Goal: Book appointment/travel/reservation

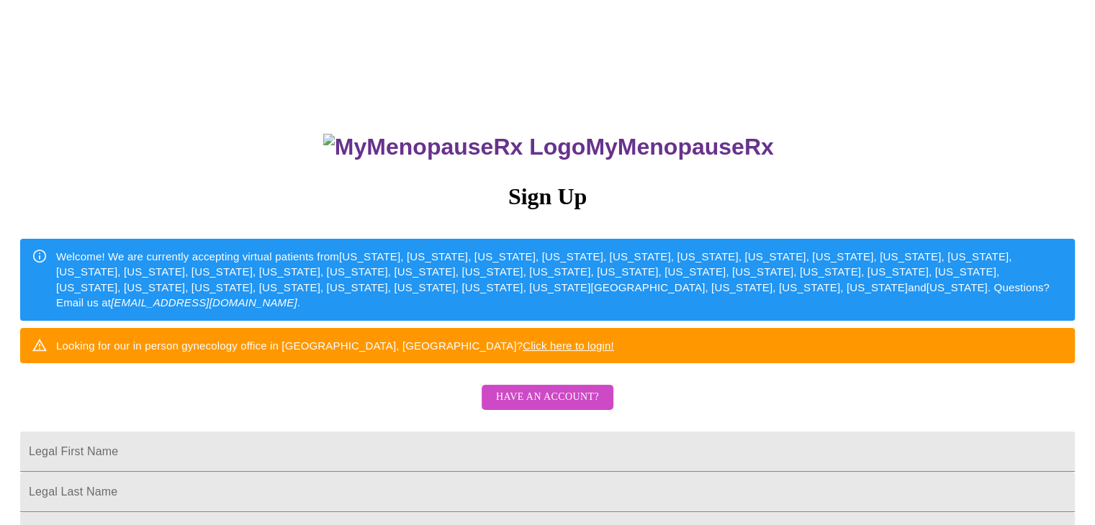
click at [508, 359] on div "Looking for our in person gynecology office in Wheaton, IL? Click here to login!" at bounding box center [335, 346] width 558 height 27
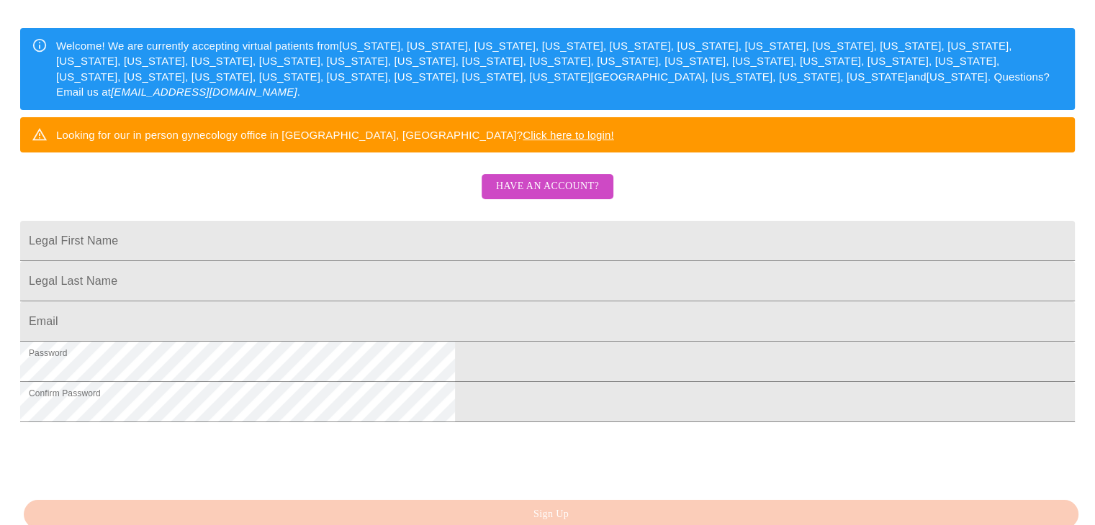
scroll to position [98, 0]
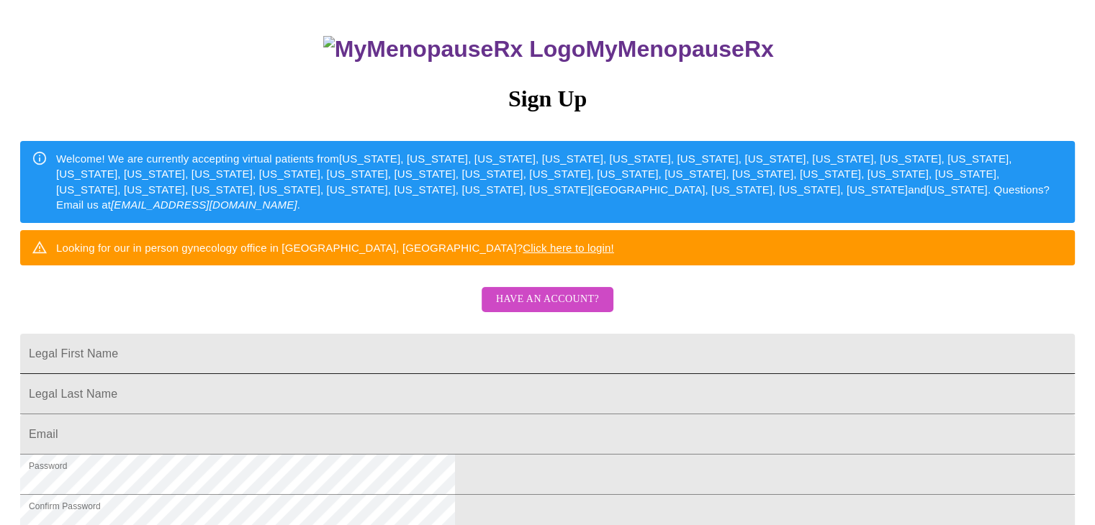
click at [374, 374] on input "Legal First Name" at bounding box center [547, 354] width 1054 height 40
type input "Rebecca"
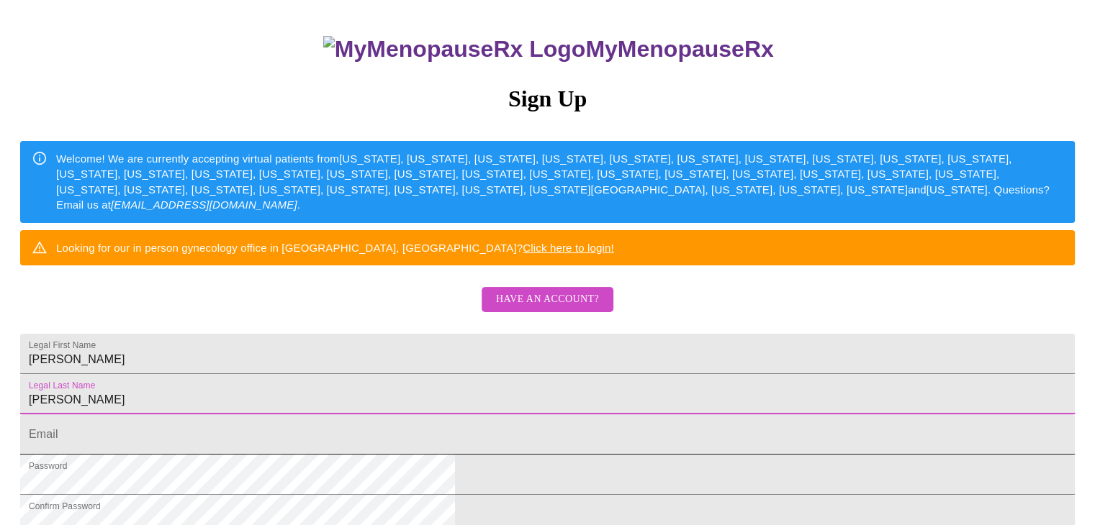
type input "Hebert"
click at [366, 455] on input "Legal First Name" at bounding box center [547, 435] width 1054 height 40
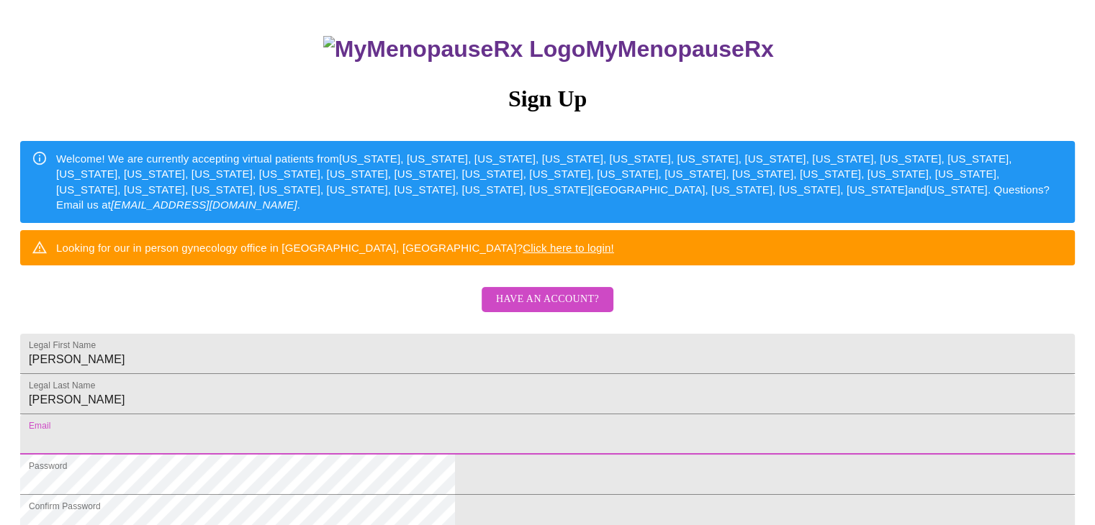
click at [366, 455] on input "Legal First Name" at bounding box center [547, 435] width 1054 height 40
type input "rahebert28@gmail.com"
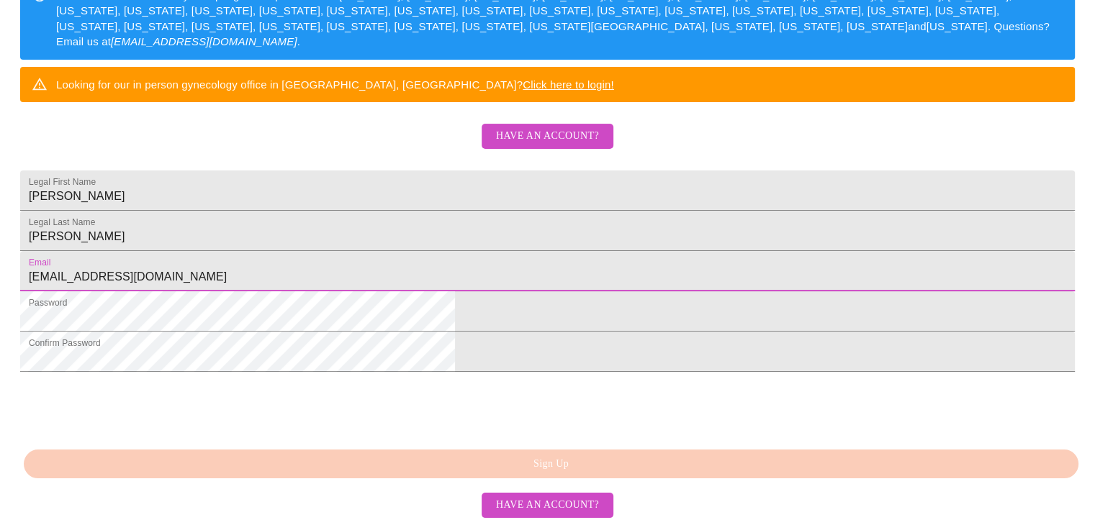
scroll to position [294, 0]
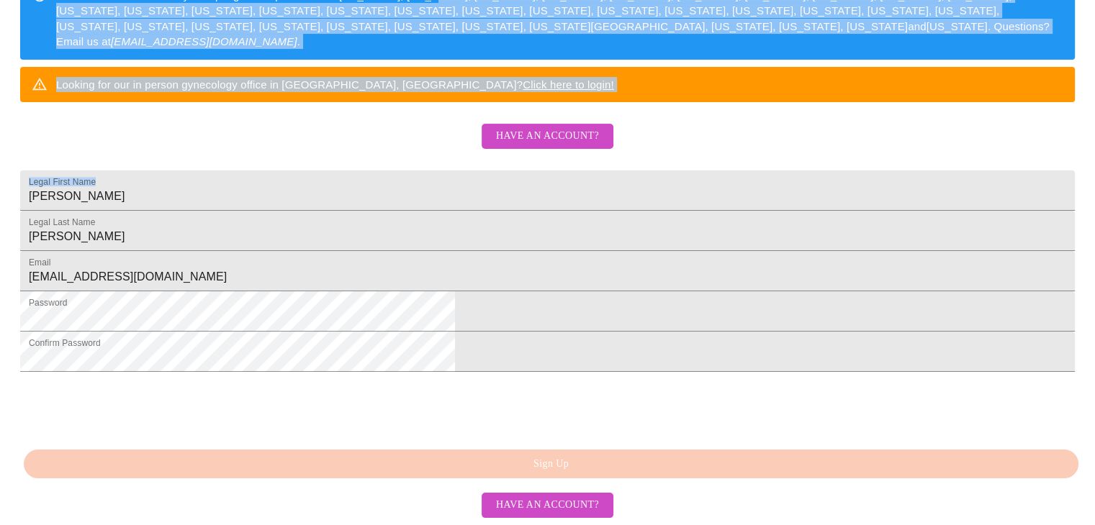
drag, startPoint x: 1094, startPoint y: 208, endPoint x: 1089, endPoint y: 251, distance: 43.5
click at [1089, 251] on html "MyMenopauseRx Sign Up Welcome! We are currently accepting virtual patients from…" at bounding box center [547, 60] width 1095 height 642
click at [94, 381] on html "MyMenopauseRx Sign Up Welcome! We are currently accepting virtual patients from…" at bounding box center [547, 60] width 1095 height 642
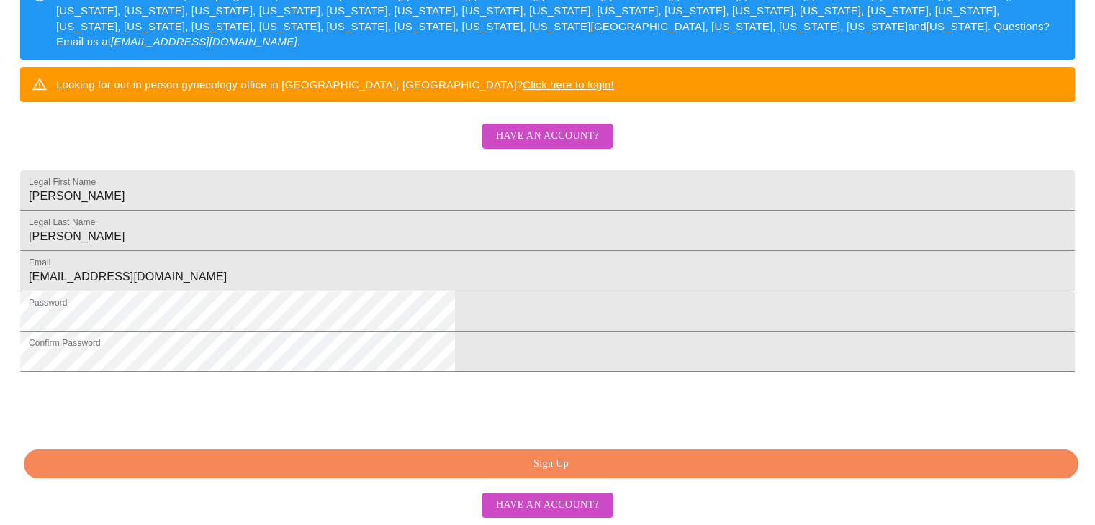
scroll to position [371, 0]
click at [557, 469] on span "Sign Up" at bounding box center [550, 465] width 1021 height 18
click at [574, 502] on span "Have an account?" at bounding box center [547, 506] width 103 height 18
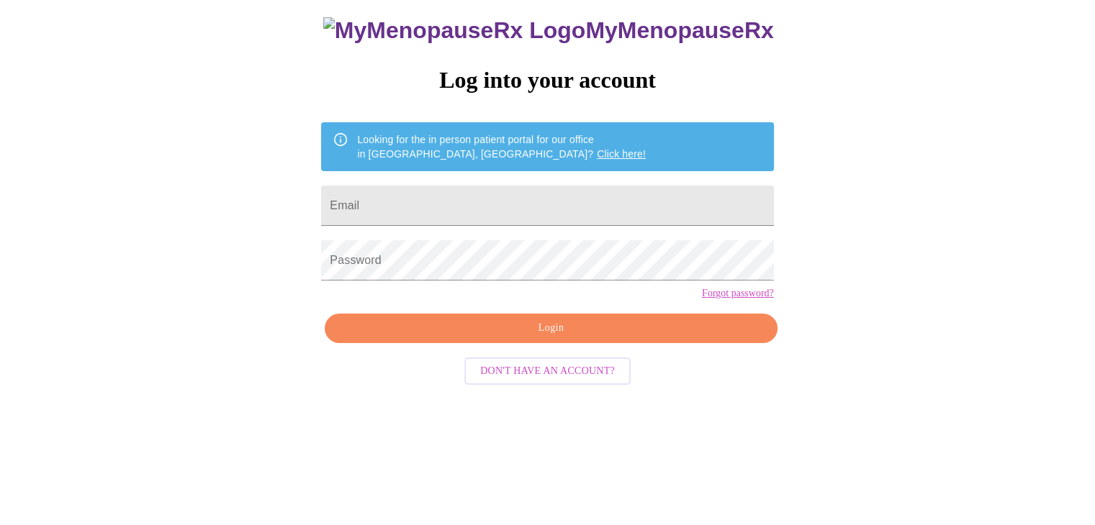
scroll to position [14, 0]
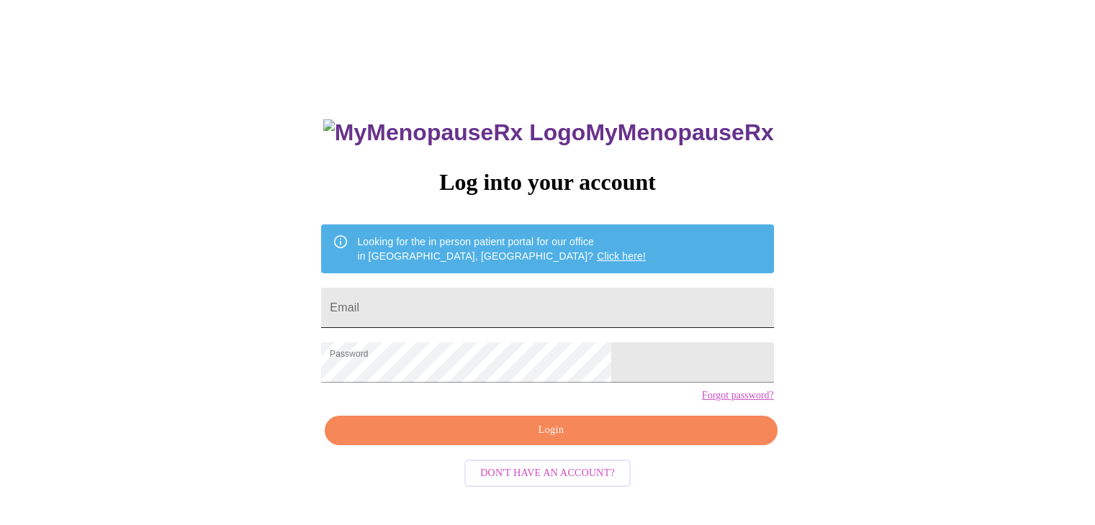
click at [453, 305] on input "Email" at bounding box center [547, 308] width 452 height 40
type input "rahebert28@gmail.com"
click at [833, 427] on div "MyMenopauseRx Log into your account Looking for the in person patient portal fo…" at bounding box center [547, 306] width 1083 height 630
click at [574, 440] on span "Login" at bounding box center [550, 431] width 419 height 18
click at [808, 409] on div "MyMenopauseRx Log into your account Looking for the in person patient portal fo…" at bounding box center [547, 306] width 1083 height 630
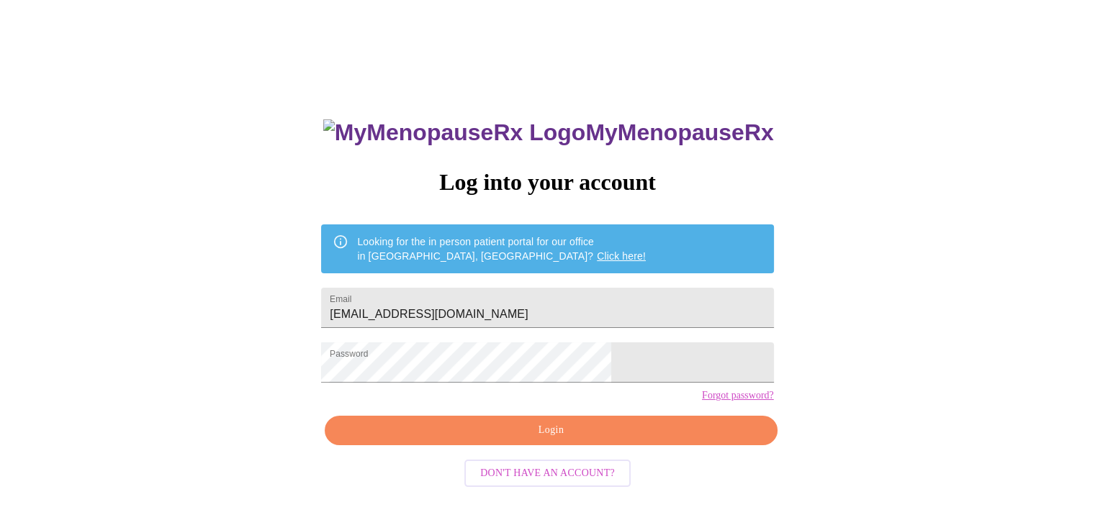
click at [573, 440] on span "Login" at bounding box center [550, 431] width 419 height 18
click at [381, 133] on div "MyMenopauseRx Log into your account Looking for the in person patient portal fo…" at bounding box center [547, 306] width 1083 height 630
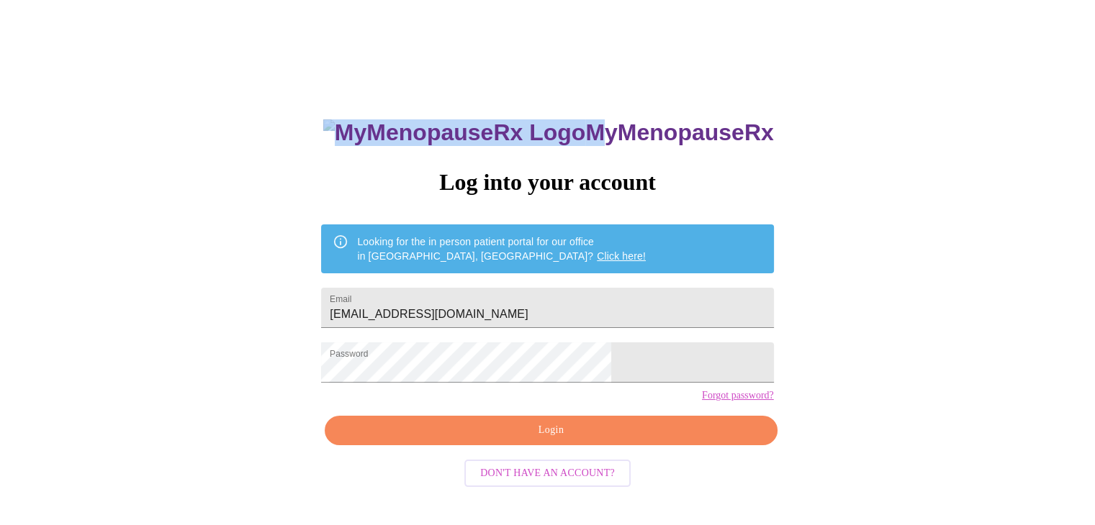
click at [381, 133] on div "MyMenopauseRx Log into your account Looking for the in person patient portal fo…" at bounding box center [547, 306] width 1083 height 630
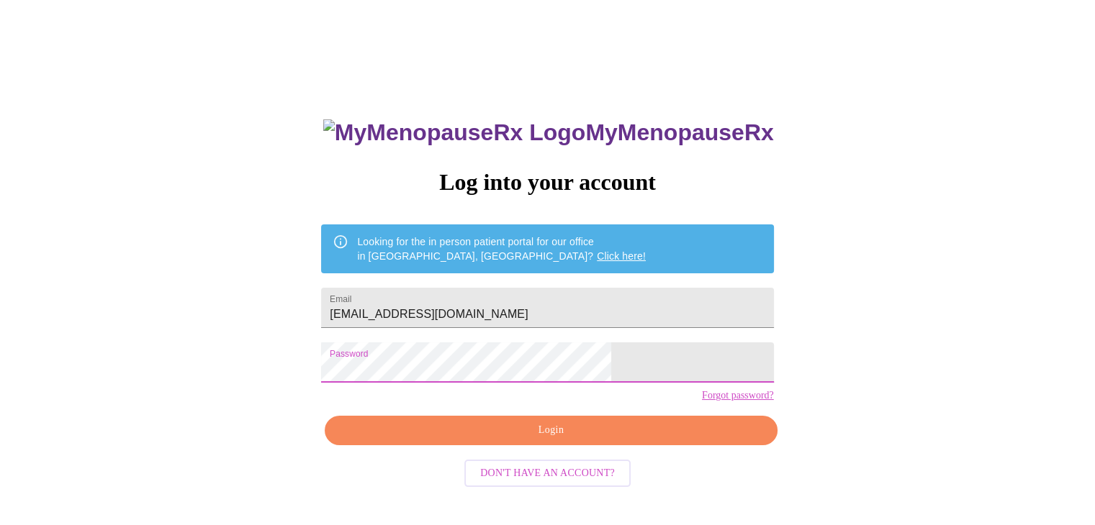
click at [748, 439] on div "MyMenopauseRx Log into your account Looking for the in person patient portal fo…" at bounding box center [547, 306] width 1083 height 630
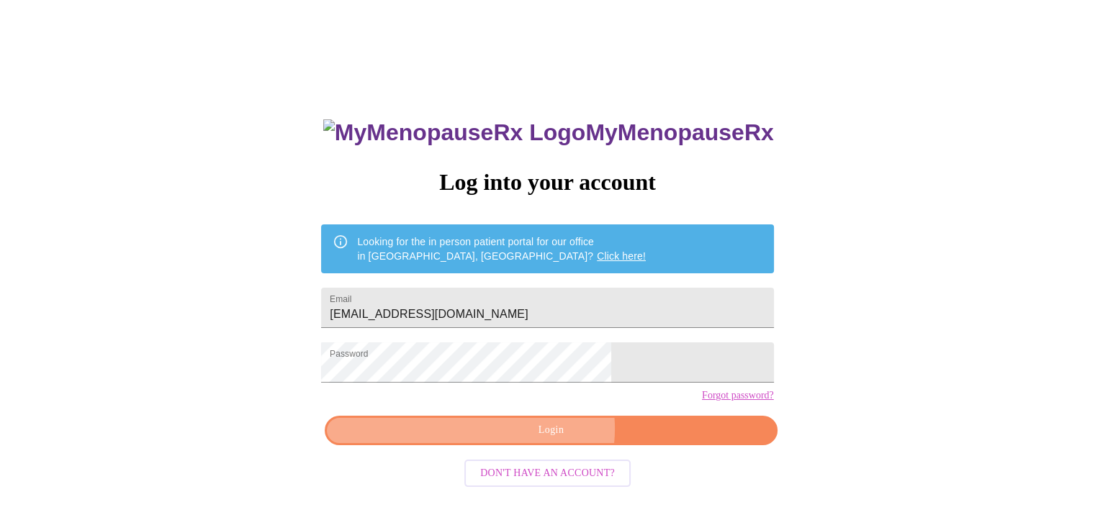
click at [551, 440] on span "Login" at bounding box center [550, 431] width 419 height 18
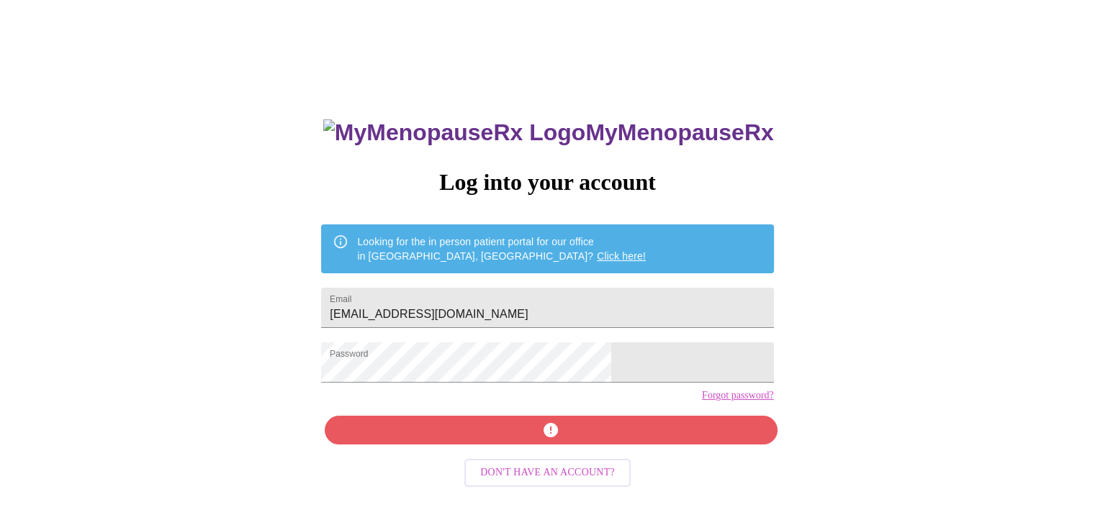
click at [702, 402] on link "Forgot password?" at bounding box center [738, 396] width 72 height 12
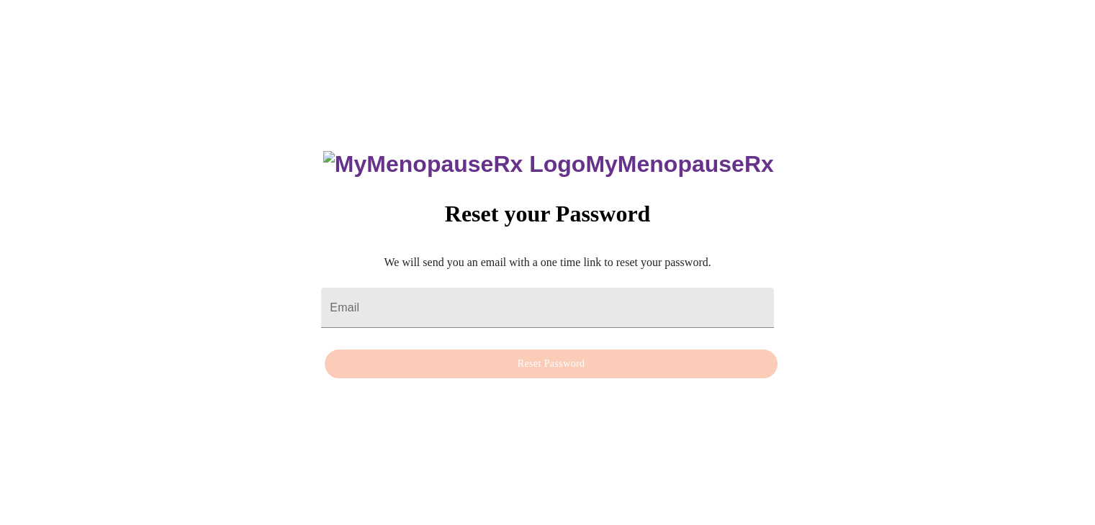
click at [440, 318] on form "Email" at bounding box center [547, 308] width 452 height 55
click at [448, 301] on input "Email" at bounding box center [547, 308] width 452 height 40
drag, startPoint x: 448, startPoint y: 301, endPoint x: 504, endPoint y: 338, distance: 67.1
click at [504, 338] on div "MyMenopauseRx Reset your Password We will send you an email with a one time lin…" at bounding box center [547, 257] width 481 height 258
click at [836, 363] on div "MyMenopauseRx Reset your Password We will send you an email with a one time lin…" at bounding box center [547, 256] width 1083 height 525
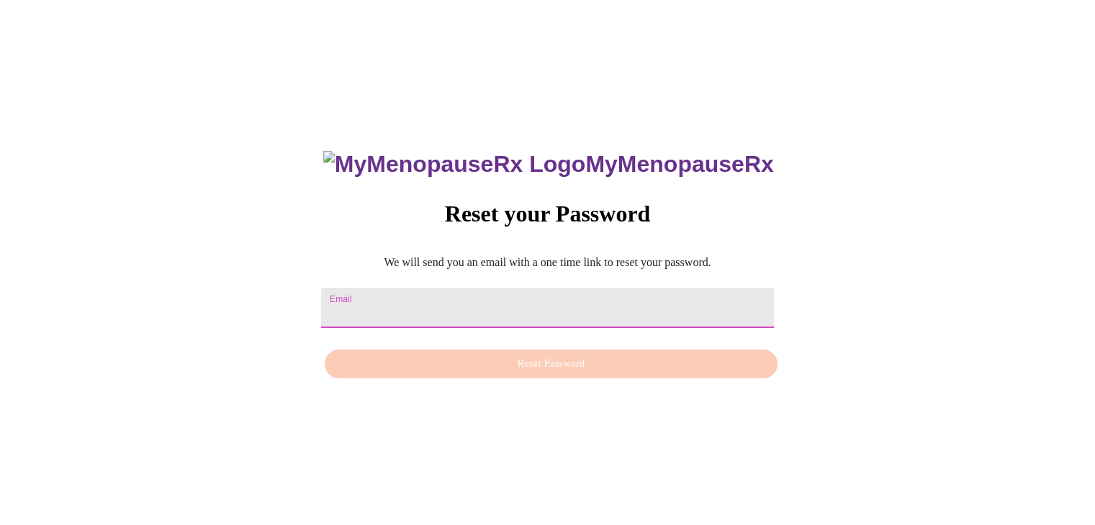
click at [492, 293] on input "Email" at bounding box center [547, 308] width 452 height 40
type input "rahebert28@gmail.com"
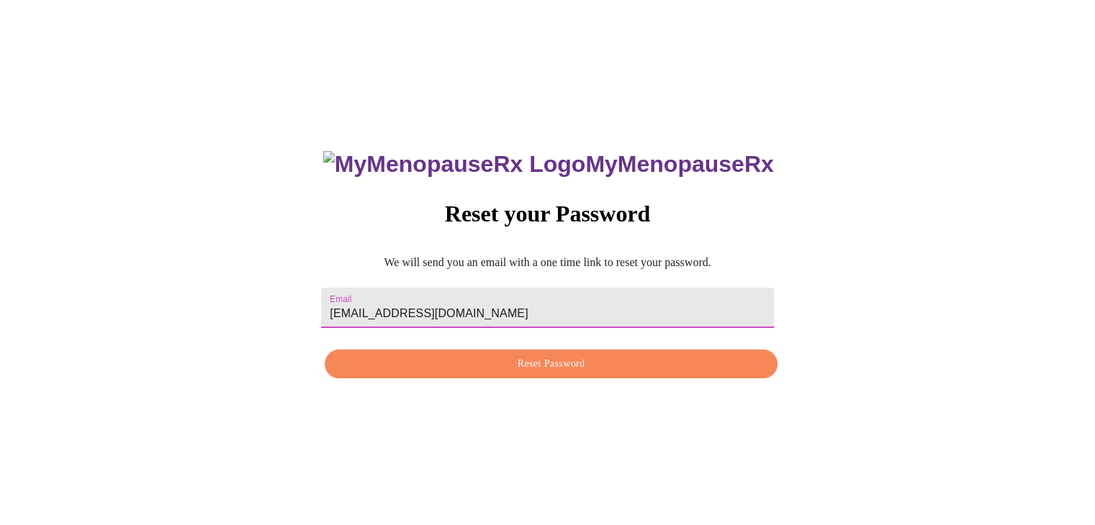
click at [540, 369] on span "Reset Password" at bounding box center [550, 365] width 419 height 18
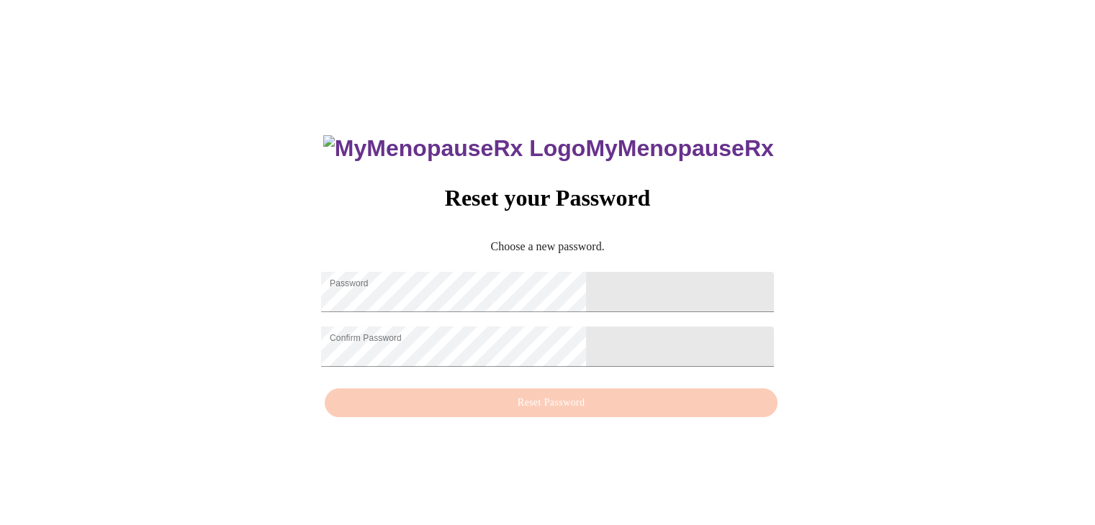
click at [838, 310] on div "MyMenopauseRx Reset your Password Choose a new password. Password Confirm Passw…" at bounding box center [547, 268] width 1083 height 525
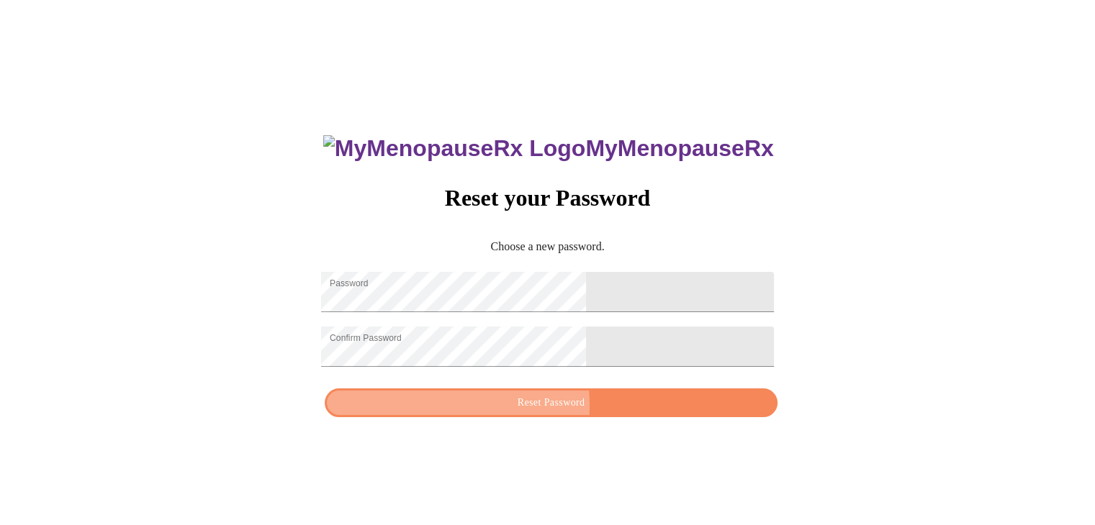
drag, startPoint x: 569, startPoint y: 415, endPoint x: 532, endPoint y: 415, distance: 36.7
click at [532, 412] on span "Reset Password" at bounding box center [550, 403] width 419 height 18
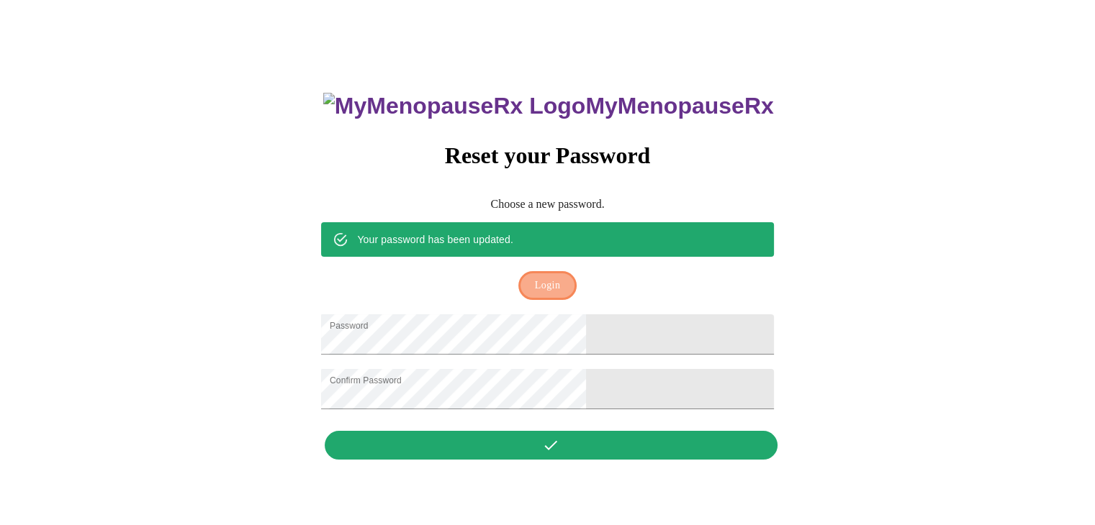
click at [556, 271] on button "Login" at bounding box center [547, 286] width 58 height 30
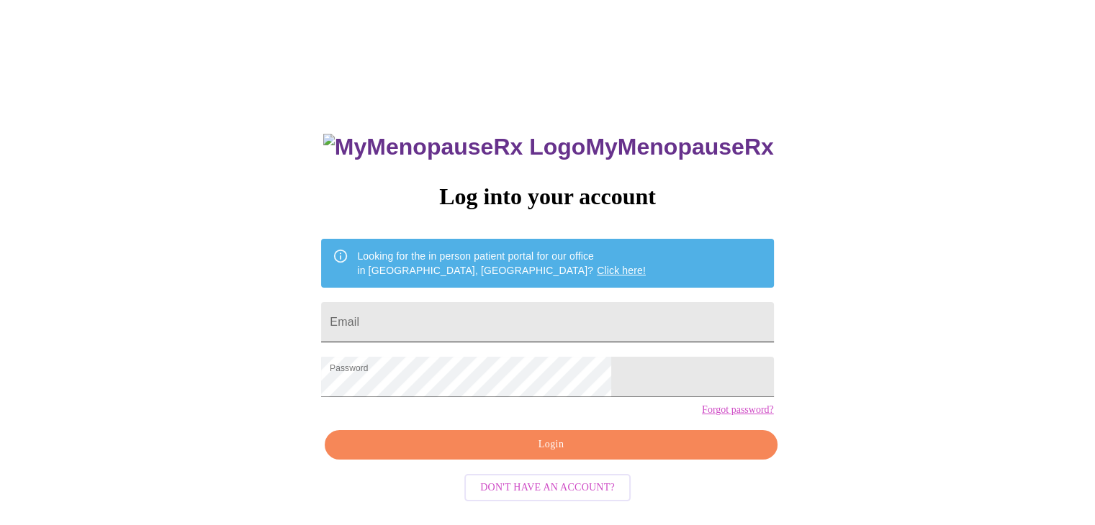
click at [454, 318] on input "Email" at bounding box center [547, 322] width 452 height 40
type input "rahebert28@gmail.com"
click at [541, 454] on span "Login" at bounding box center [550, 445] width 419 height 18
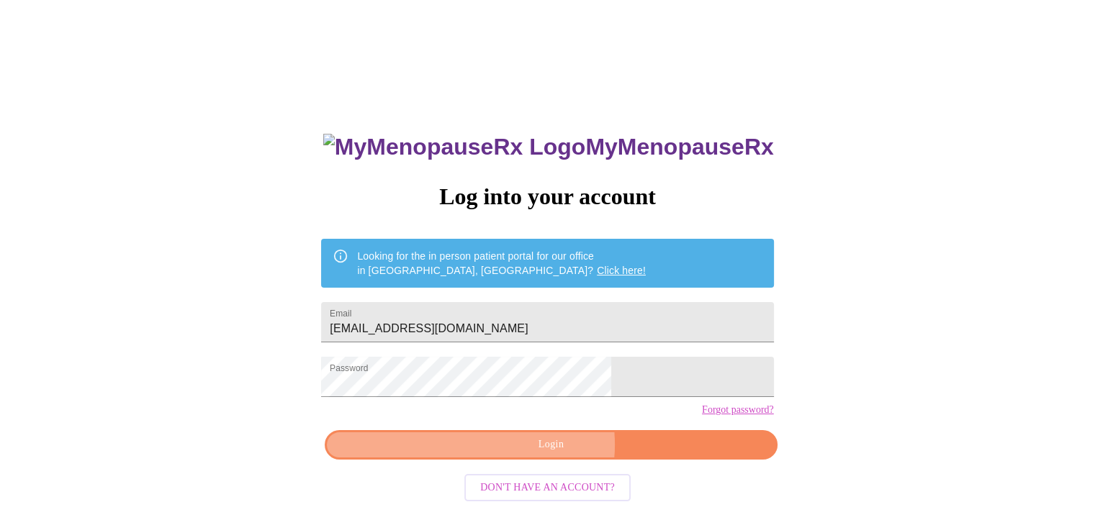
click at [548, 454] on span "Login" at bounding box center [550, 445] width 419 height 18
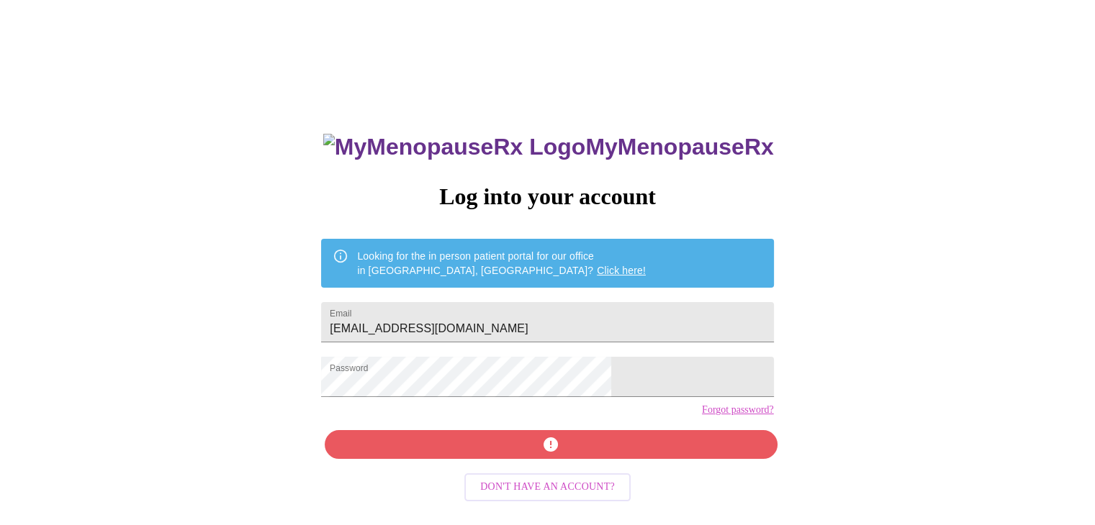
click at [533, 497] on span "Don't have an account?" at bounding box center [547, 488] width 135 height 18
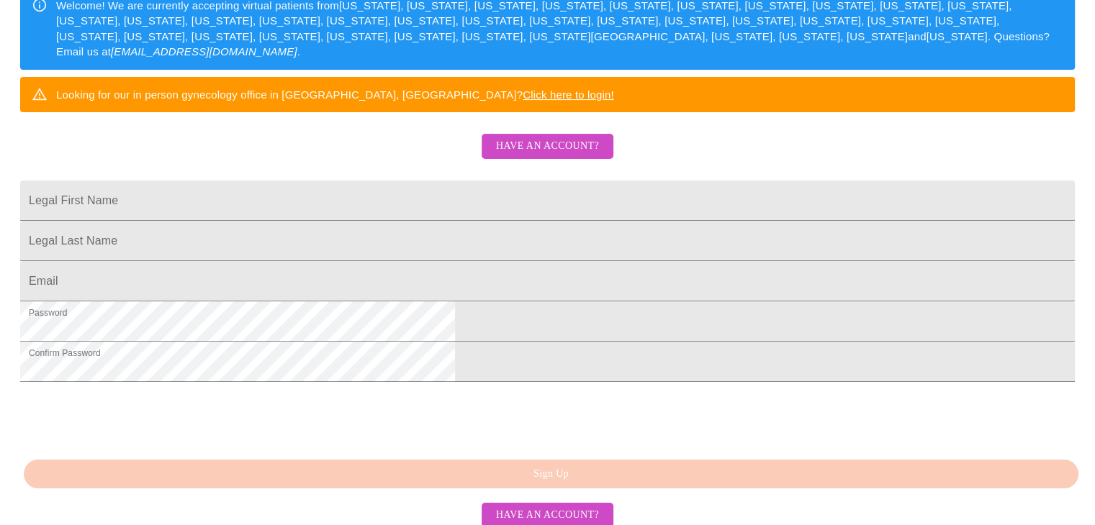
scroll to position [301, 0]
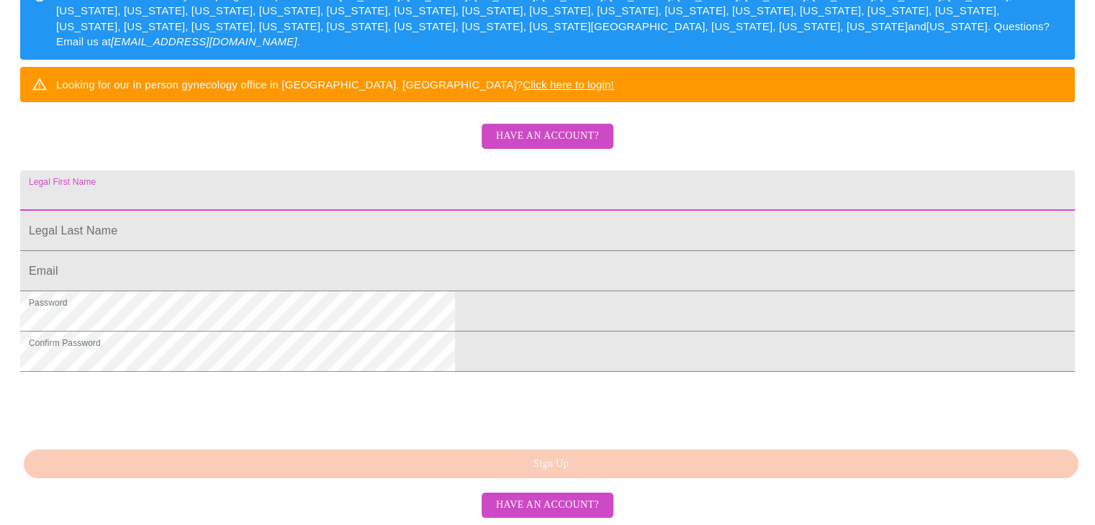
click at [386, 192] on input "Legal First Name" at bounding box center [547, 191] width 1054 height 40
type input "Rebecca"
click at [389, 248] on input "Legal First Name" at bounding box center [547, 231] width 1054 height 40
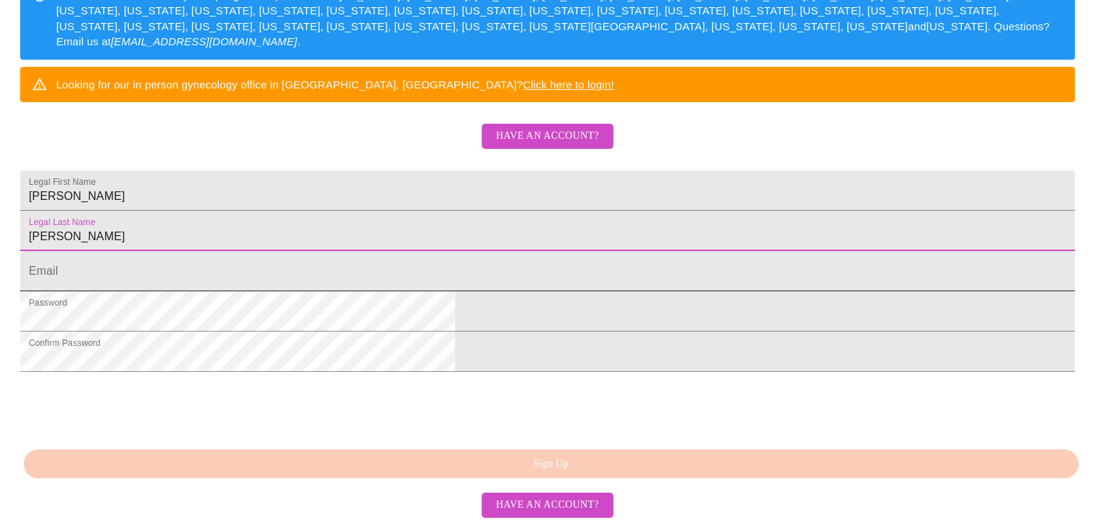
type input "Hebert"
click at [378, 291] on input "Legal First Name" at bounding box center [547, 271] width 1054 height 40
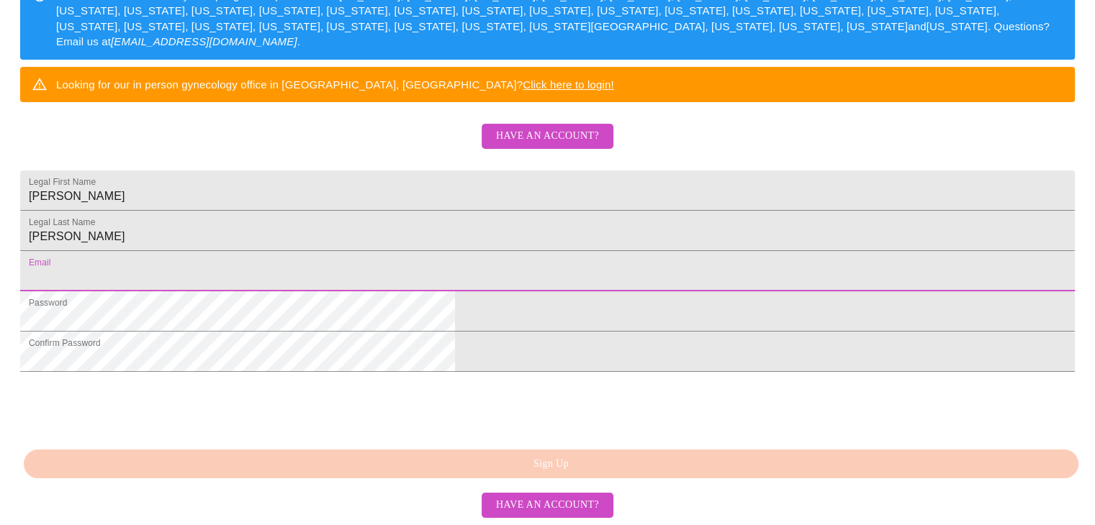
type input "rahebert28@gmail.com"
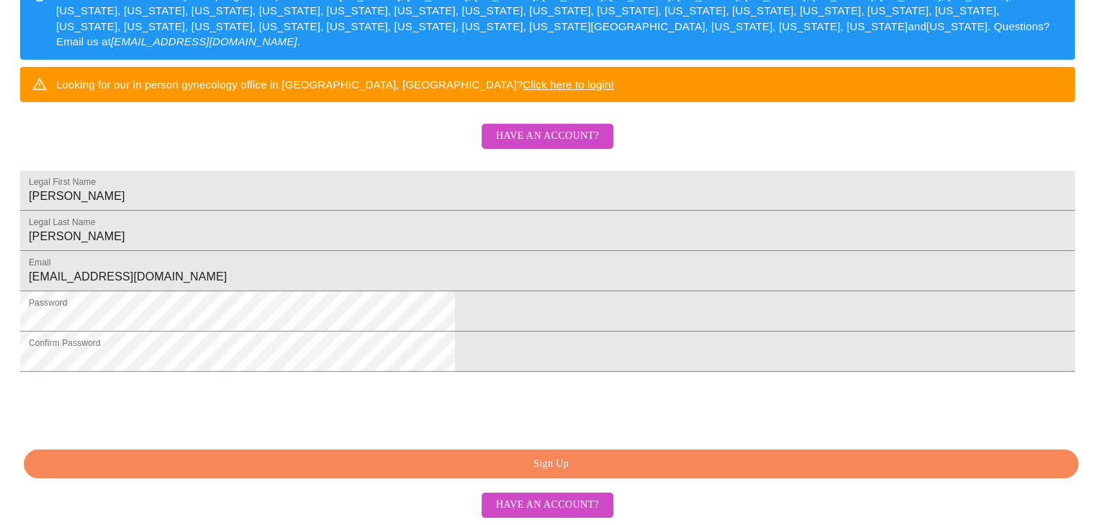
scroll to position [371, 0]
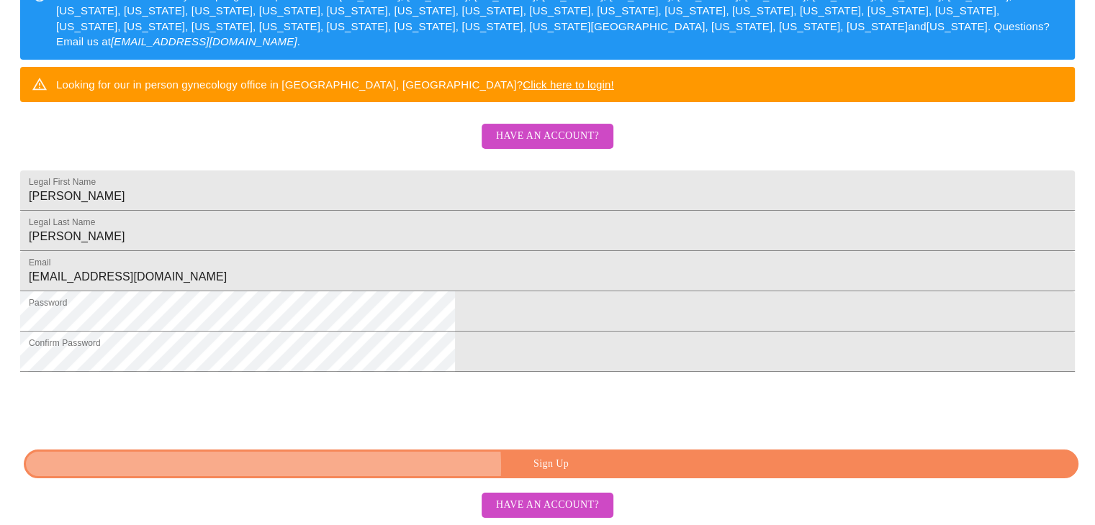
click at [572, 467] on span "Sign Up" at bounding box center [550, 465] width 1021 height 18
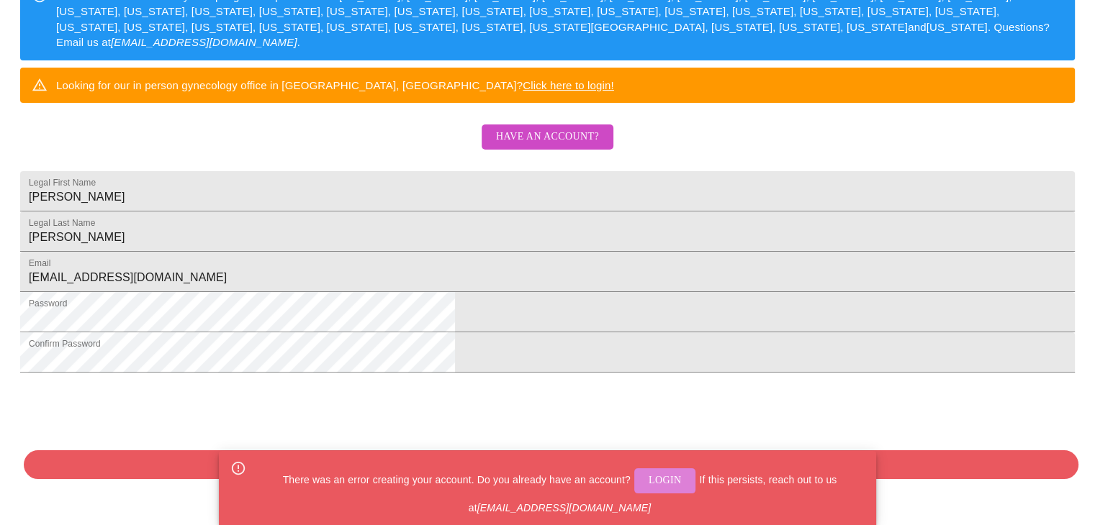
click at [665, 472] on span "Login" at bounding box center [664, 481] width 33 height 18
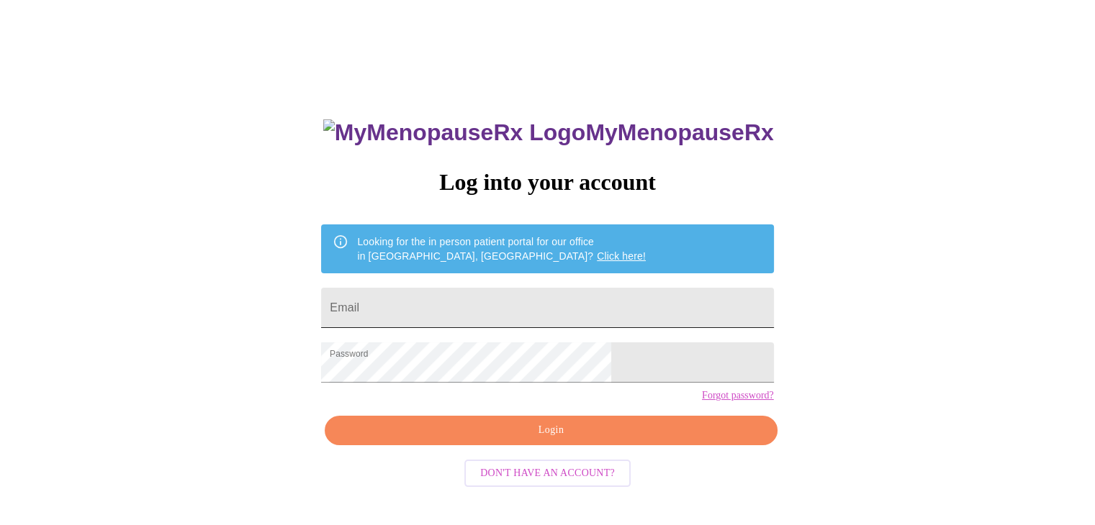
click at [468, 307] on input "Email" at bounding box center [547, 308] width 452 height 40
type input "rahebert28@gmail.com"
click at [535, 440] on span "Login" at bounding box center [550, 431] width 419 height 18
click at [728, 467] on div "MyMenopauseRx Log into your account Looking for the in person patient portal fo…" at bounding box center [547, 306] width 1083 height 630
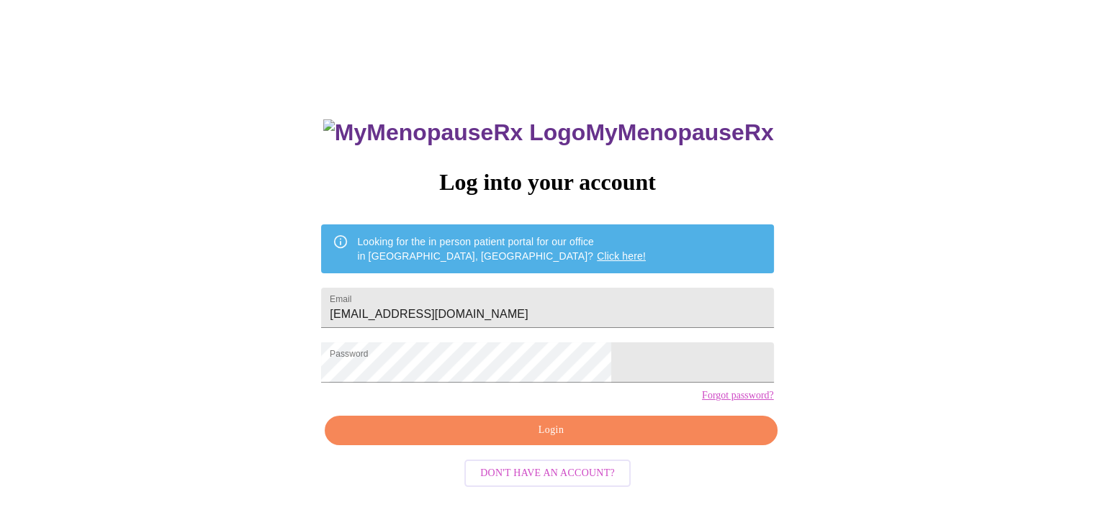
click at [585, 440] on span "Login" at bounding box center [550, 431] width 419 height 18
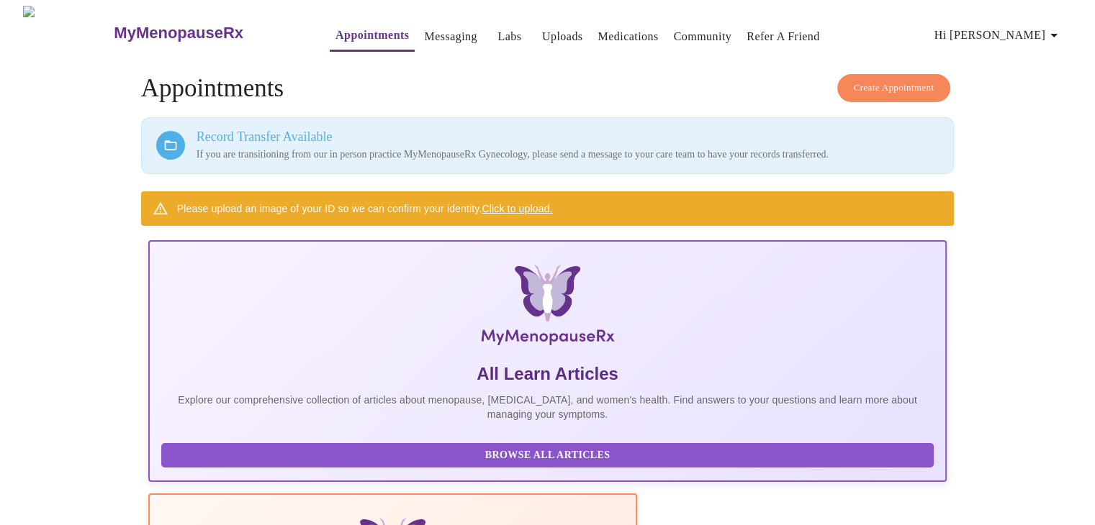
click at [982, 19] on span "Appointments Messaging Labs Uploads Medications Community Refer a Friend Hi Reb…" at bounding box center [686, 33] width 771 height 38
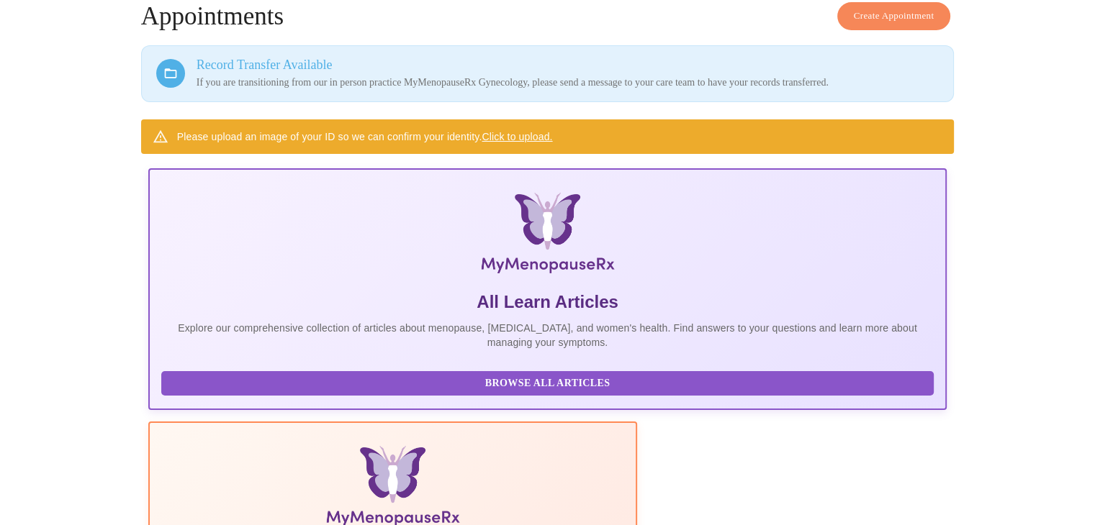
scroll to position [131, 0]
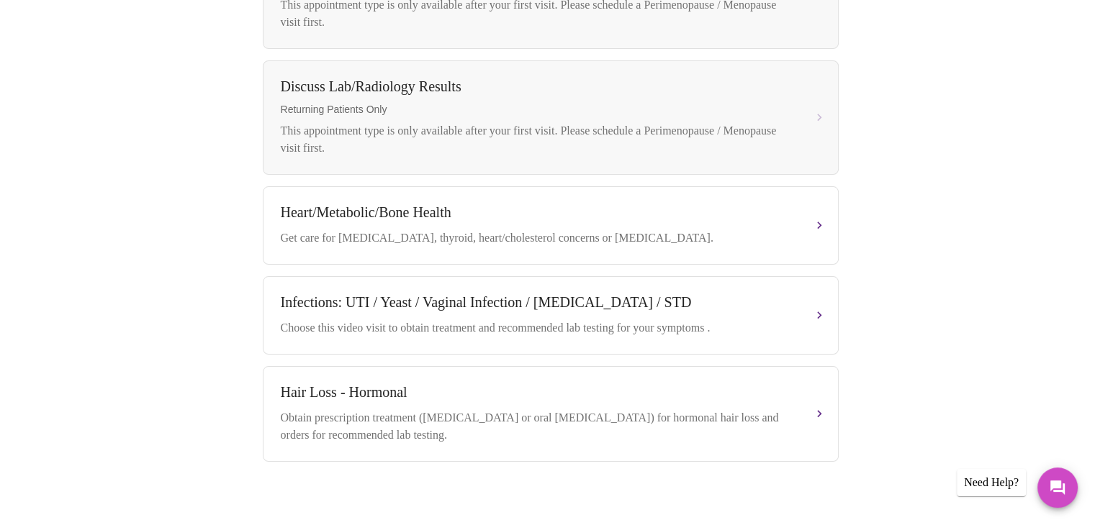
scroll to position [795, 0]
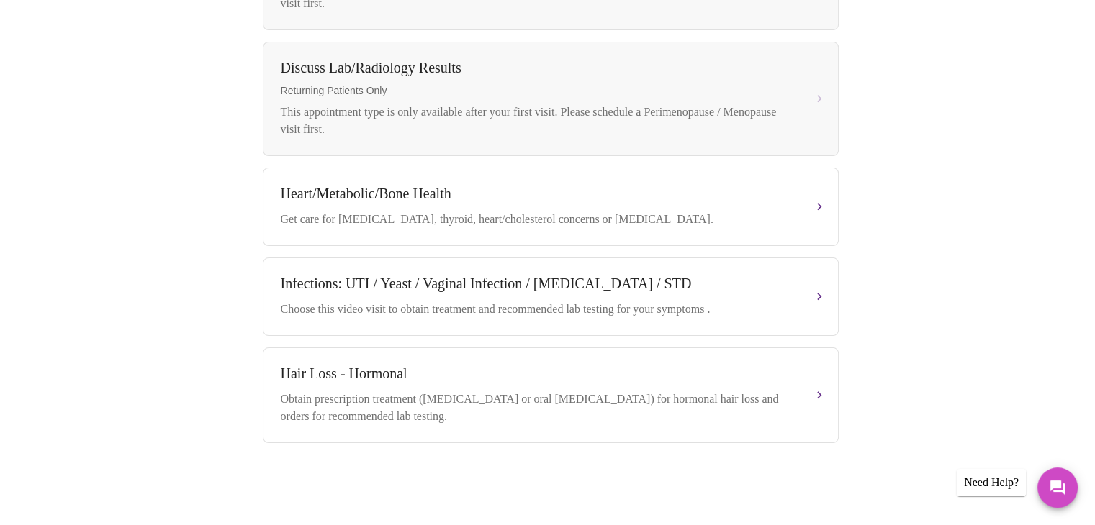
click at [972, 484] on div "Need Help?" at bounding box center [991, 482] width 69 height 27
click at [1054, 492] on icon "Messages" at bounding box center [1057, 487] width 17 height 17
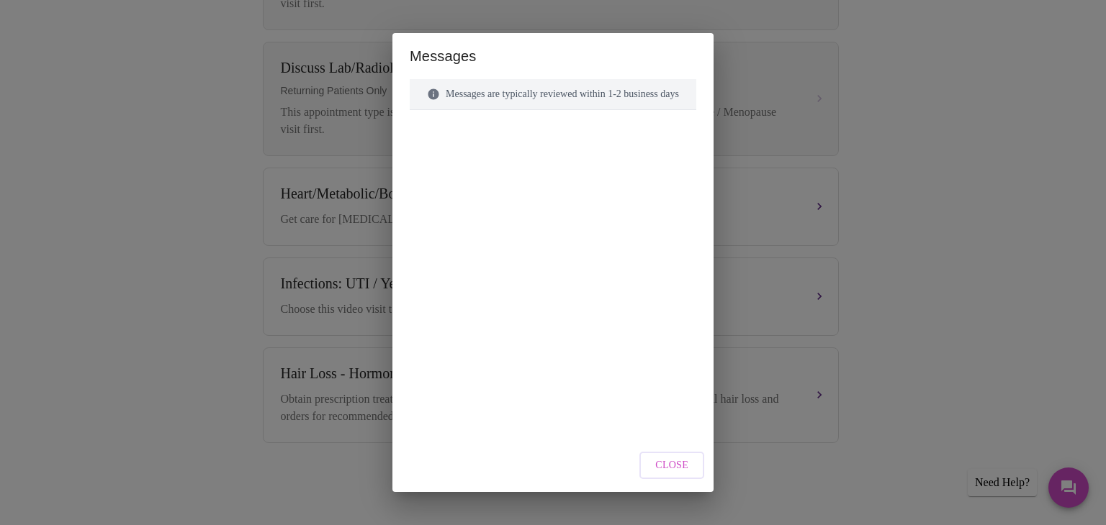
click at [456, 145] on div at bounding box center [553, 247] width 286 height 240
click at [417, 121] on div "Messages are typically reviewed within 1-2 business days" at bounding box center [553, 223] width 286 height 288
click at [428, 180] on div at bounding box center [553, 247] width 286 height 240
click at [454, 94] on div "Messages are typically reviewed within 1-2 business days" at bounding box center [553, 94] width 286 height 31
click at [529, 99] on div "Messages are typically reviewed within 1-2 business days" at bounding box center [553, 94] width 286 height 31
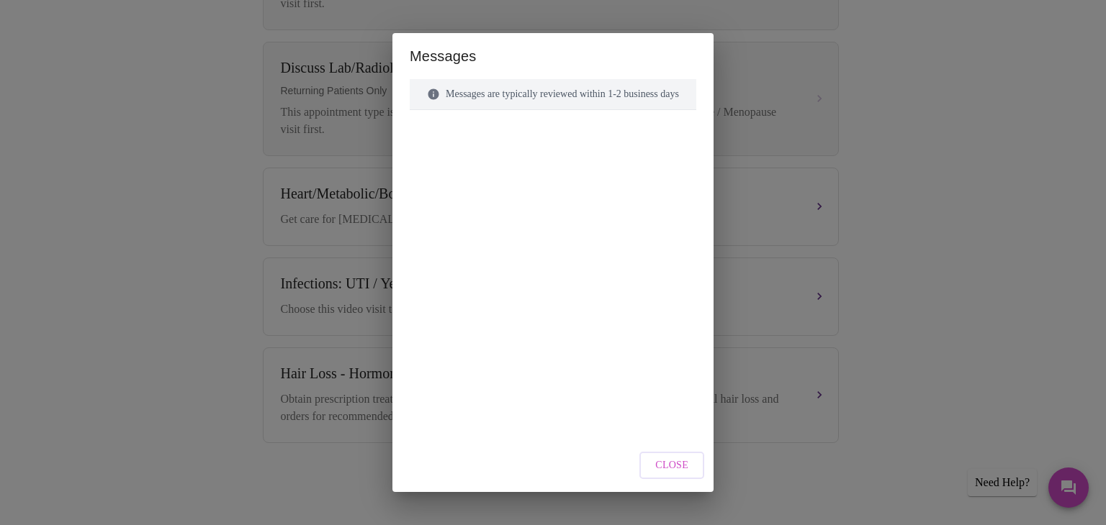
click at [506, 152] on div at bounding box center [553, 247] width 286 height 240
drag, startPoint x: 506, startPoint y: 152, endPoint x: 628, endPoint y: 419, distance: 293.4
click at [628, 419] on div "Messages are typically reviewed within 1-2 business days" at bounding box center [553, 251] width 286 height 345
click at [676, 464] on span "Close" at bounding box center [671, 466] width 33 height 18
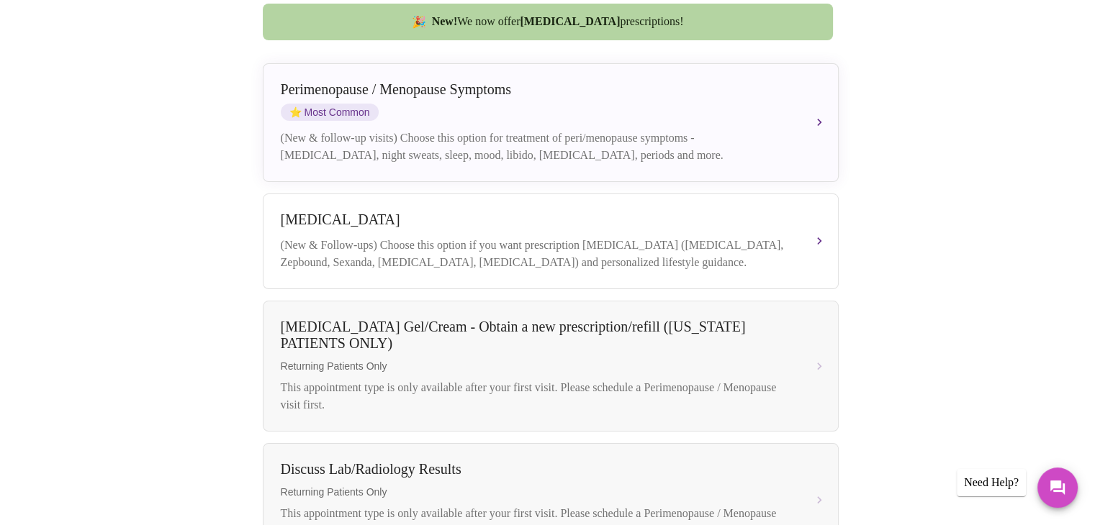
scroll to position [0, 0]
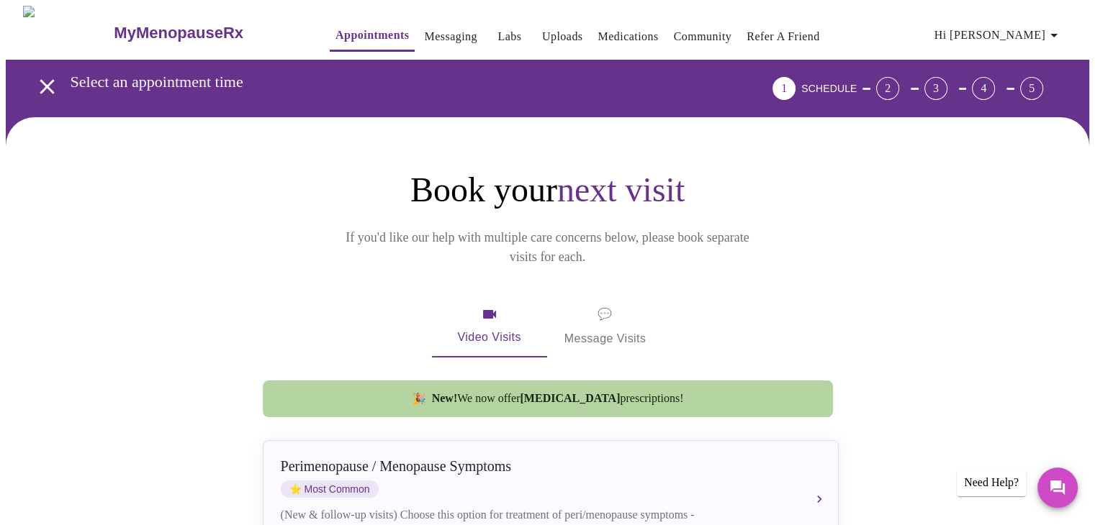
click at [1068, 32] on button "Hi Rebecca" at bounding box center [998, 35] width 140 height 29
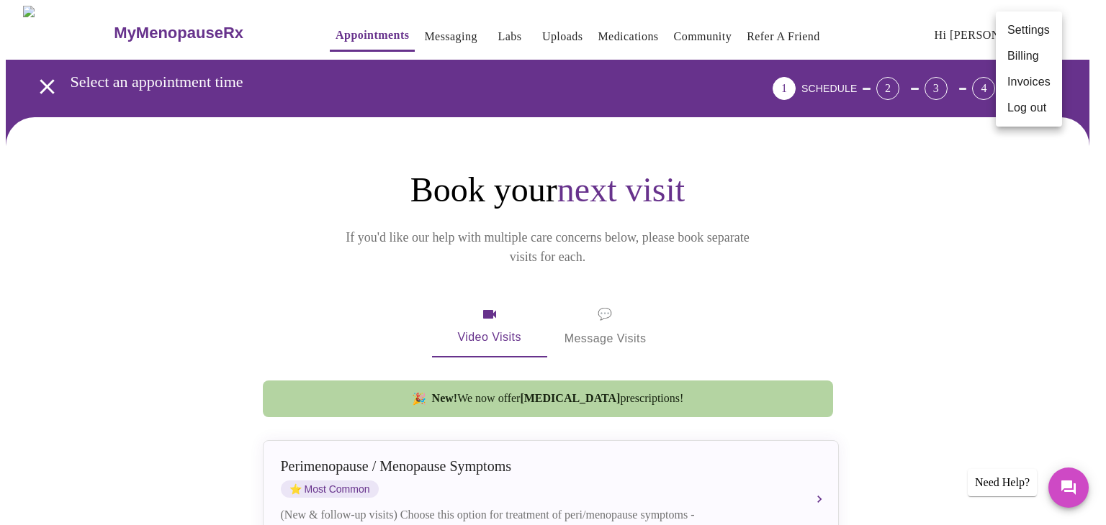
click at [1071, 32] on div at bounding box center [553, 262] width 1106 height 525
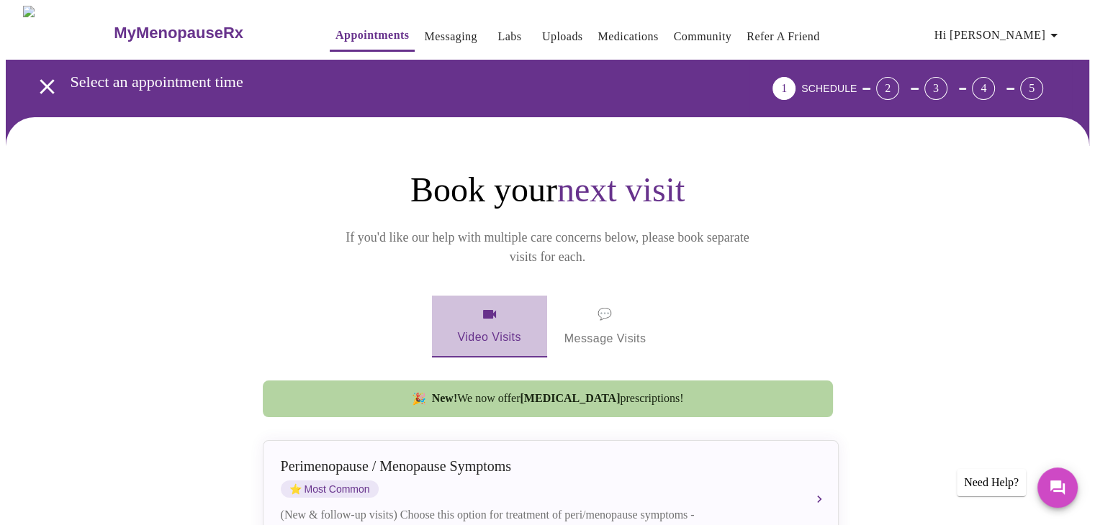
click at [485, 309] on span "Video Visits" at bounding box center [489, 327] width 81 height 42
click at [483, 306] on icon "button" at bounding box center [489, 314] width 17 height 17
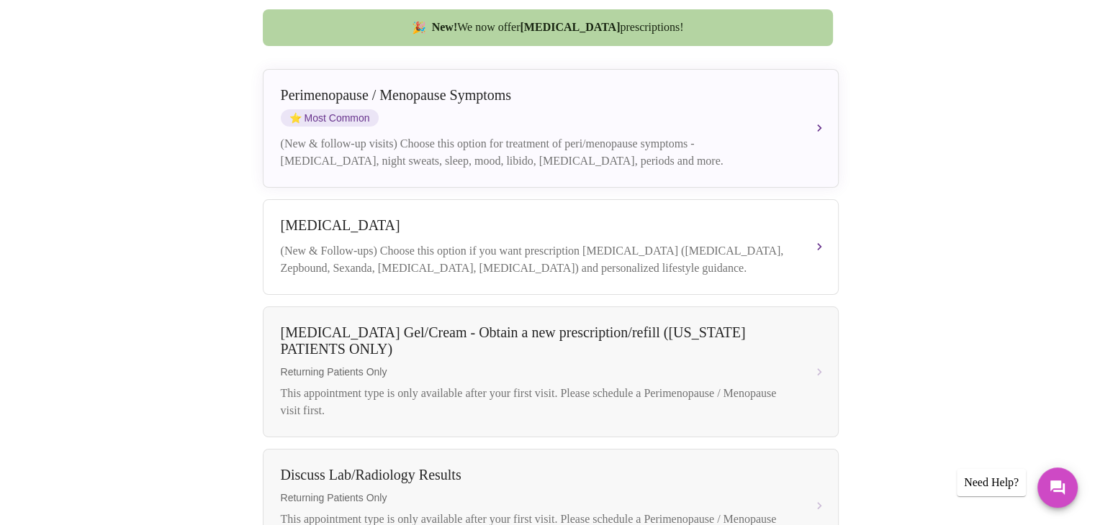
scroll to position [380, 0]
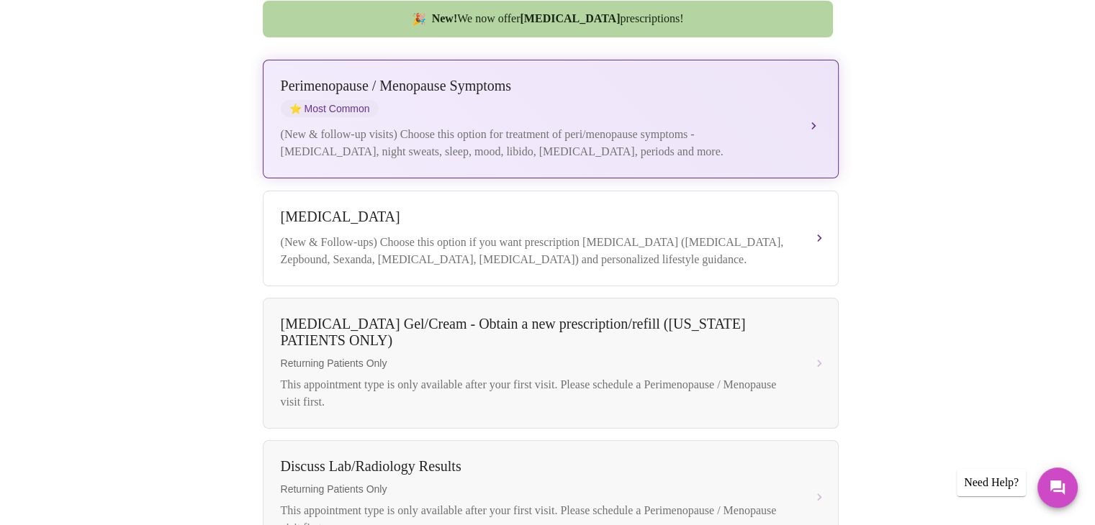
click at [320, 100] on span "⭐ Most Common" at bounding box center [330, 108] width 98 height 17
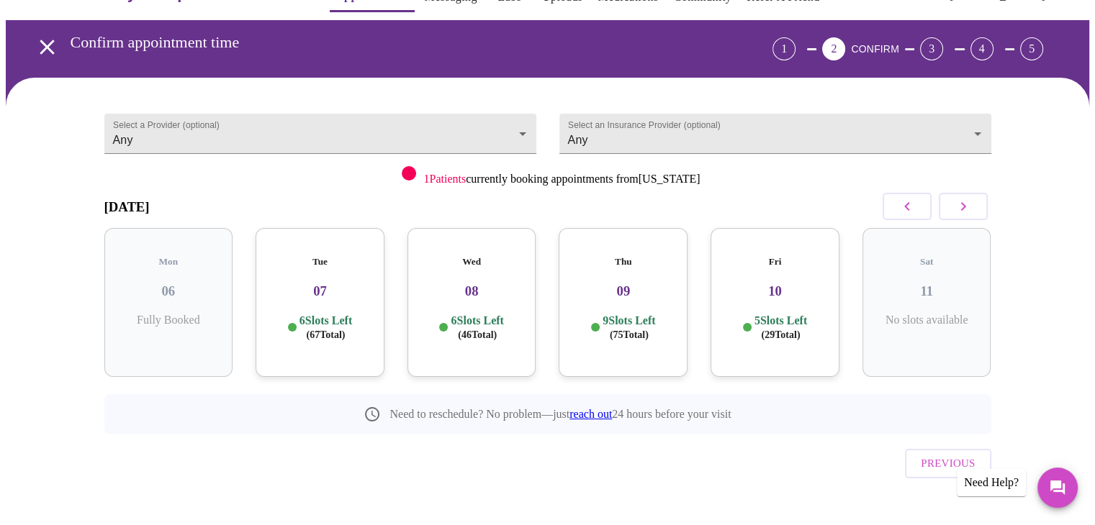
click at [320, 87] on div "Select a Provider (optional) Any Any Select an Insurance Provider (optional) An…" at bounding box center [547, 314] width 1083 height 473
click at [968, 202] on icon "button" at bounding box center [962, 206] width 17 height 17
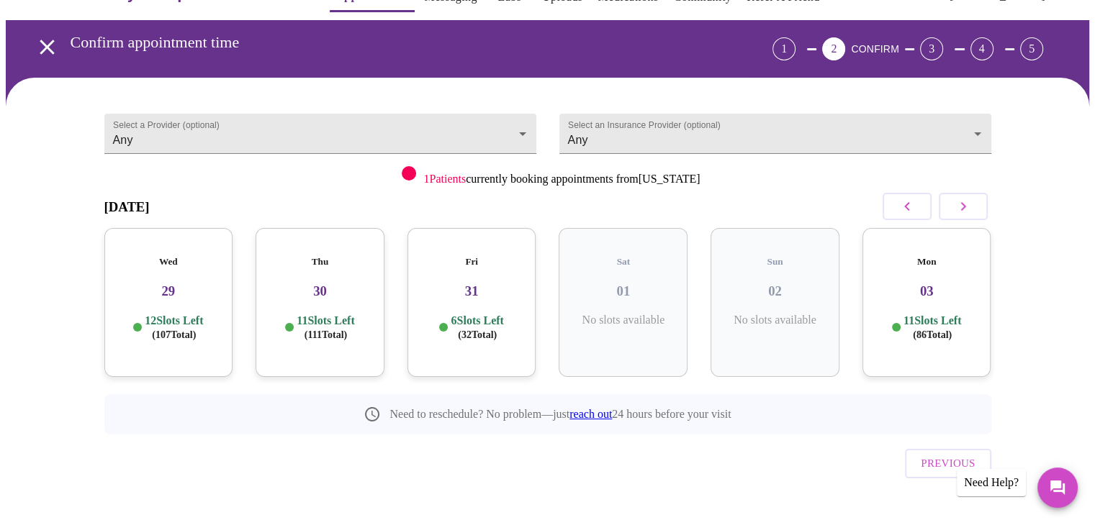
click at [965, 204] on icon "button" at bounding box center [962, 206] width 17 height 17
click at [966, 202] on icon "button" at bounding box center [962, 206] width 17 height 17
click at [967, 199] on icon "button" at bounding box center [962, 206] width 17 height 17
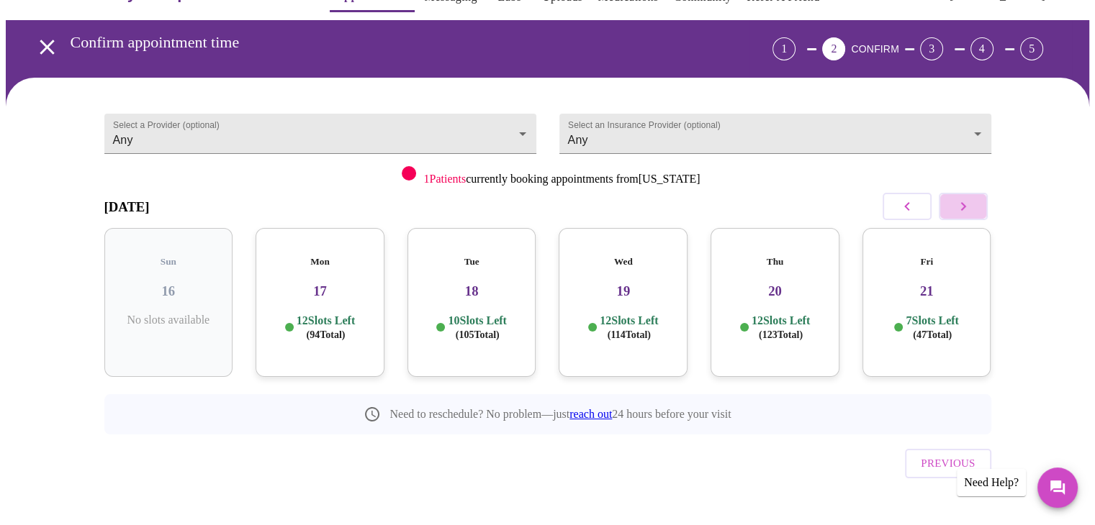
click at [965, 208] on icon "button" at bounding box center [962, 206] width 17 height 17
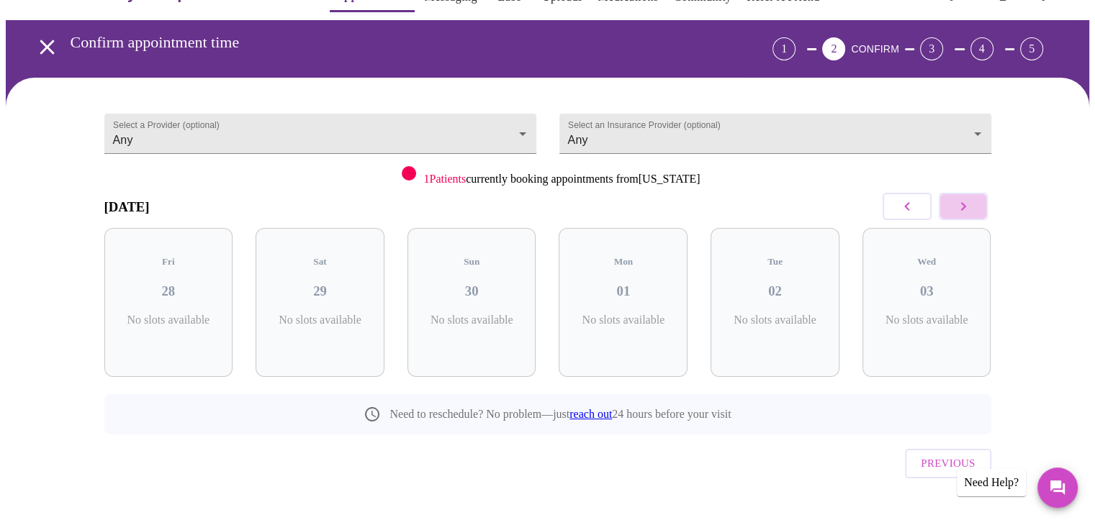
click at [965, 208] on icon "button" at bounding box center [962, 206] width 17 height 17
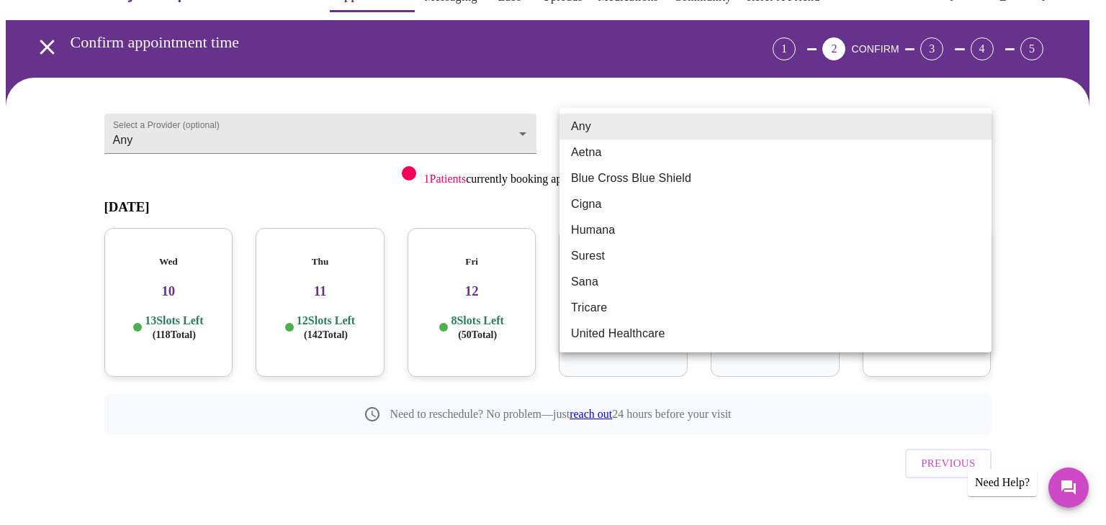
click at [980, 127] on body "MyMenopauseRx Appointments Messaging Labs Uploads Medications Community Refer a…" at bounding box center [553, 258] width 1094 height 584
click at [980, 127] on li "Any" at bounding box center [775, 127] width 432 height 26
click at [977, 122] on body "MyMenopauseRx Appointments Messaging Labs Uploads Medications Community Refer a…" at bounding box center [553, 258] width 1094 height 584
click at [590, 157] on li "Aetna" at bounding box center [775, 153] width 432 height 26
type input "Aetna"
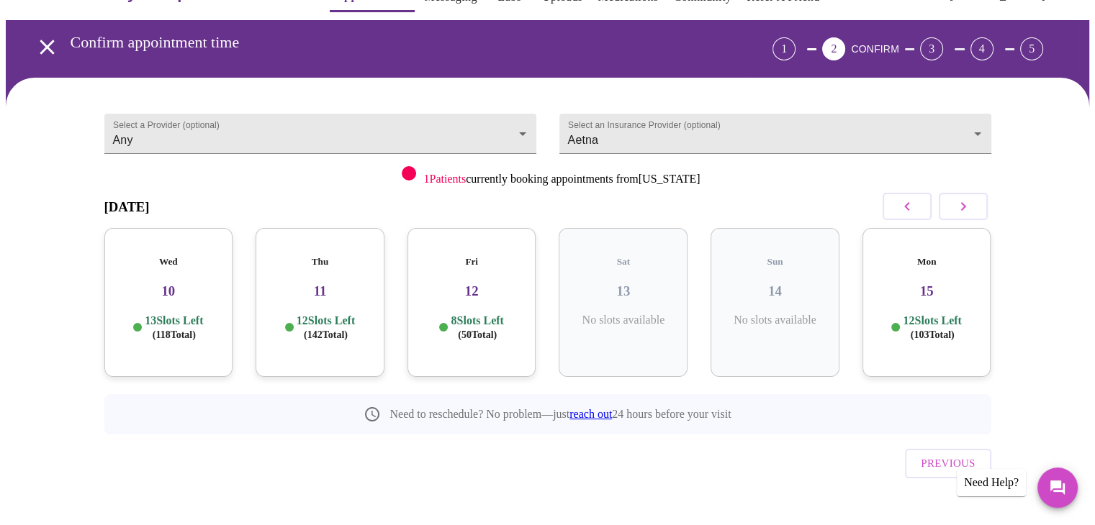
click at [516, 297] on div "Fri 12 8 Slots Left ( 50 Total)" at bounding box center [471, 302] width 129 height 149
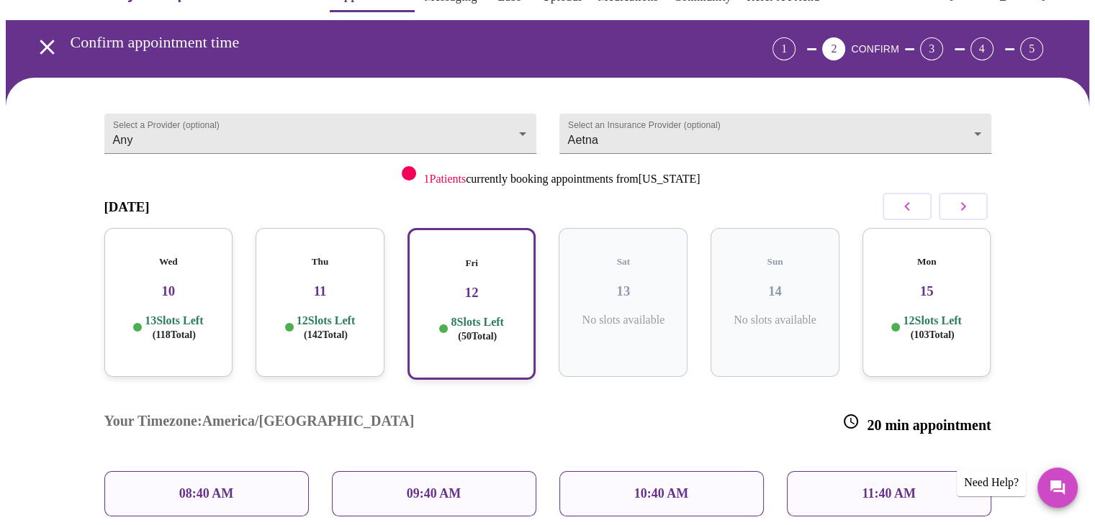
click at [472, 331] on span "( 50 Total)" at bounding box center [477, 336] width 39 height 11
click at [958, 201] on icon "button" at bounding box center [962, 206] width 17 height 17
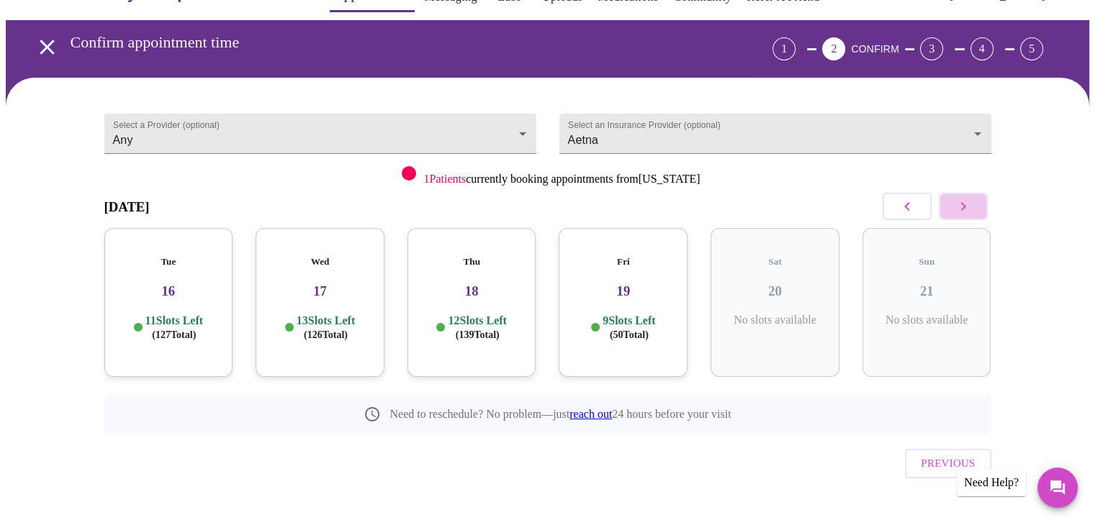
click at [958, 201] on icon "button" at bounding box center [962, 206] width 17 height 17
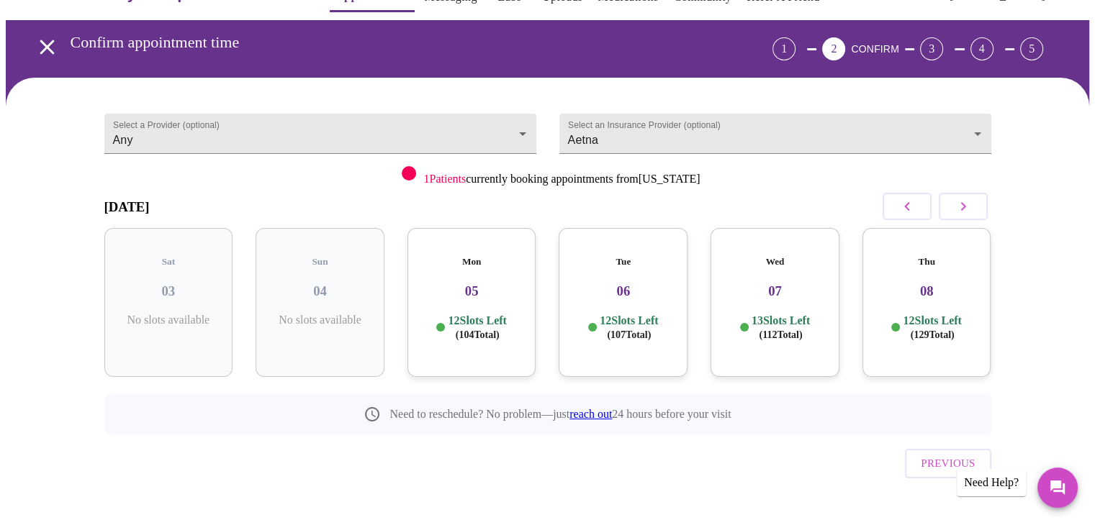
click at [903, 204] on icon "button" at bounding box center [906, 206] width 17 height 17
drag, startPoint x: 903, startPoint y: 204, endPoint x: 1030, endPoint y: 161, distance: 134.5
click at [1030, 161] on div "Select a Provider (optional) Any Any Select an Insurance Provider (optional) Ae…" at bounding box center [547, 314] width 1083 height 473
click at [901, 207] on icon "button" at bounding box center [906, 206] width 17 height 17
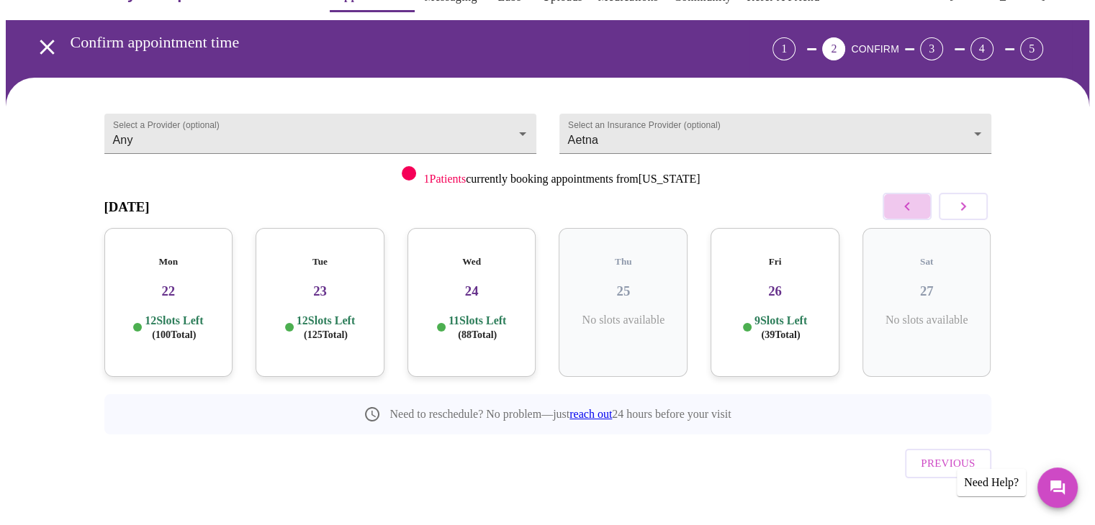
click at [907, 208] on icon "button" at bounding box center [906, 206] width 5 height 9
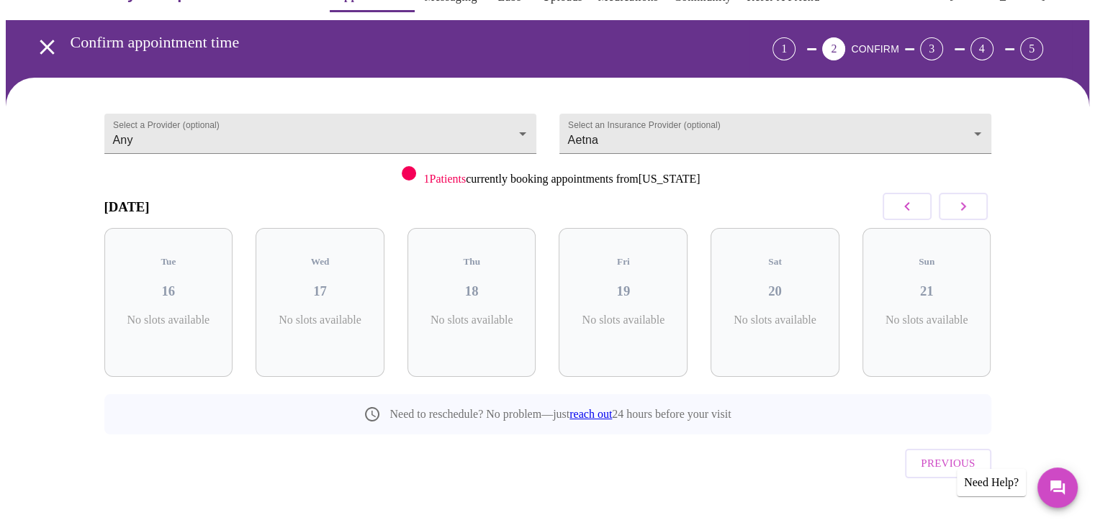
drag, startPoint x: 907, startPoint y: 208, endPoint x: 636, endPoint y: 266, distance: 277.4
click at [636, 266] on div "December 2025 Tue 16 No slots available Wed 17 No slots available Thu 18 No slo…" at bounding box center [547, 310] width 887 height 249
click at [623, 284] on h3 "19" at bounding box center [623, 292] width 106 height 16
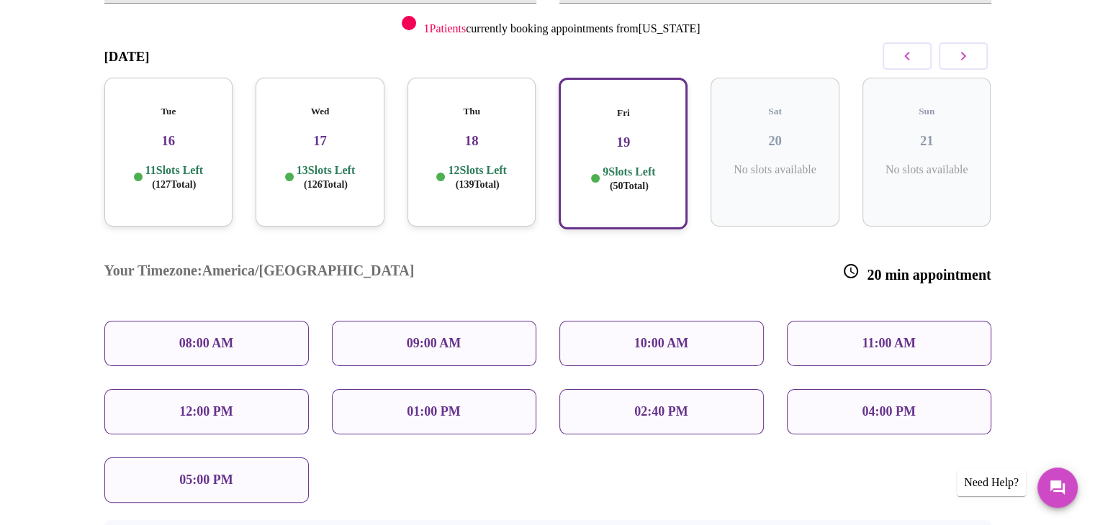
scroll to position [191, 0]
click at [639, 335] on p "10:00 AM" at bounding box center [661, 342] width 55 height 15
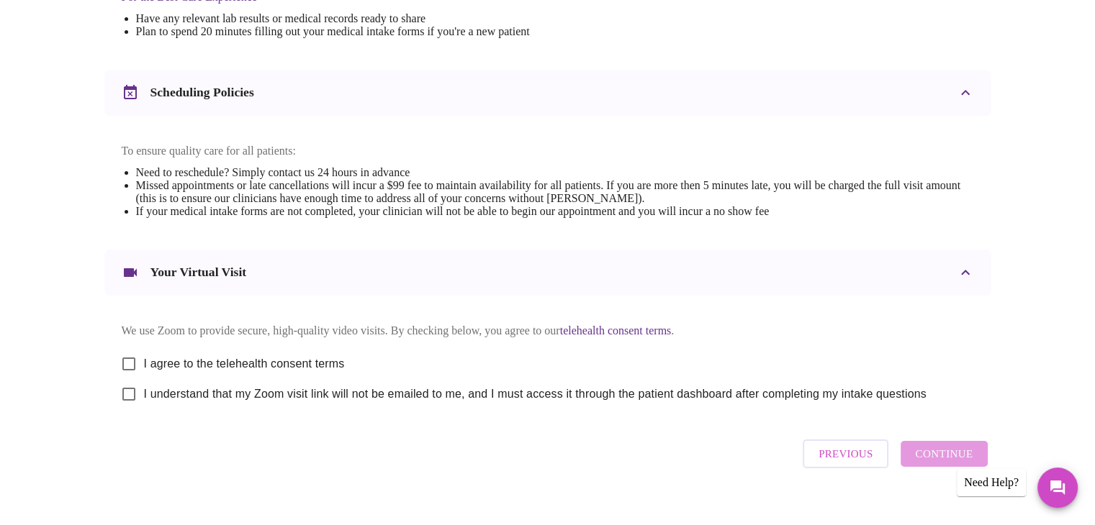
scroll to position [517, 0]
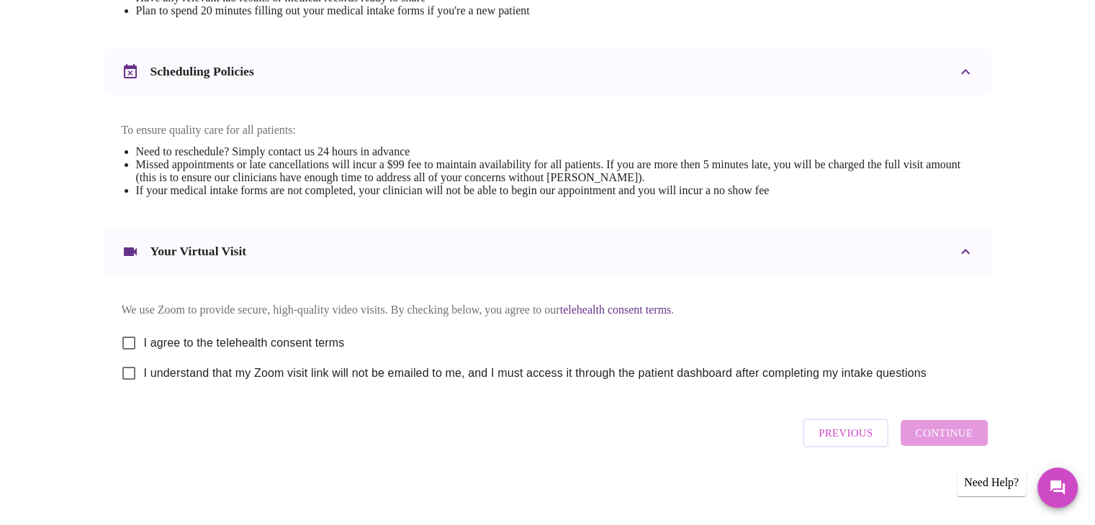
click at [954, 433] on div "Previous Continue" at bounding box center [894, 433] width 191 height 43
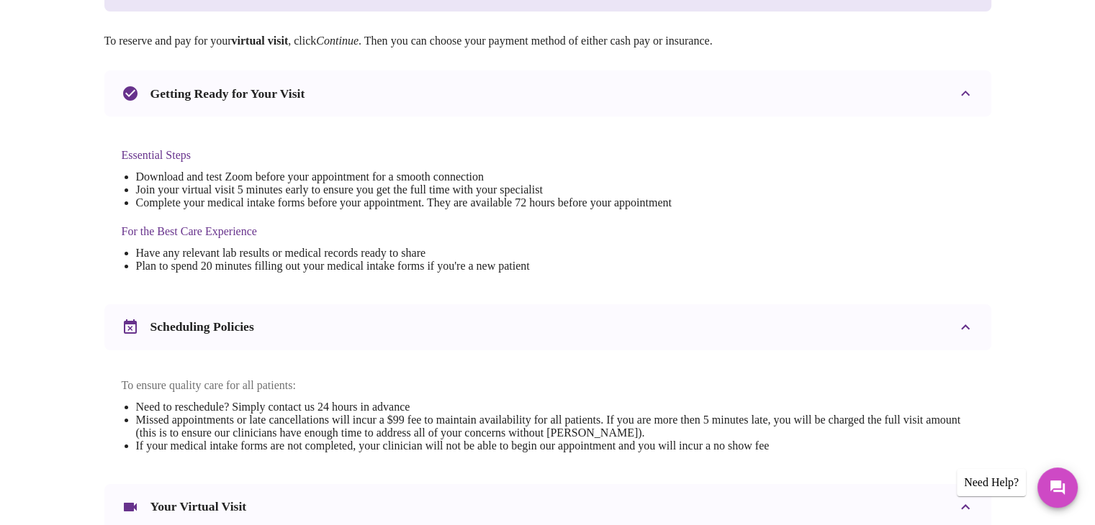
scroll to position [250, 0]
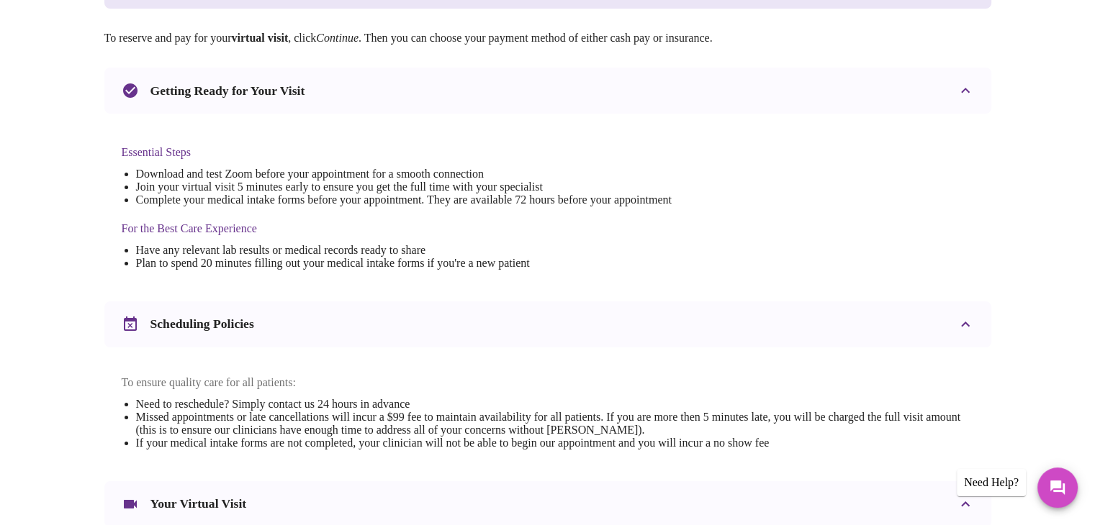
click at [1069, 199] on div "Friday, December 19th @ 10:00 am - 10:20 am We're excited to help you feel bett…" at bounding box center [547, 319] width 1083 height 905
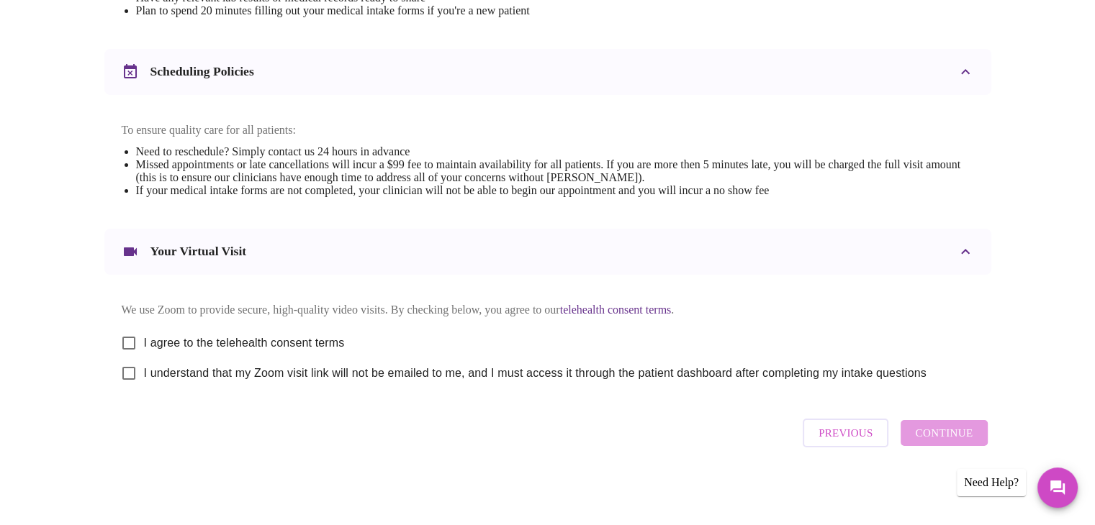
scroll to position [517, 0]
click at [124, 336] on input "I agree to the telehealth consent terms" at bounding box center [129, 343] width 30 height 30
checkbox input "true"
click at [130, 374] on input "I understand that my Zoom visit link will not be emailed to me, and I must acce…" at bounding box center [129, 373] width 30 height 30
checkbox input "true"
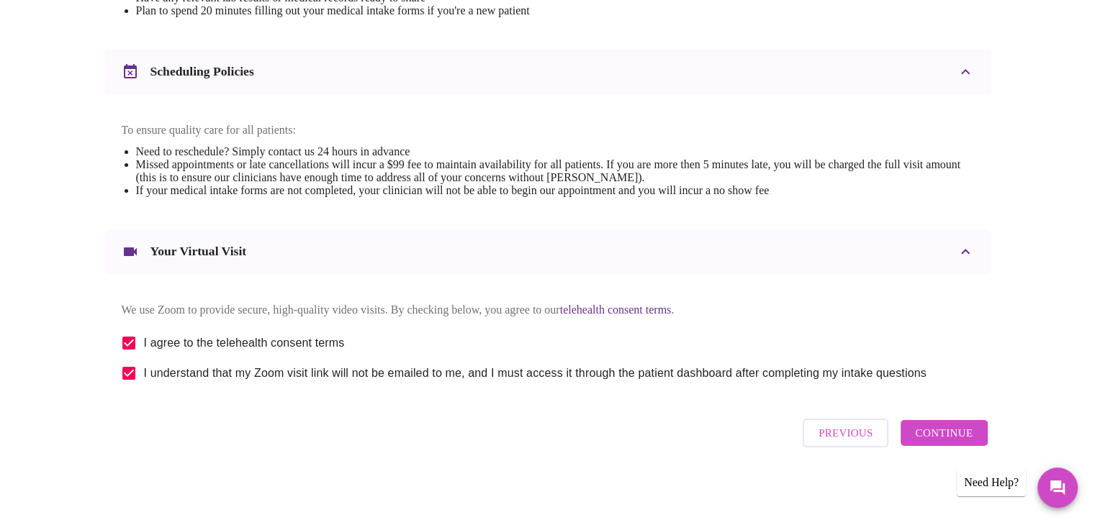
click at [946, 438] on span "Continue" at bounding box center [944, 433] width 58 height 19
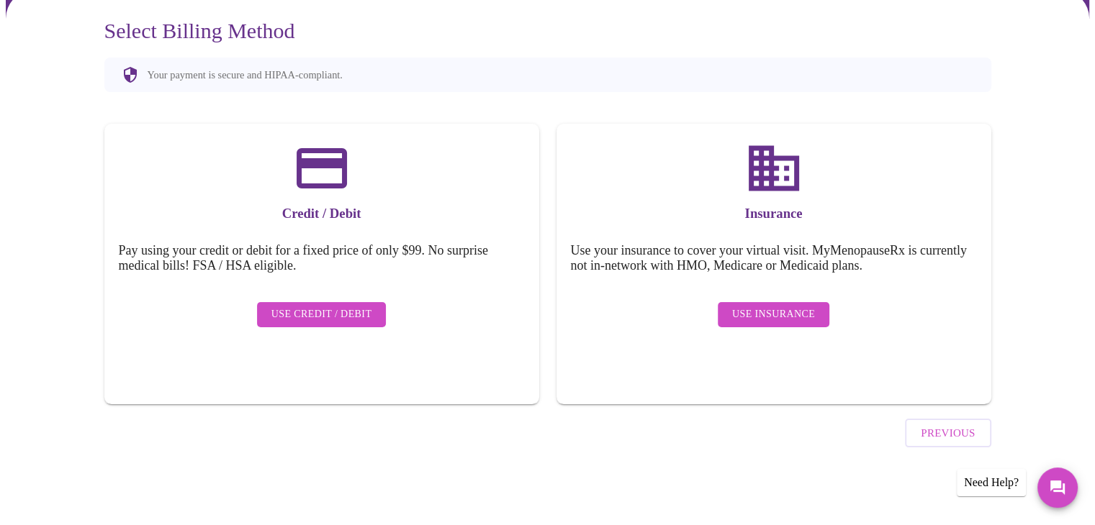
scroll to position [86, 0]
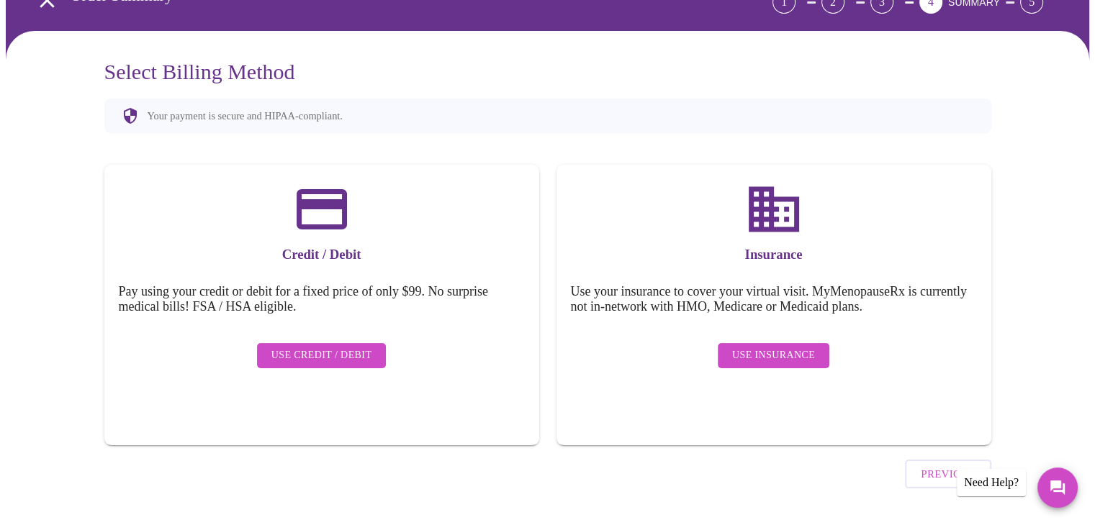
click at [781, 347] on span "Use Insurance" at bounding box center [773, 356] width 83 height 18
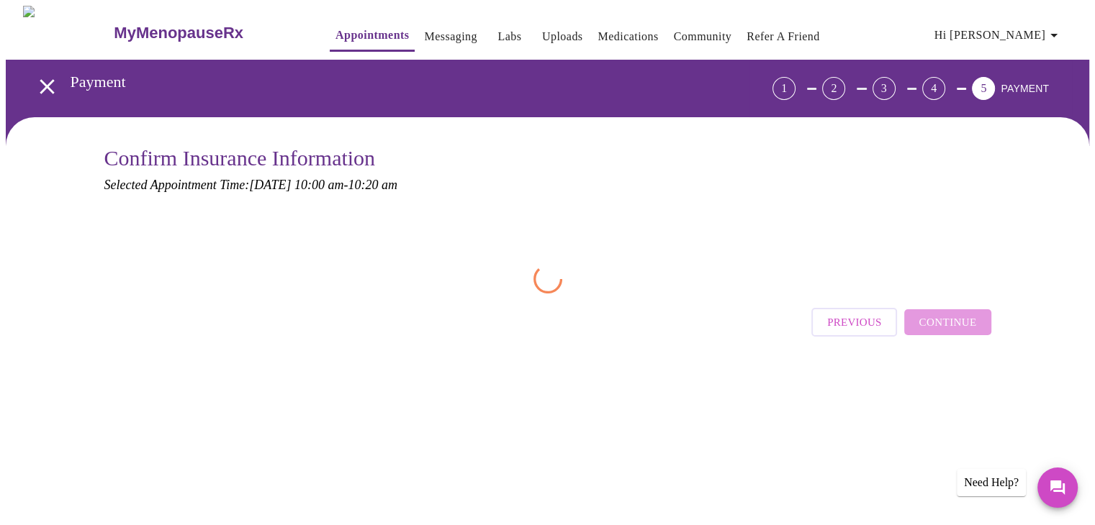
scroll to position [0, 0]
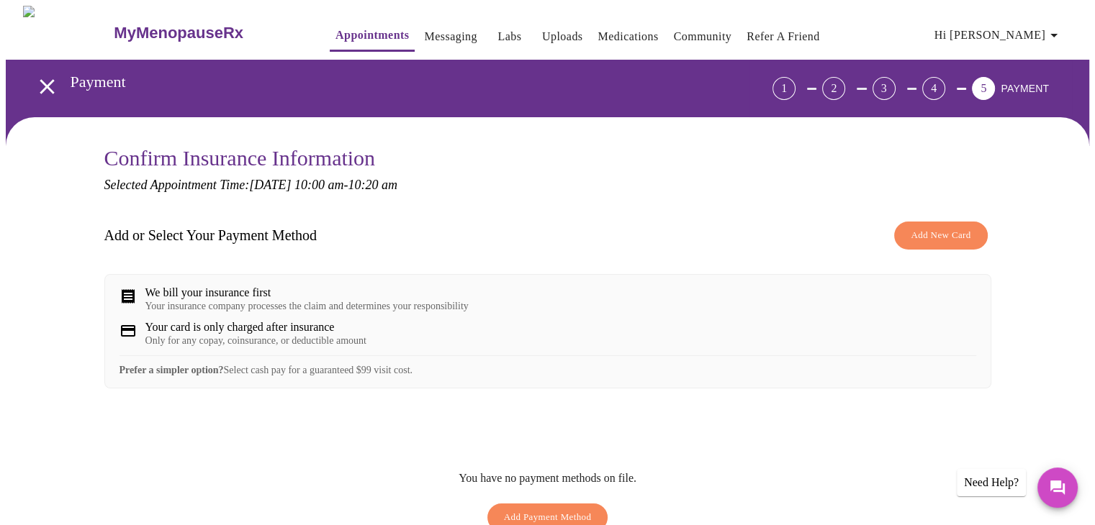
click at [781, 343] on div "Your card is only charged after insurance Only for any copay, coinsurance, or d…" at bounding box center [547, 334] width 856 height 26
click at [562, 412] on div "Add or Select Your Payment Method Add New Card We bill your insurance first You…" at bounding box center [547, 376] width 887 height 325
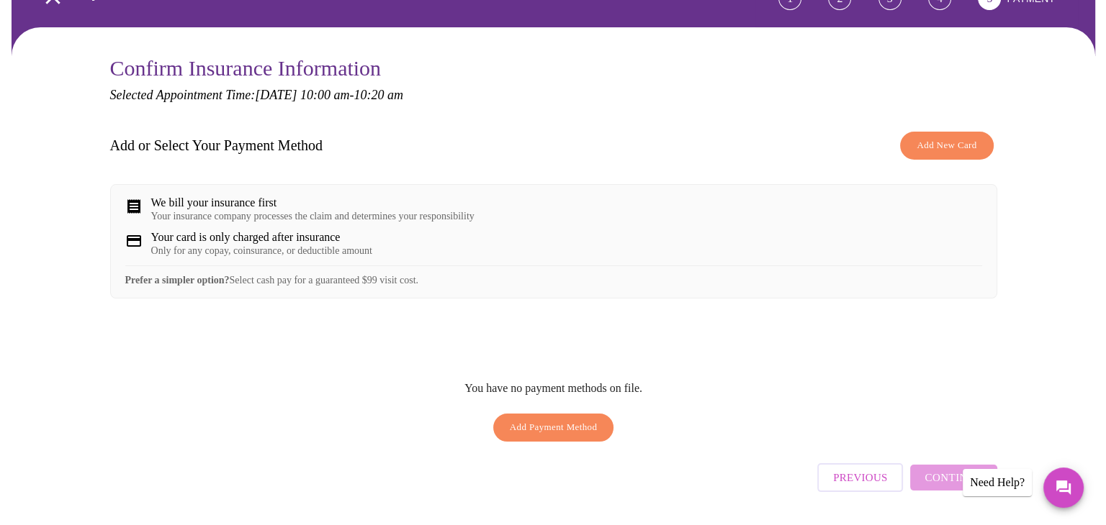
scroll to position [94, 0]
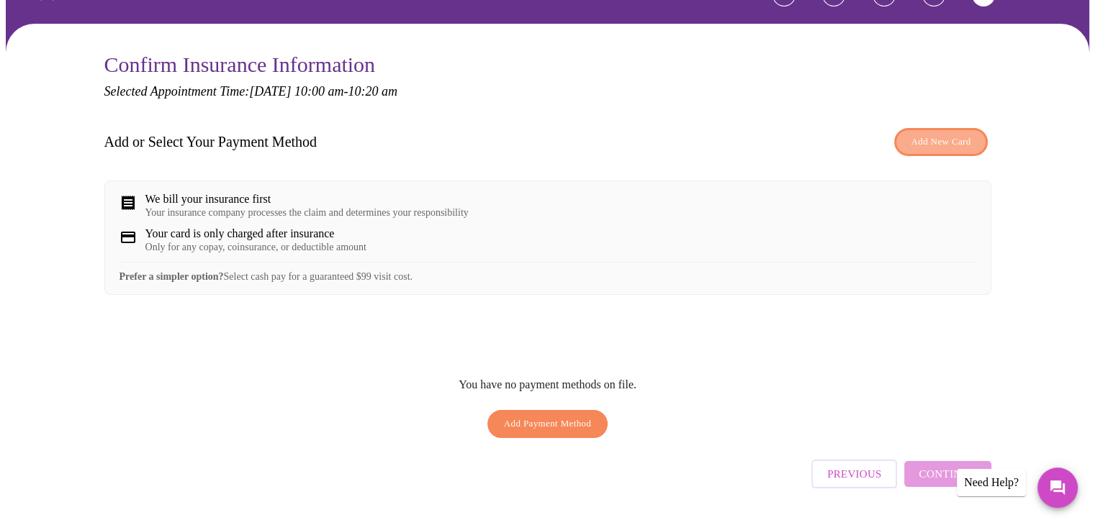
click at [944, 139] on span "Add New Card" at bounding box center [940, 142] width 60 height 17
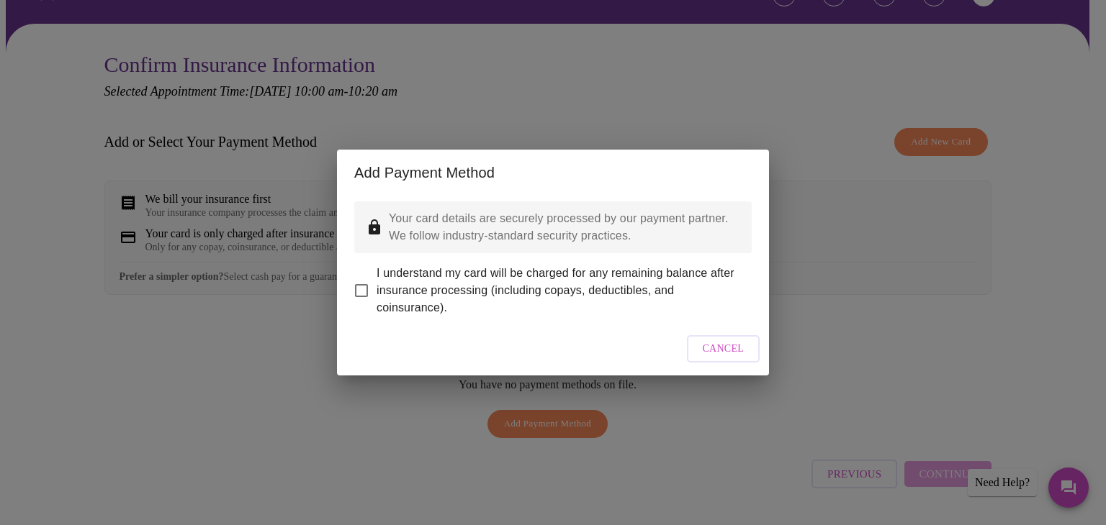
click at [944, 139] on div "Add Payment Method Your card details are securely processed by our payment part…" at bounding box center [553, 262] width 1106 height 525
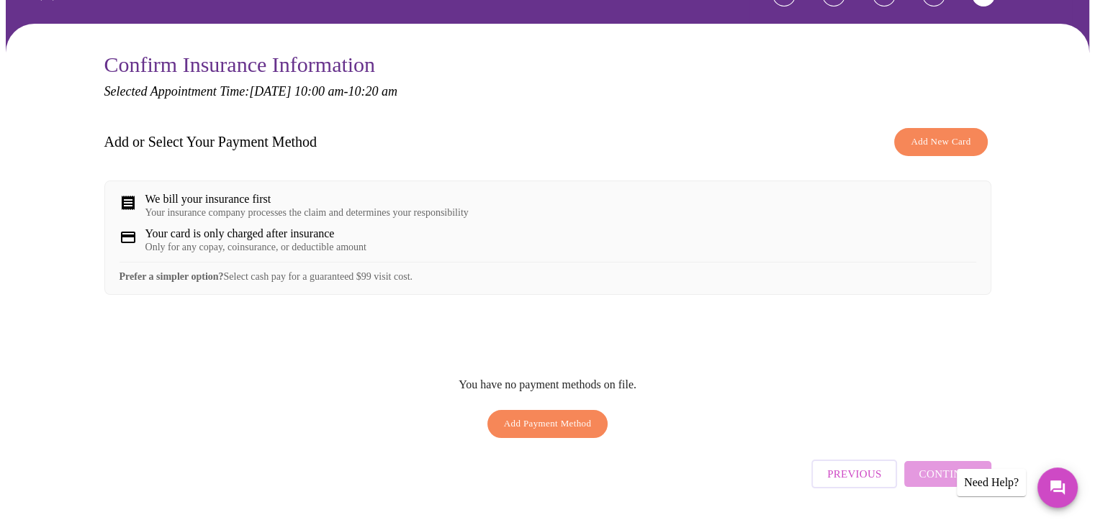
click at [944, 139] on span "Add New Card" at bounding box center [940, 142] width 60 height 17
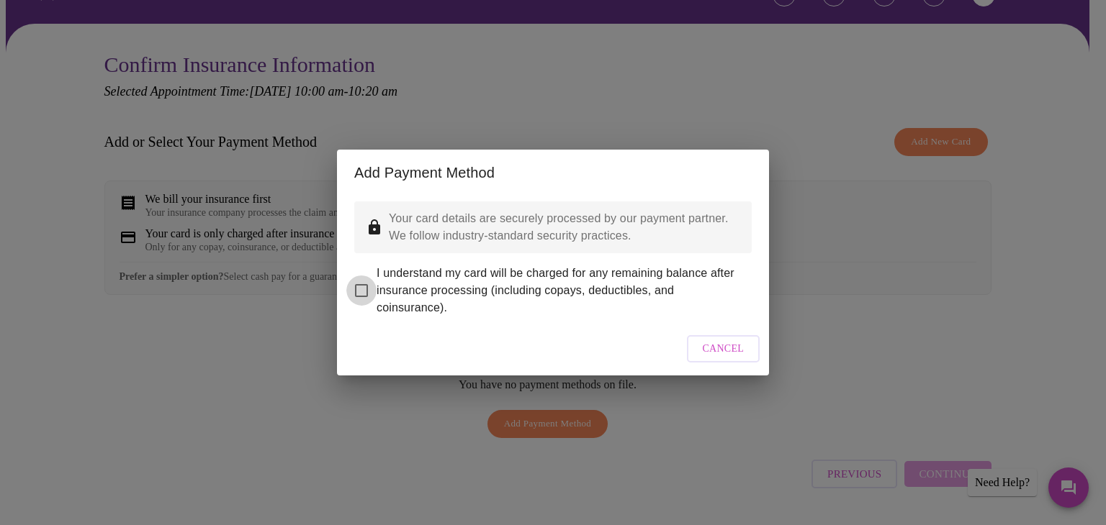
click at [358, 282] on input "I understand my card will be charged for any remaining balance after insurance …" at bounding box center [361, 291] width 30 height 30
checkbox input "true"
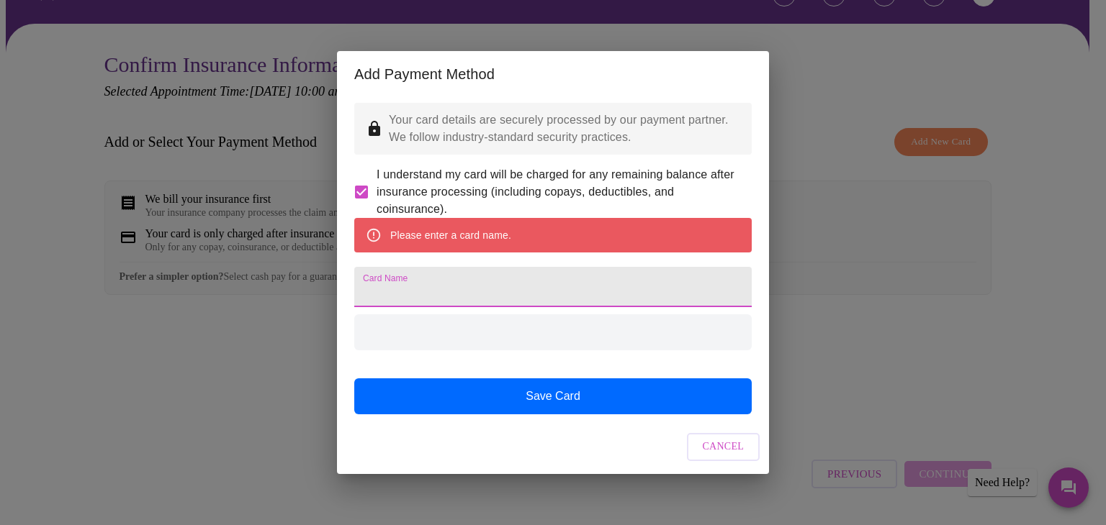
click at [358, 282] on input "Card Name" at bounding box center [552, 287] width 397 height 40
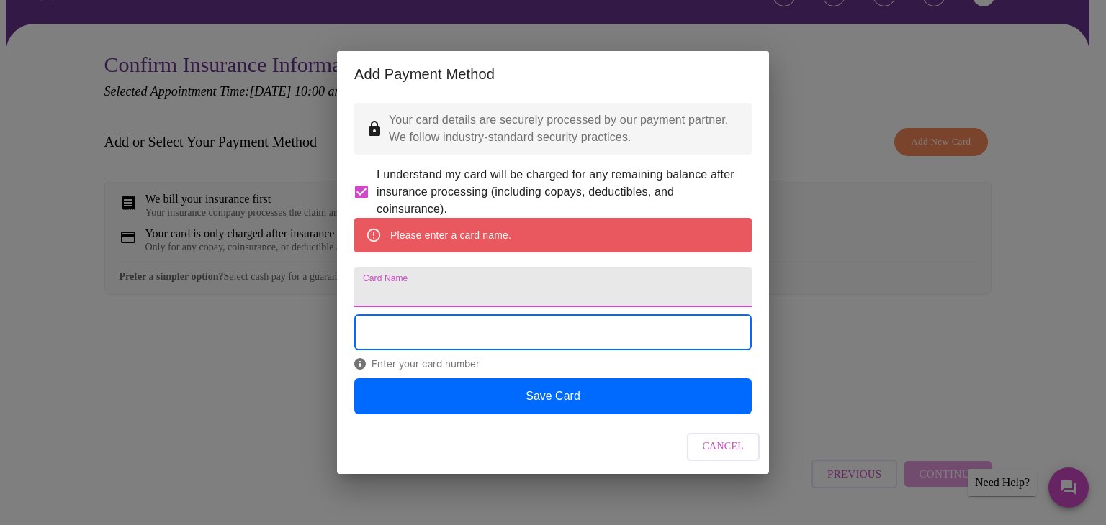
click at [405, 289] on input "Card Name" at bounding box center [552, 287] width 397 height 40
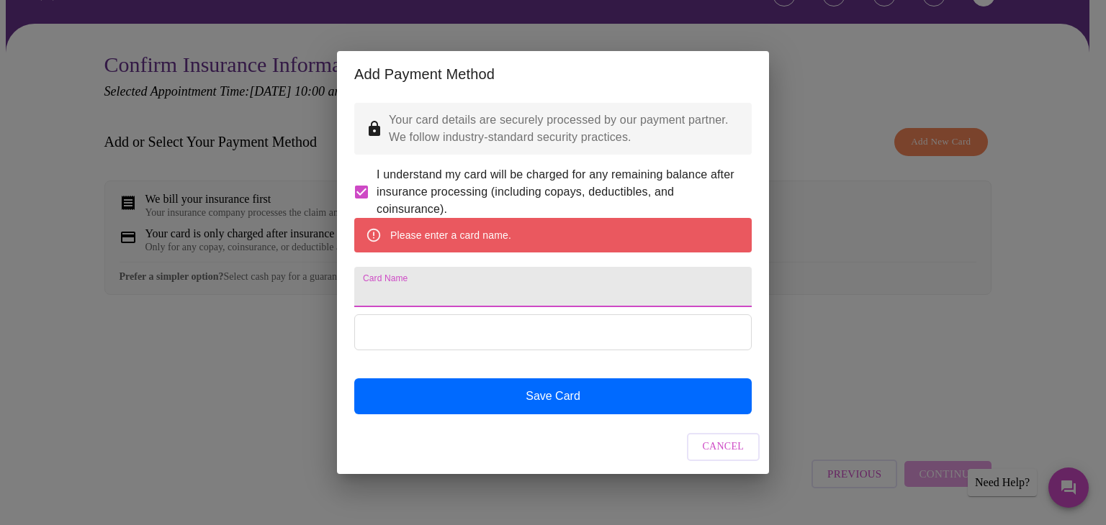
drag, startPoint x: 405, startPoint y: 289, endPoint x: 403, endPoint y: 212, distance: 77.0
click at [403, 212] on div "Your card details are securely processed by our payment partner. We follow indu…" at bounding box center [553, 258] width 432 height 323
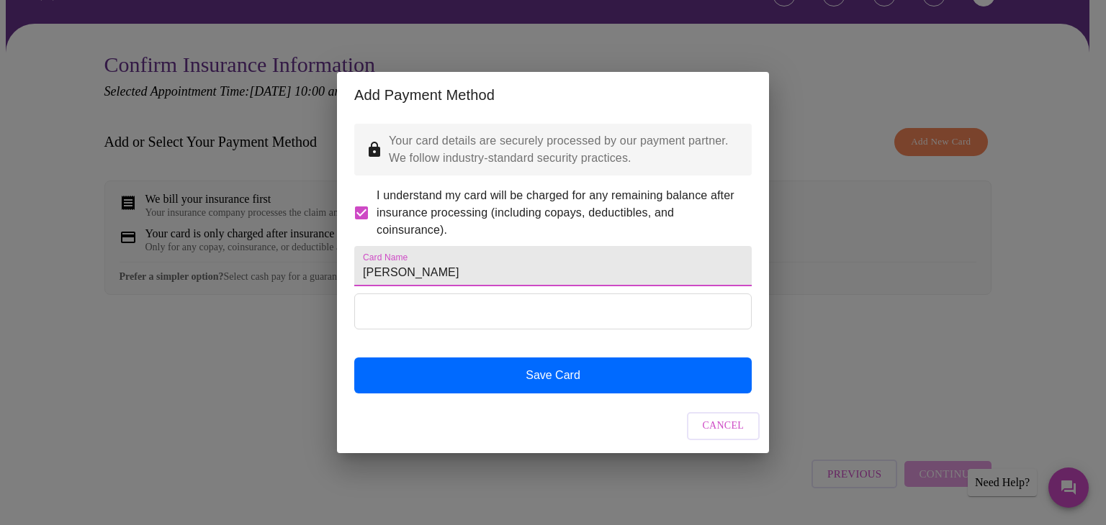
type input "Rebecca A. Hebert"
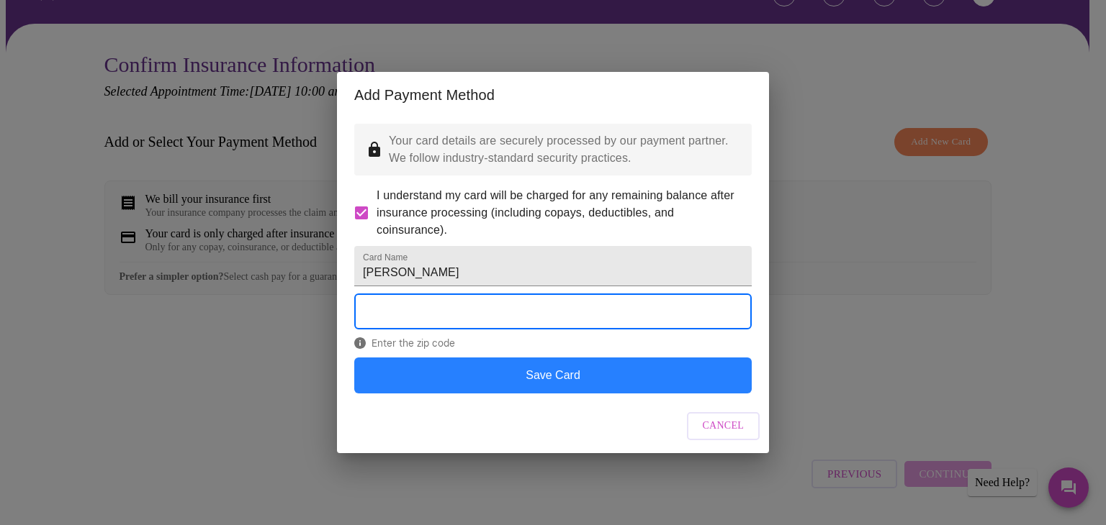
click at [566, 394] on button "Save Card" at bounding box center [552, 376] width 397 height 36
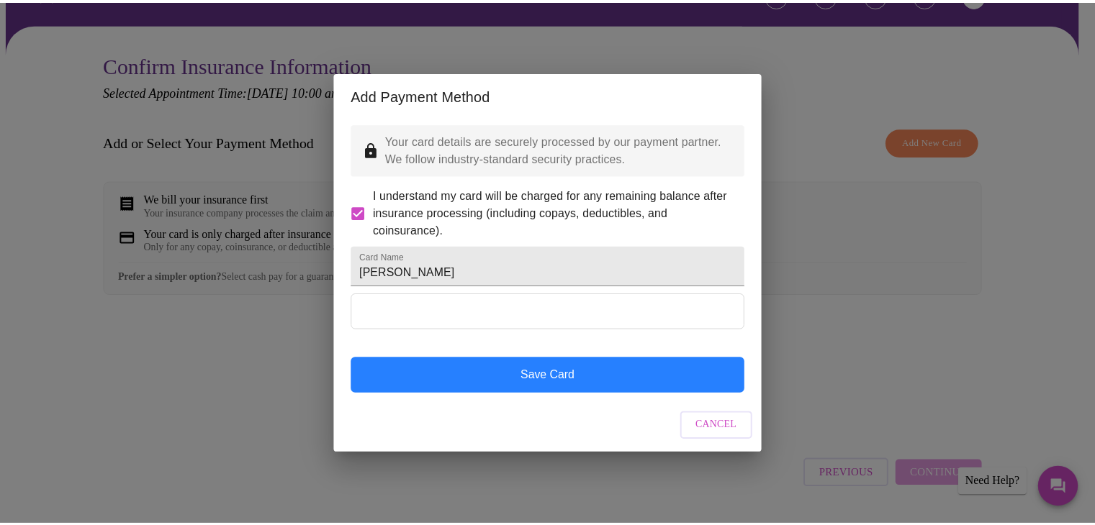
scroll to position [0, 0]
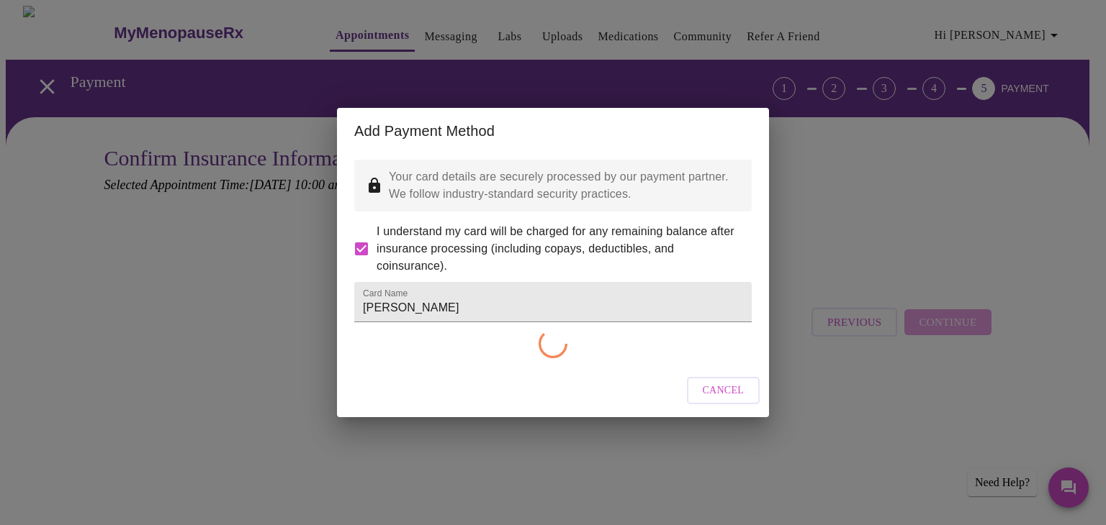
checkbox input "false"
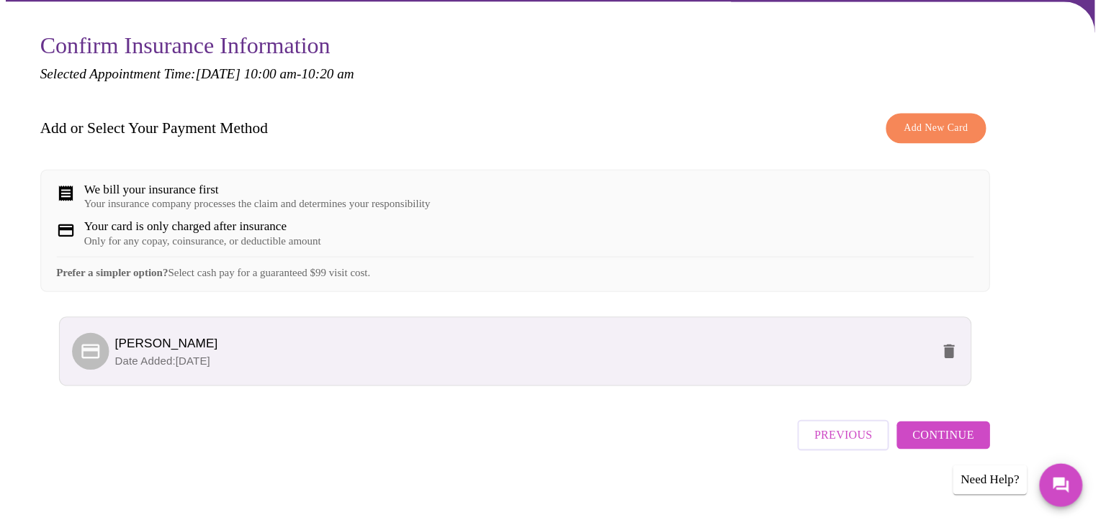
scroll to position [99, 0]
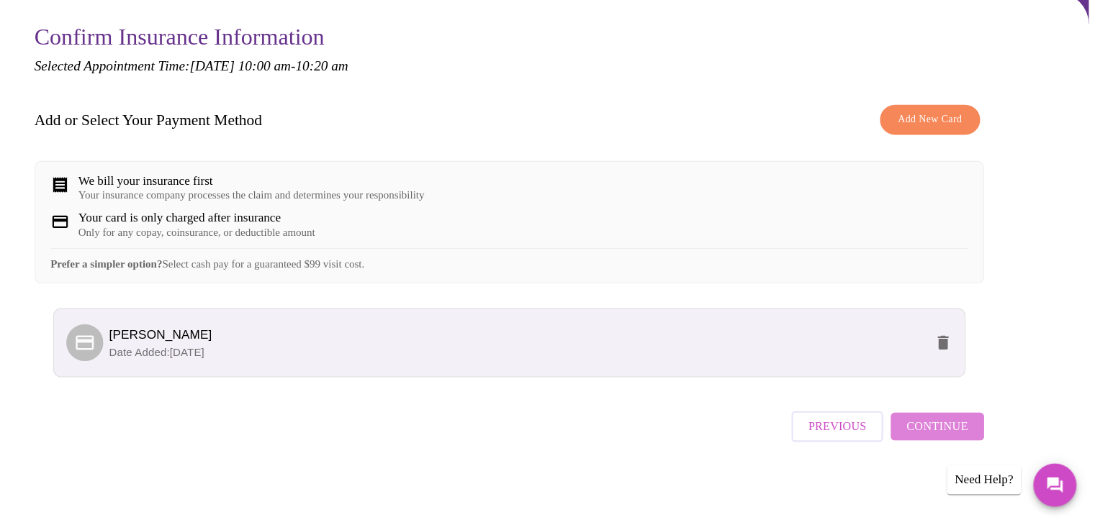
click at [952, 435] on span "Continue" at bounding box center [947, 433] width 58 height 19
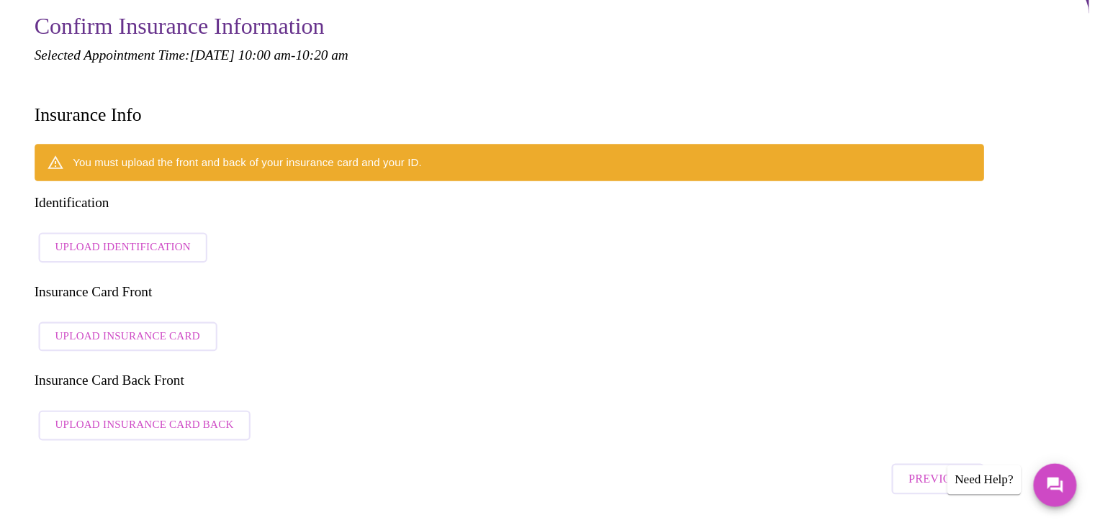
click at [222, 257] on span "Upload Identification" at bounding box center [187, 266] width 127 height 18
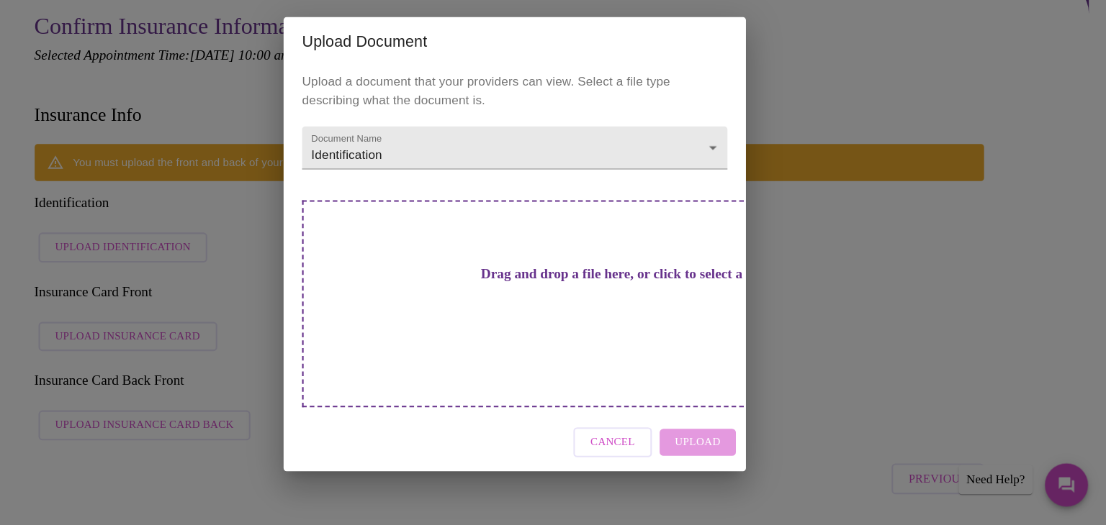
click at [821, 202] on div "Upload Document Upload a document that your providers can view. Select a file t…" at bounding box center [553, 262] width 1106 height 525
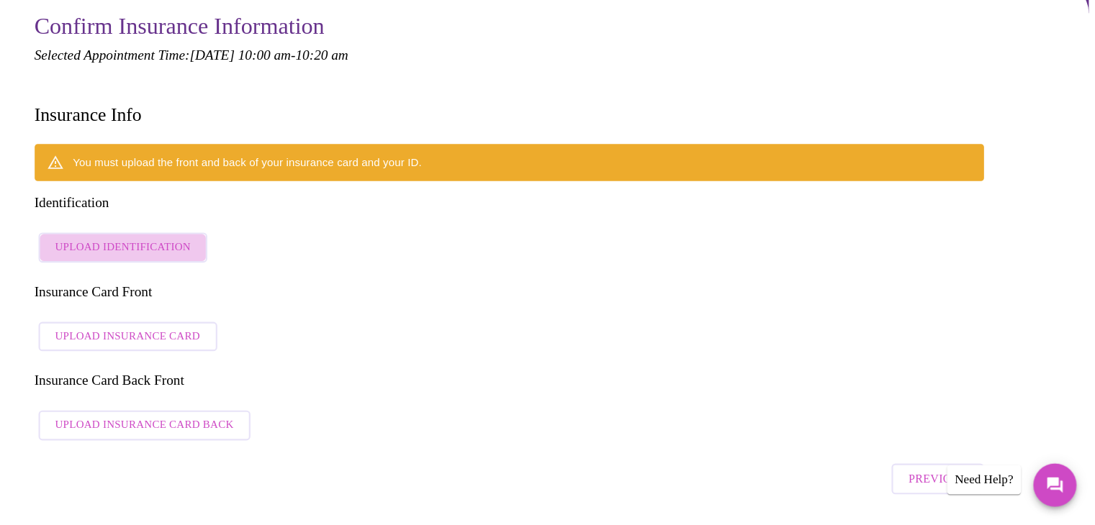
click at [208, 257] on span "Upload Identification" at bounding box center [187, 266] width 127 height 18
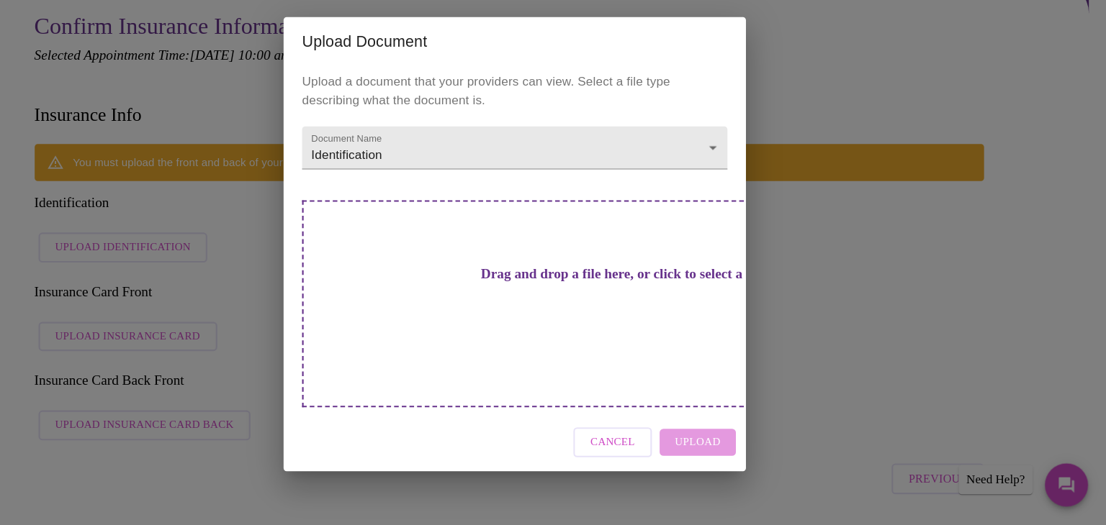
click at [564, 298] on h3 "Drag and drop a file here, or click to select a file" at bounding box center [653, 290] width 397 height 15
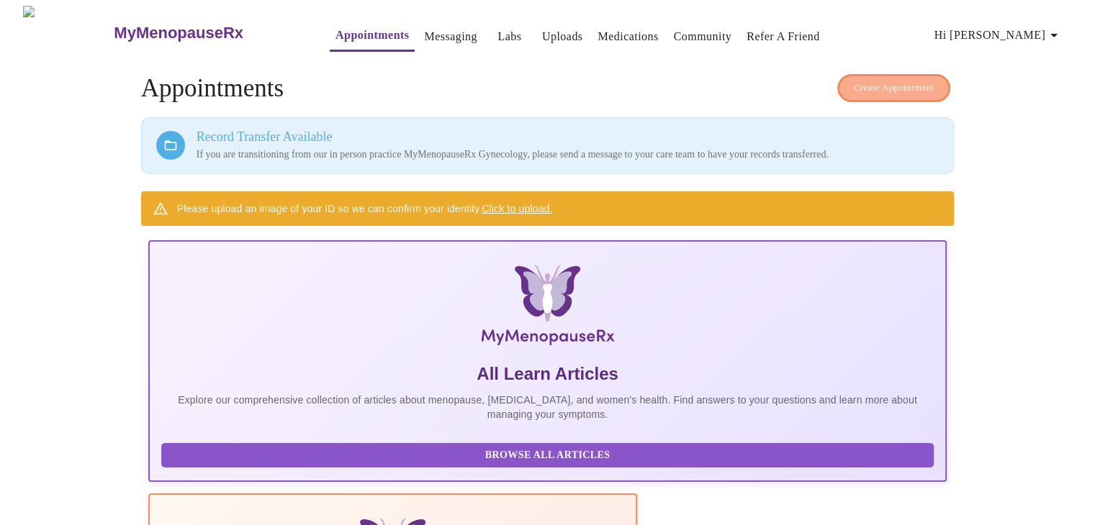
click at [869, 83] on span "Create Appointment" at bounding box center [894, 88] width 81 height 17
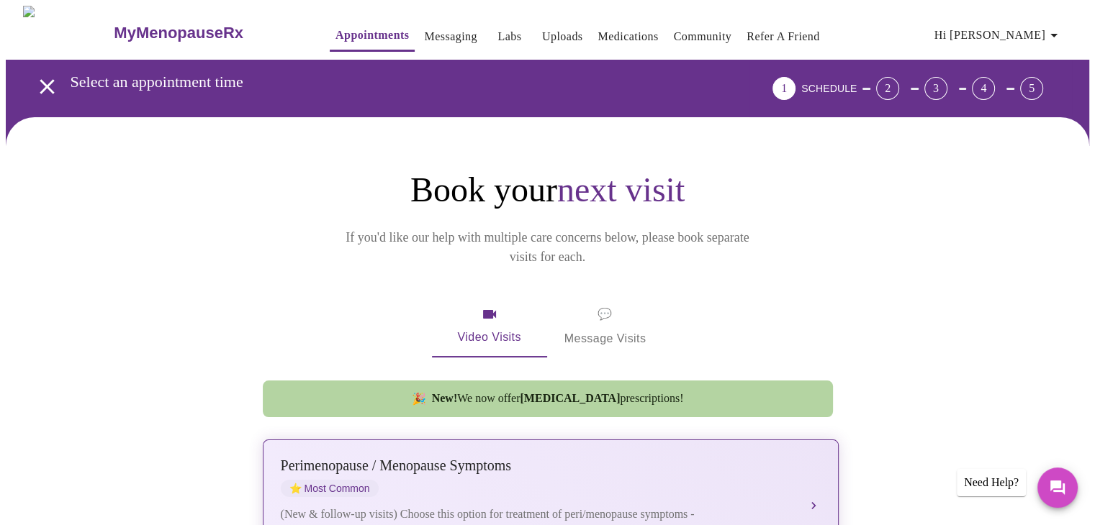
click at [345, 480] on span "⭐ Most Common" at bounding box center [330, 488] width 98 height 17
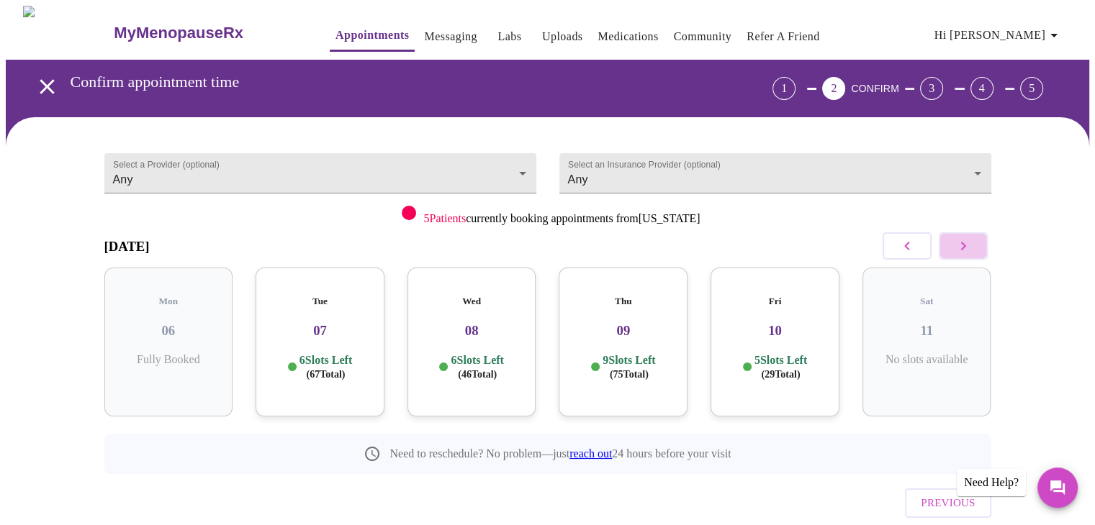
click at [964, 245] on icon "button" at bounding box center [962, 246] width 5 height 9
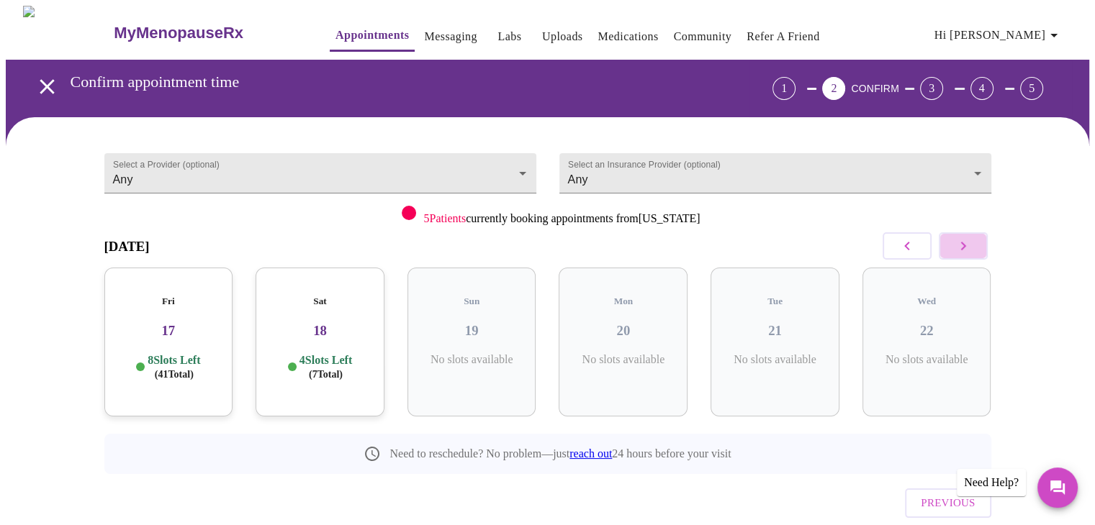
click at [964, 245] on icon "button" at bounding box center [962, 246] width 5 height 9
click at [186, 323] on h3 "04" at bounding box center [169, 331] width 106 height 16
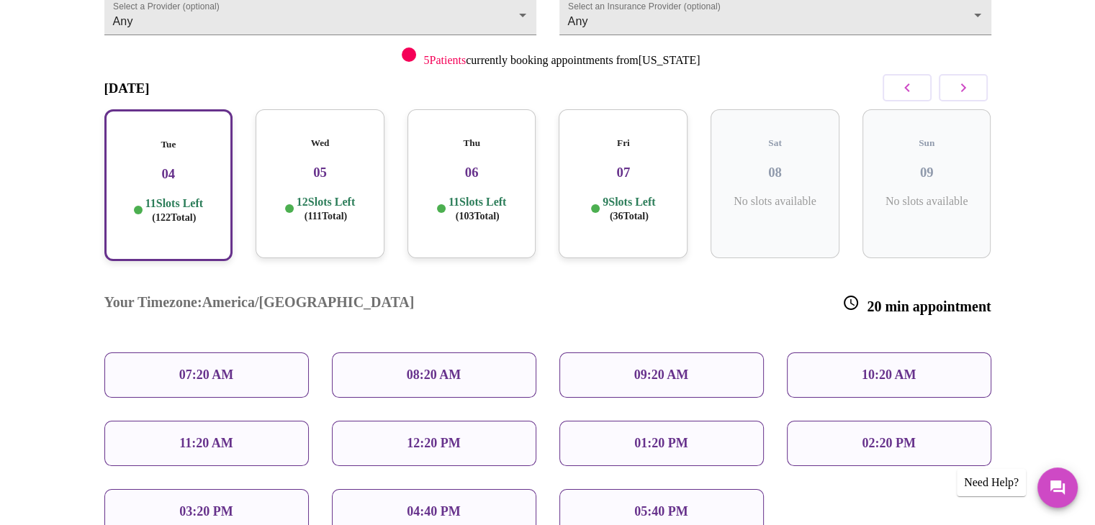
scroll to position [166, 0]
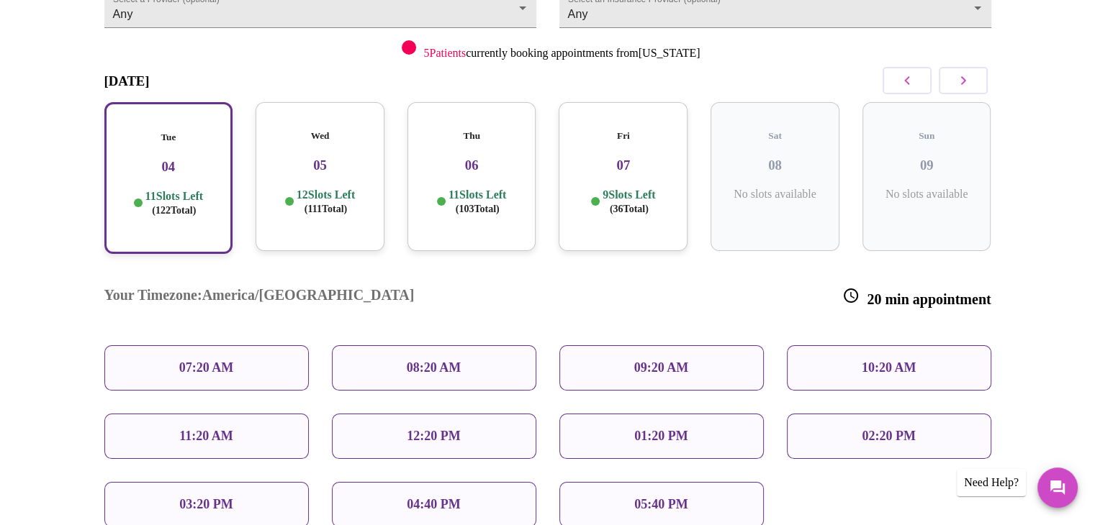
click at [869, 345] on div "10:20 AM" at bounding box center [889, 367] width 204 height 45
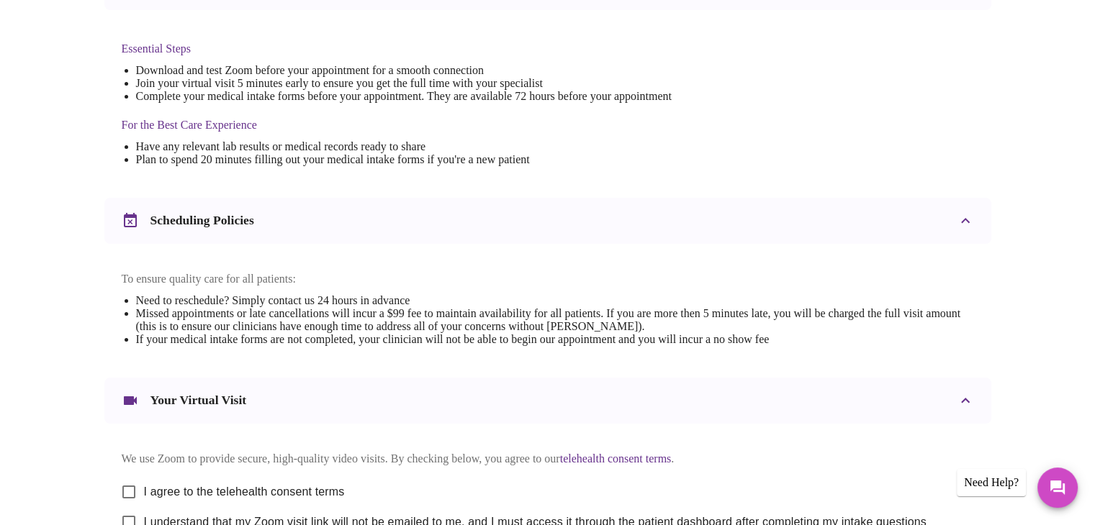
scroll to position [517, 0]
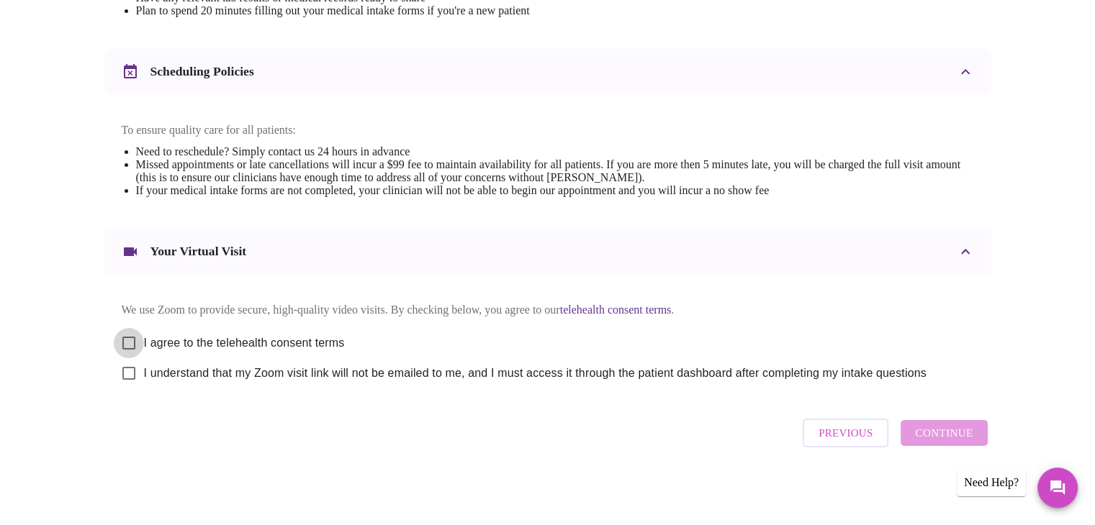
click at [127, 338] on input "I agree to the telehealth consent terms" at bounding box center [129, 343] width 30 height 30
checkbox input "true"
click at [130, 372] on input "I understand that my Zoom visit link will not be emailed to me, and I must acce…" at bounding box center [129, 373] width 30 height 30
checkbox input "true"
click at [934, 441] on span "Continue" at bounding box center [944, 433] width 58 height 19
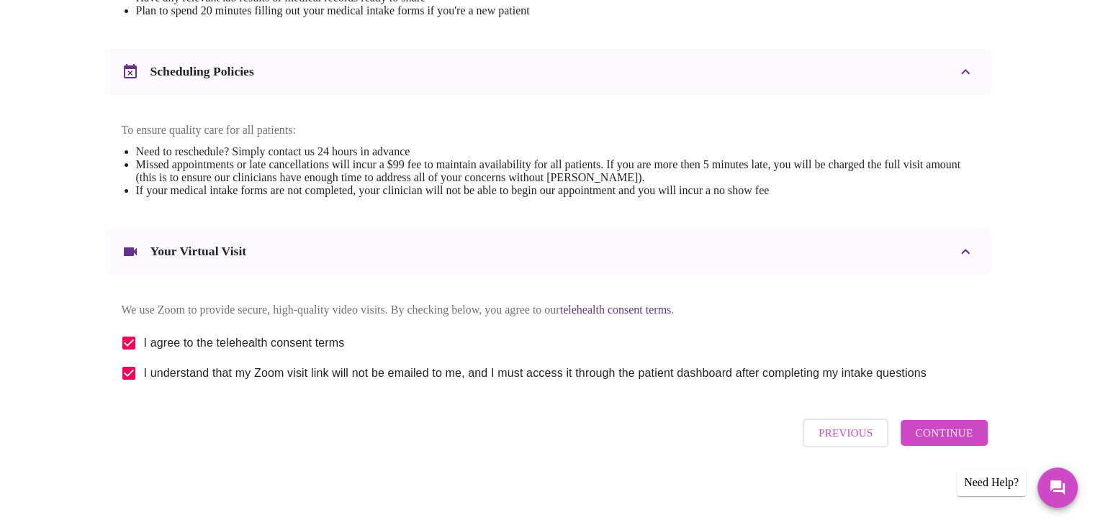
scroll to position [86, 0]
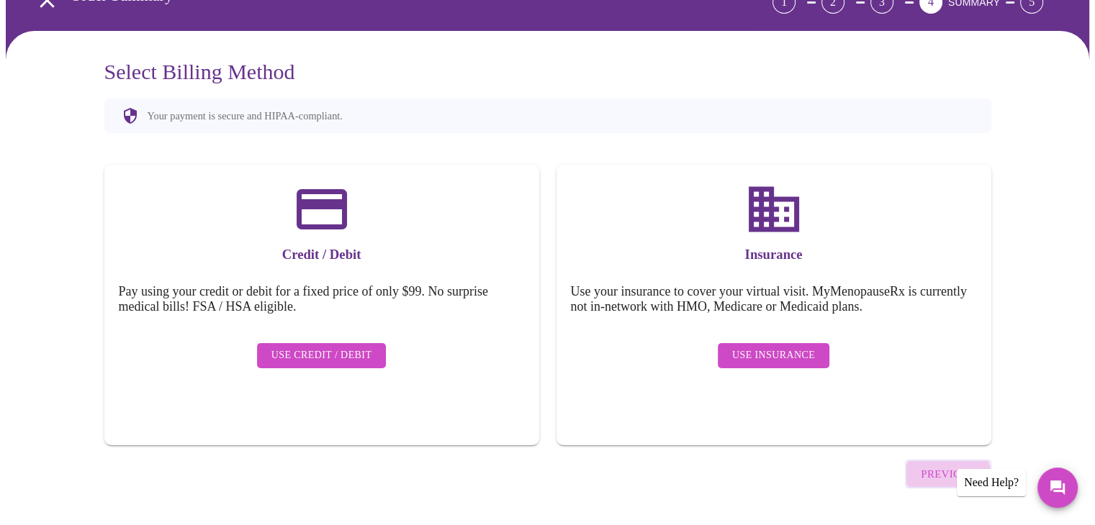
click at [934, 465] on span "Previous" at bounding box center [948, 474] width 54 height 19
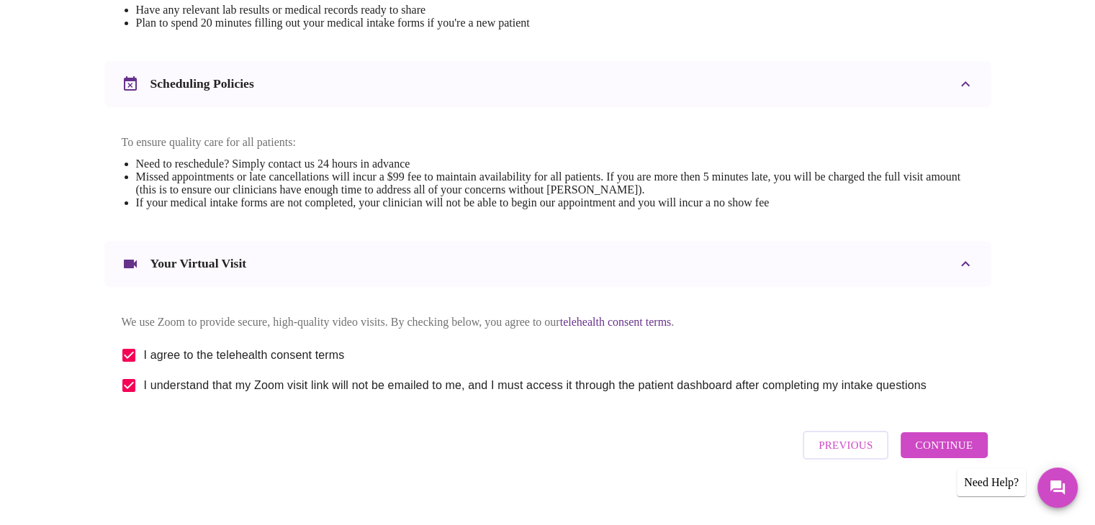
scroll to position [517, 0]
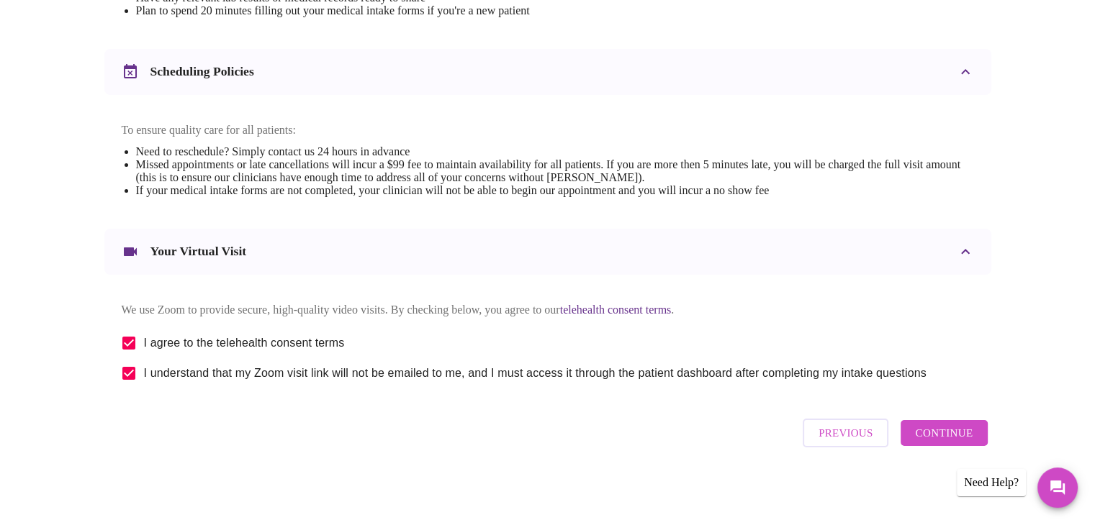
click at [950, 435] on span "Continue" at bounding box center [944, 433] width 58 height 19
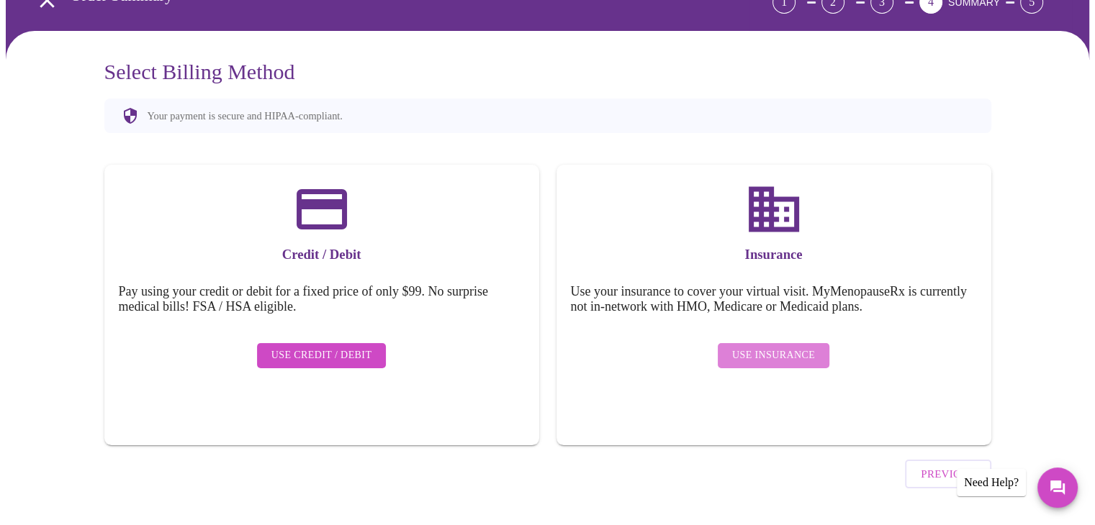
click at [795, 347] on span "Use Insurance" at bounding box center [773, 356] width 83 height 18
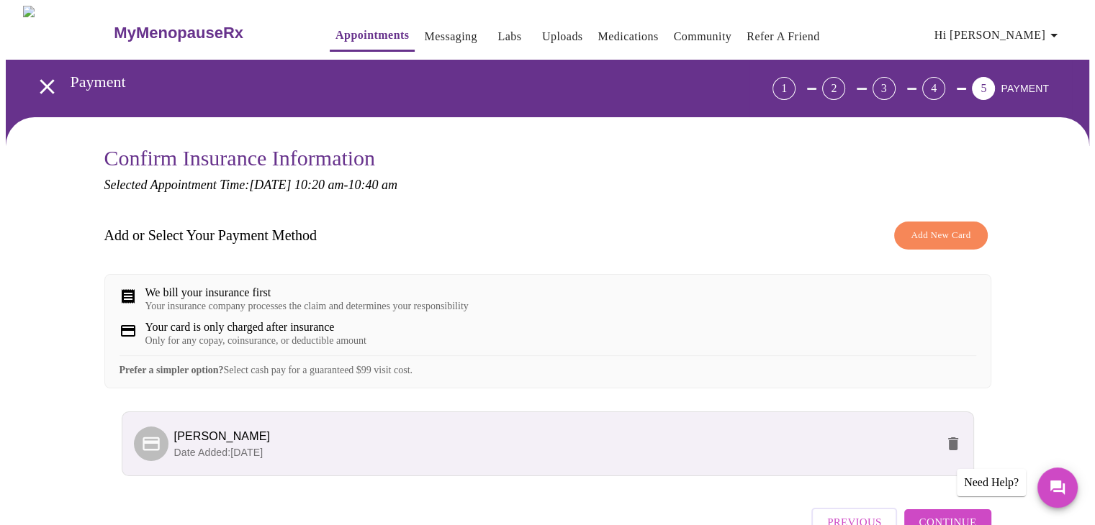
click at [795, 338] on div "Your card is only charged after insurance Only for any copay, coinsurance, or d…" at bounding box center [547, 334] width 856 height 26
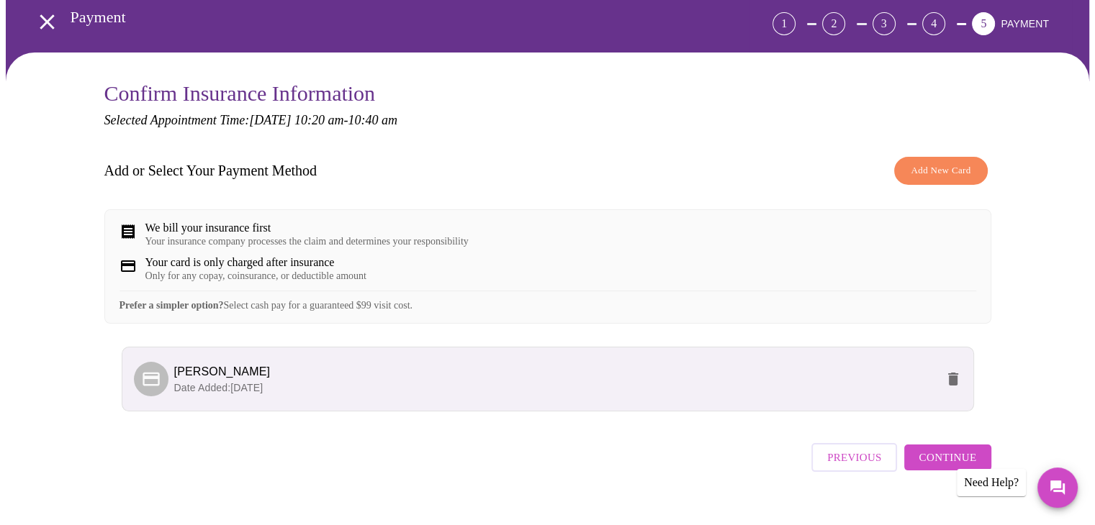
scroll to position [99, 0]
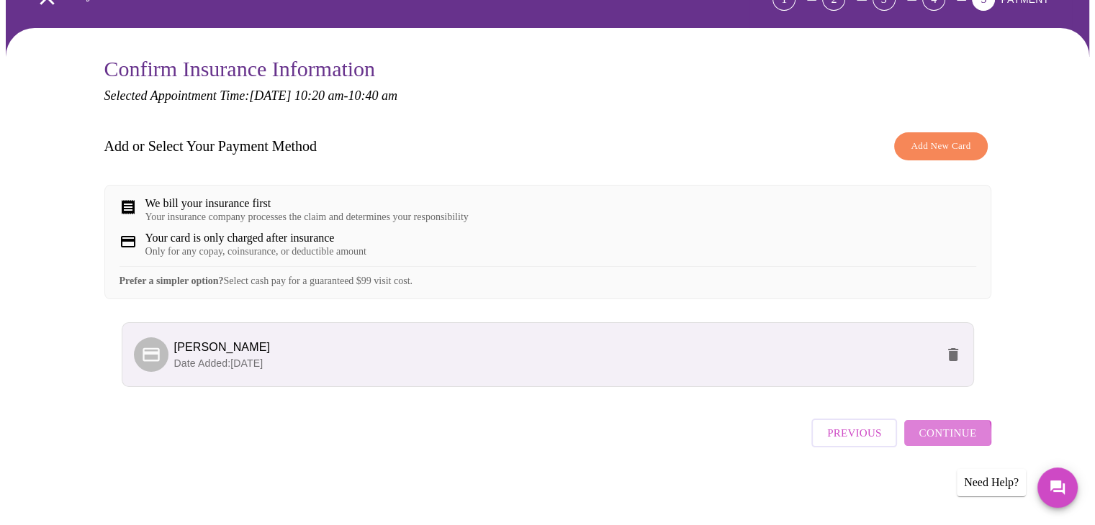
click at [945, 441] on span "Continue" at bounding box center [947, 433] width 58 height 19
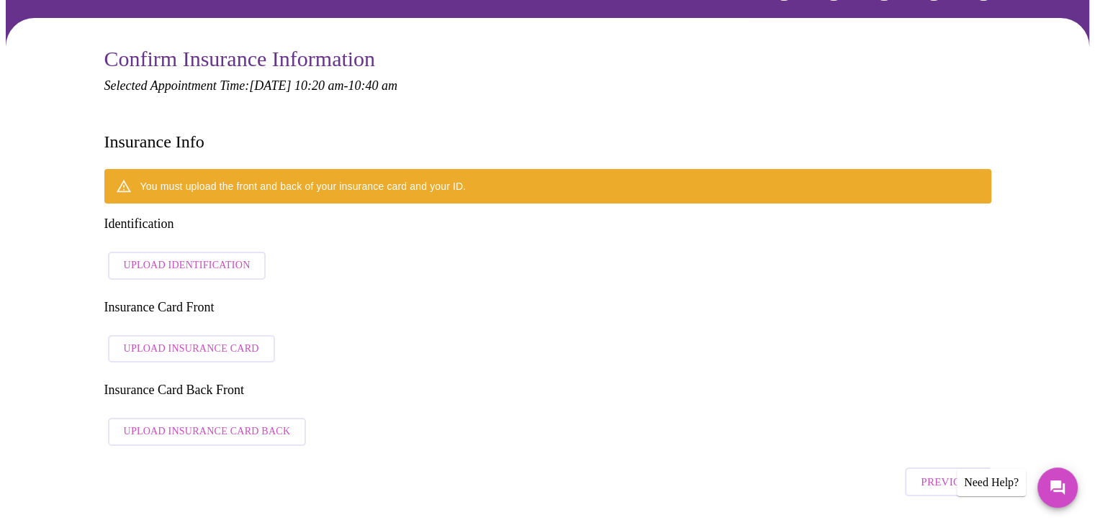
click at [190, 257] on span "Upload Identification" at bounding box center [187, 266] width 127 height 18
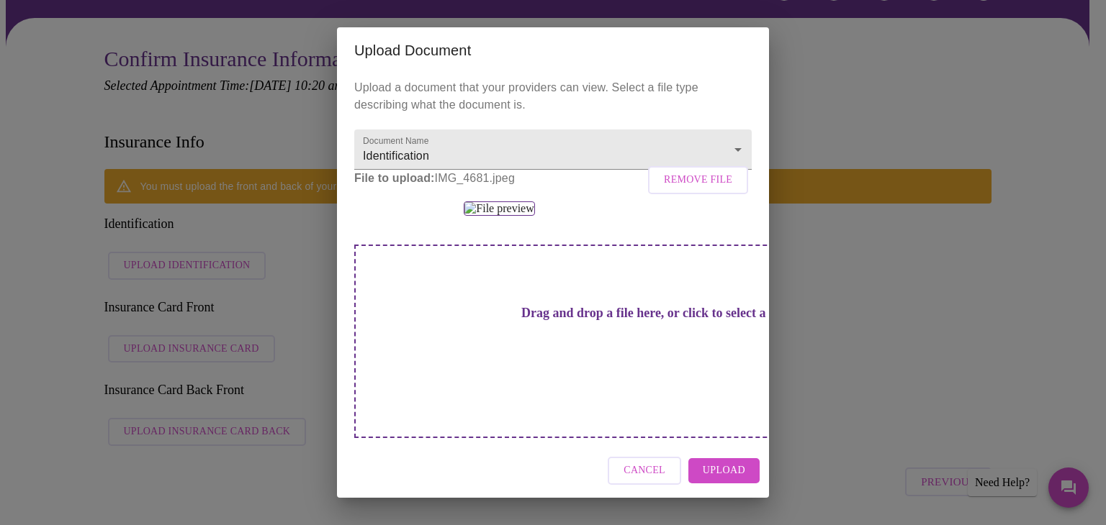
click at [734, 474] on span "Upload" at bounding box center [723, 471] width 42 height 18
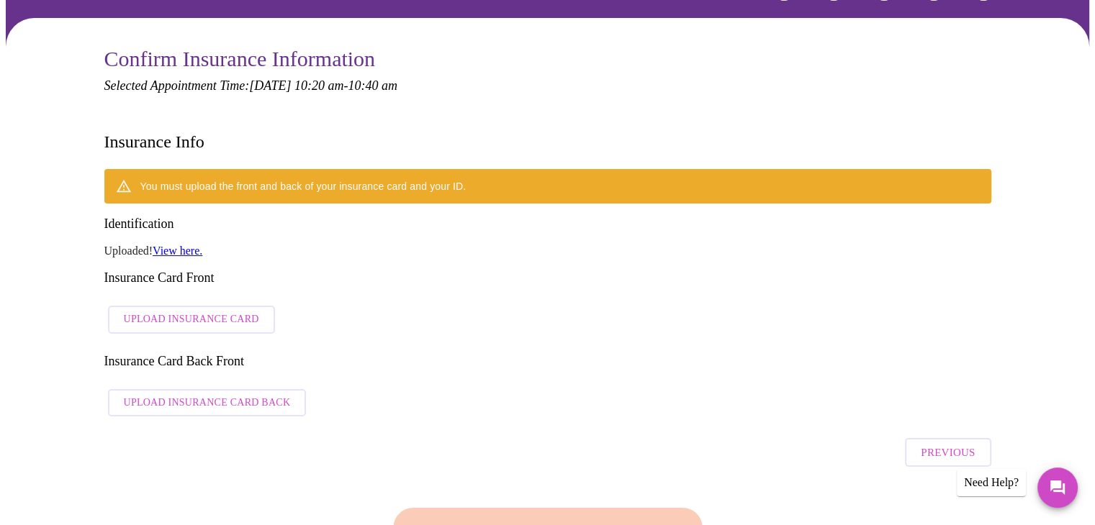
click at [187, 311] on span "Upload Insurance Card" at bounding box center [191, 320] width 135 height 18
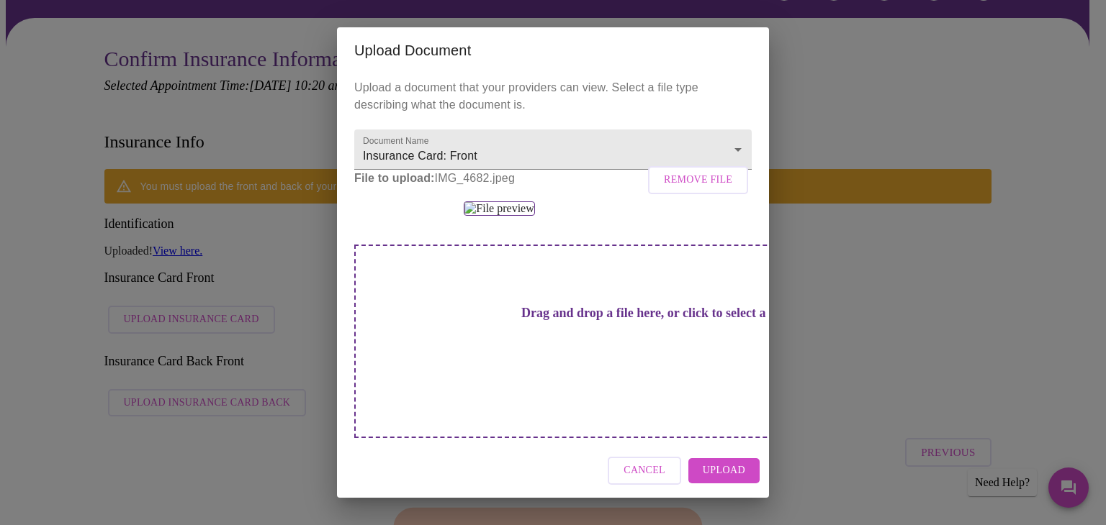
click at [717, 479] on span "Upload" at bounding box center [723, 471] width 42 height 18
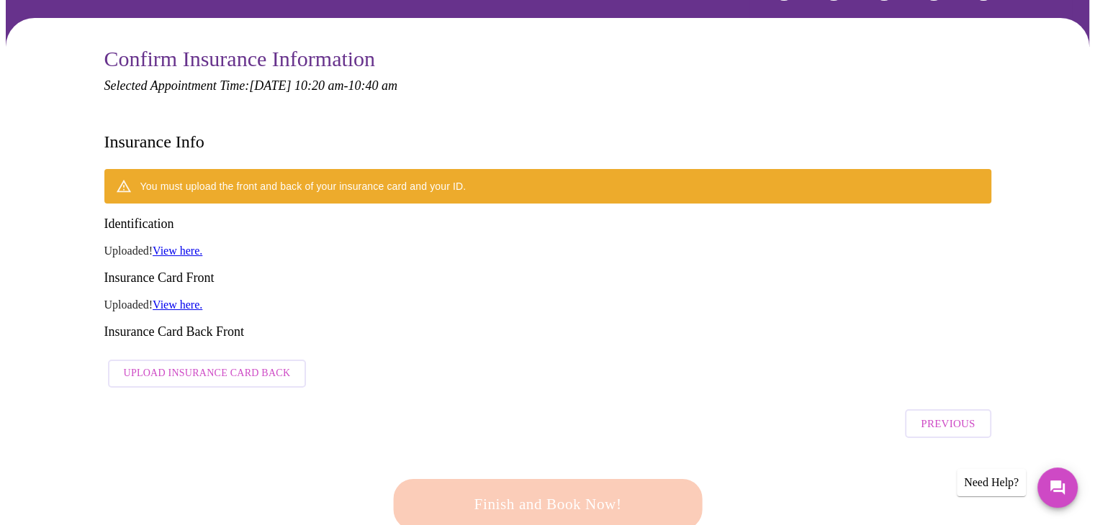
click at [193, 365] on span "Upload Insurance Card Back" at bounding box center [207, 374] width 167 height 18
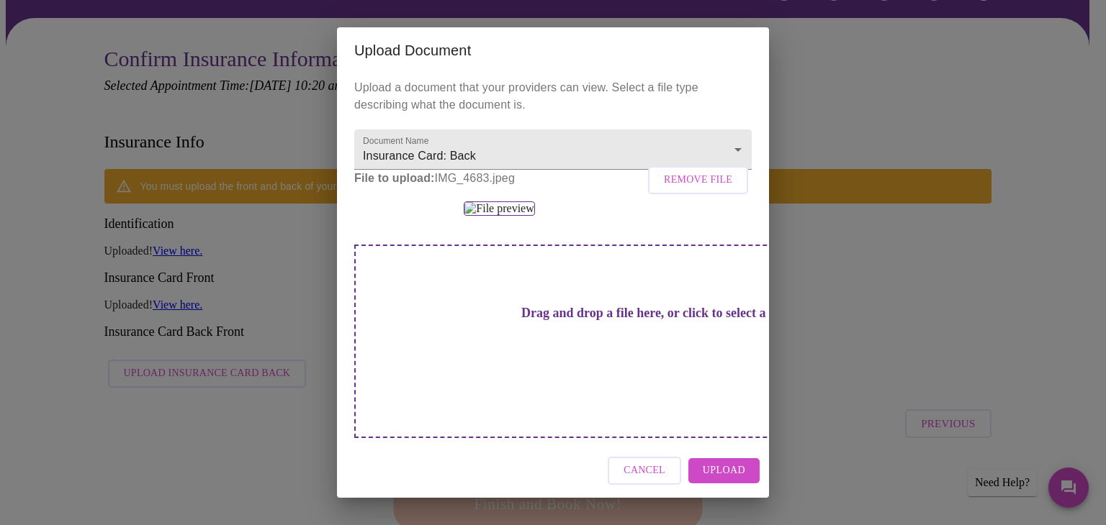
click at [719, 479] on span "Upload" at bounding box center [723, 471] width 42 height 18
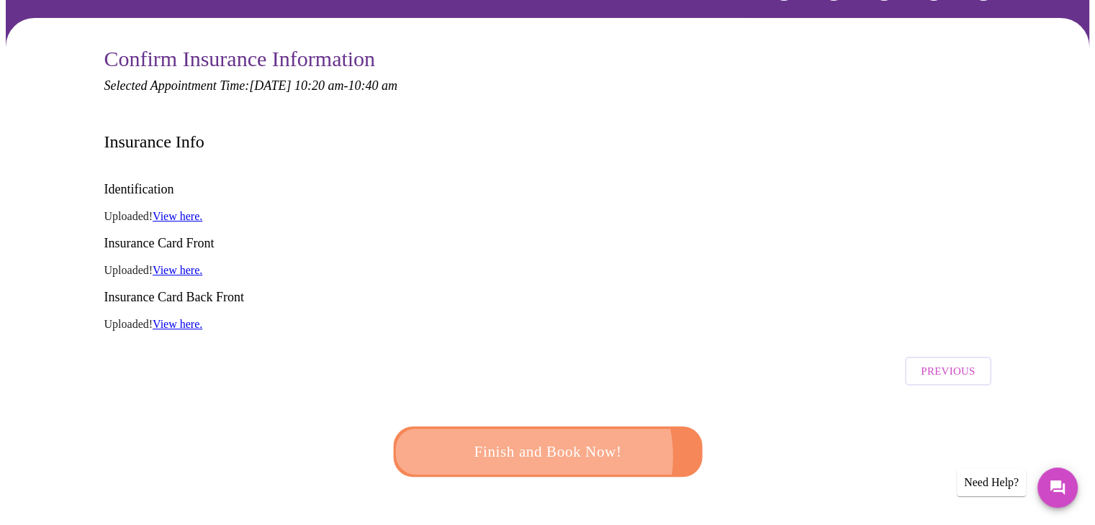
click at [528, 439] on span "Finish and Book Now!" at bounding box center [548, 452] width 266 height 27
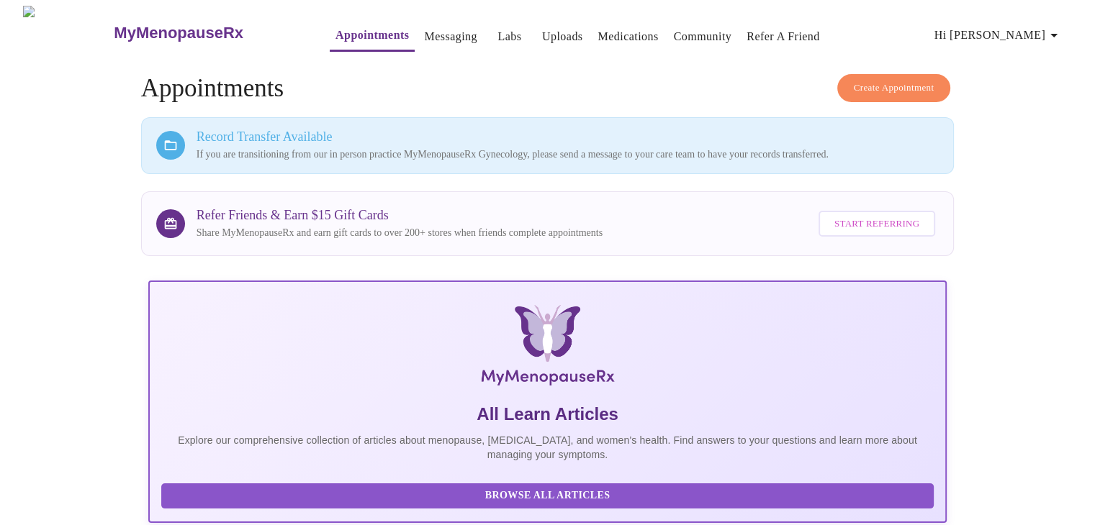
click at [161, 145] on div at bounding box center [170, 145] width 29 height 29
click at [170, 143] on icon at bounding box center [170, 145] width 14 height 14
click at [235, 130] on h3 "Record Transfer Available" at bounding box center [567, 137] width 743 height 15
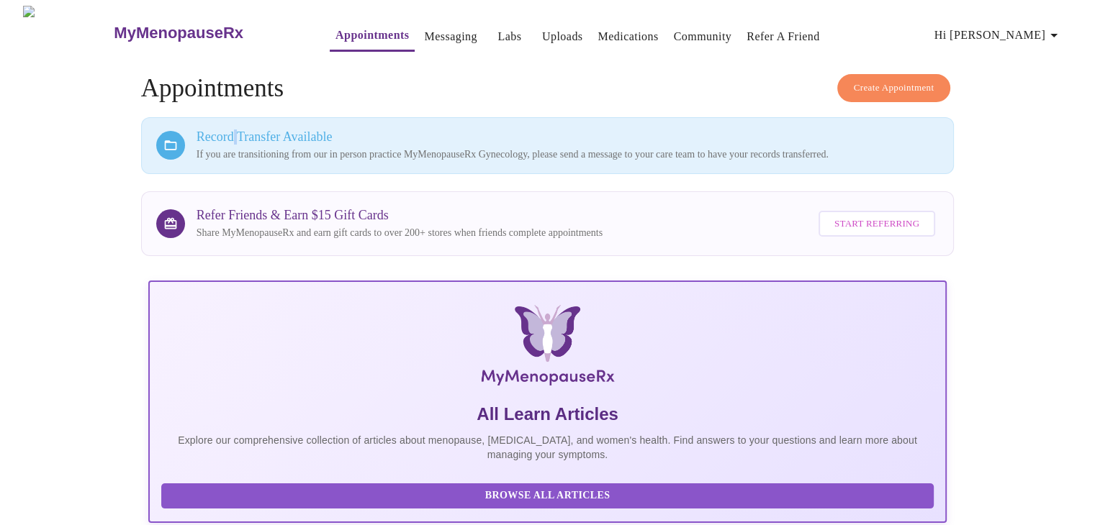
click at [424, 35] on link "Messaging" at bounding box center [450, 37] width 53 height 20
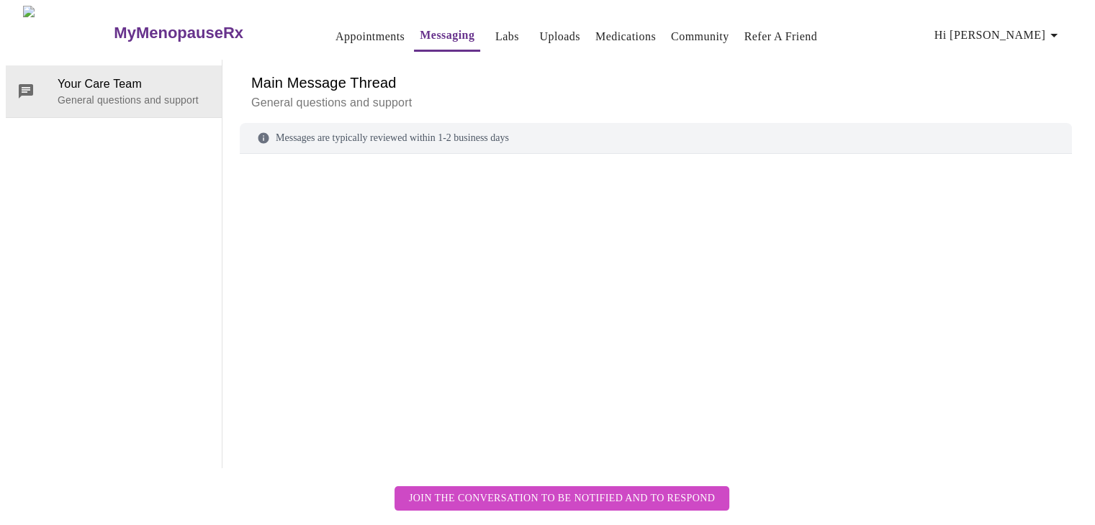
scroll to position [54, 0]
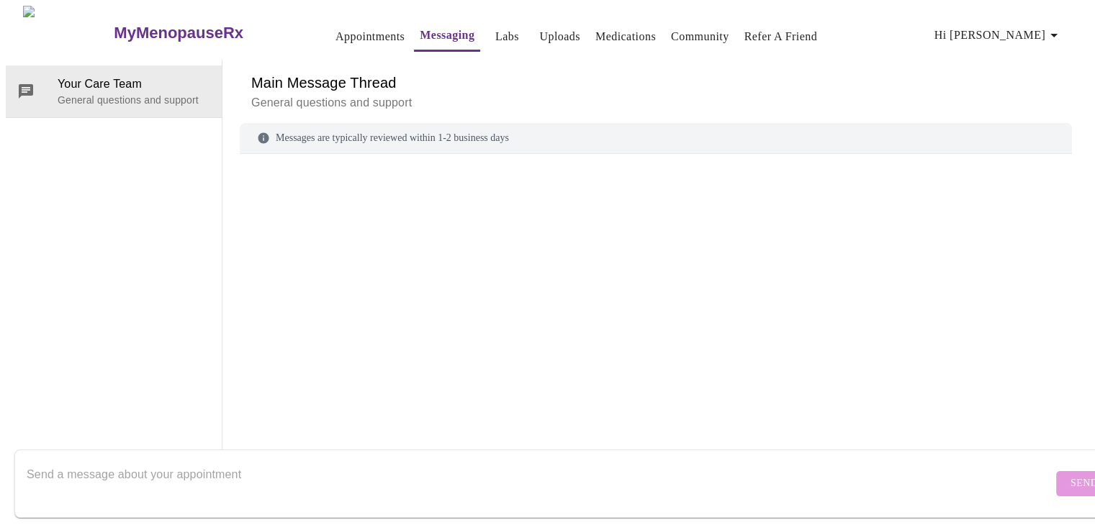
click at [392, 123] on div "Messages are typically reviewed within 1-2 business days" at bounding box center [656, 138] width 832 height 31
click at [358, 123] on div "Messages are typically reviewed within 1-2 business days" at bounding box center [656, 267] width 832 height 288
click at [251, 171] on div at bounding box center [656, 291] width 832 height 240
click at [41, 461] on textarea "Send a message about your appointment" at bounding box center [540, 484] width 1026 height 46
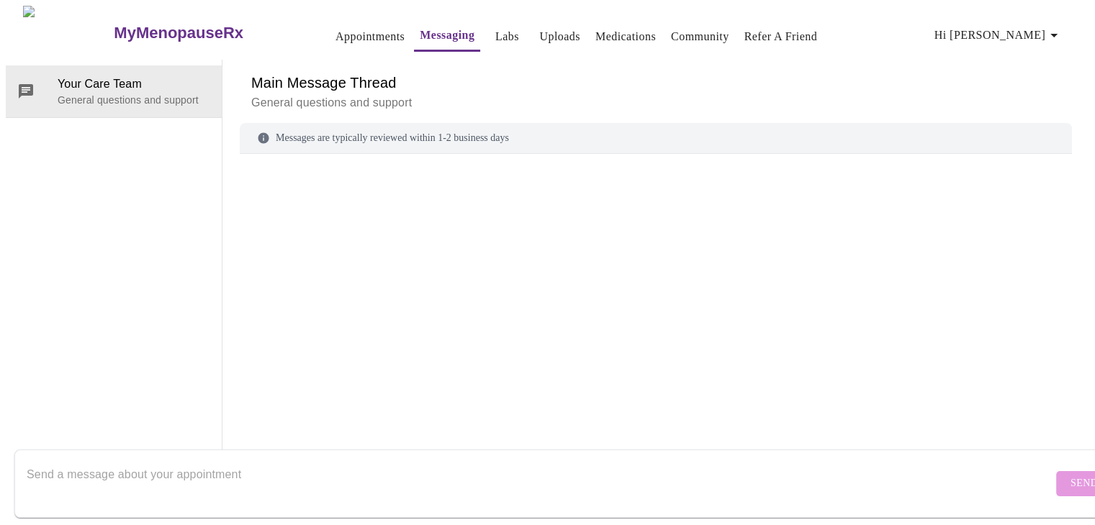
click at [43, 461] on textarea "Send a message about your appointment" at bounding box center [540, 484] width 1026 height 46
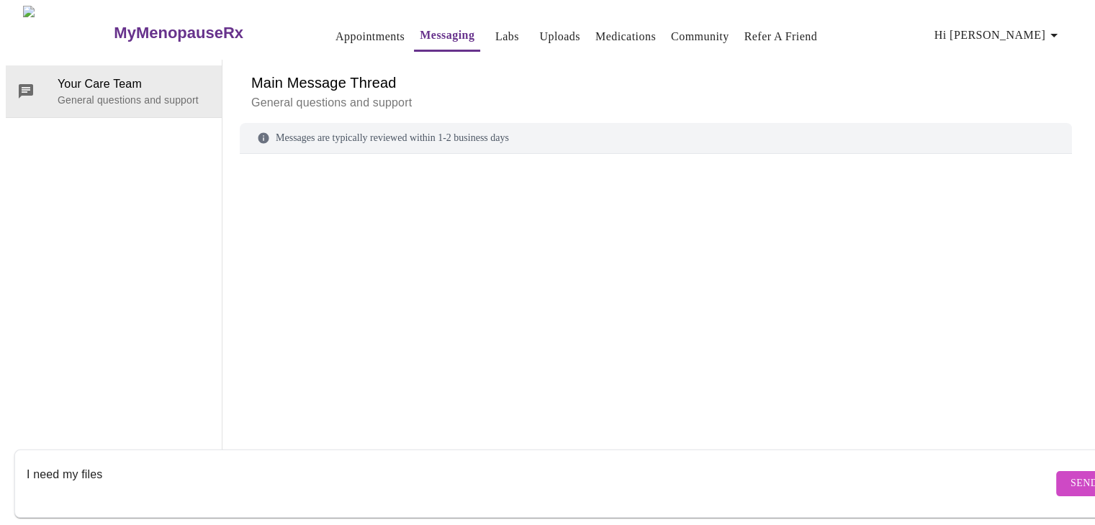
type textarea "I need my files"
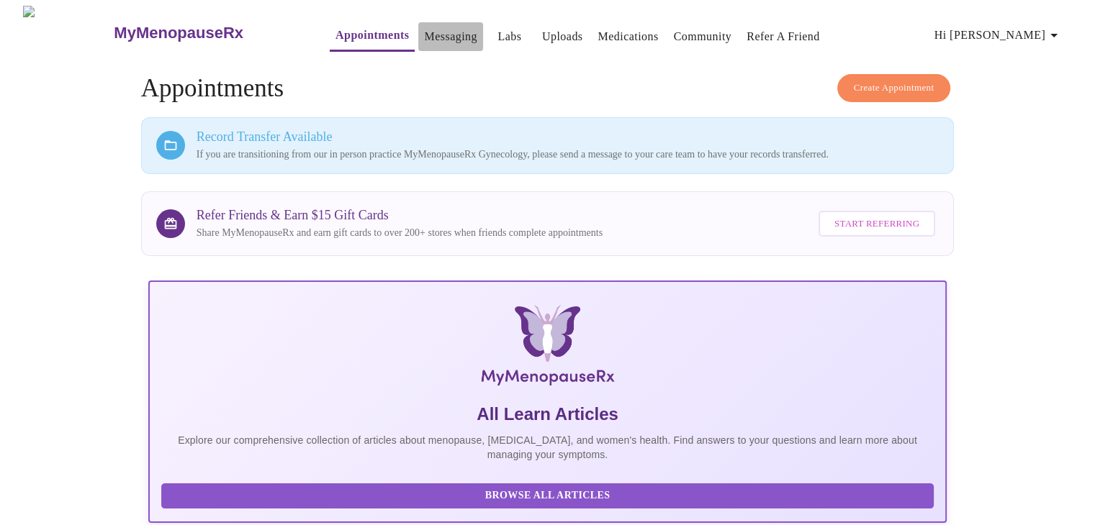
click at [429, 35] on link "Messaging" at bounding box center [450, 37] width 53 height 20
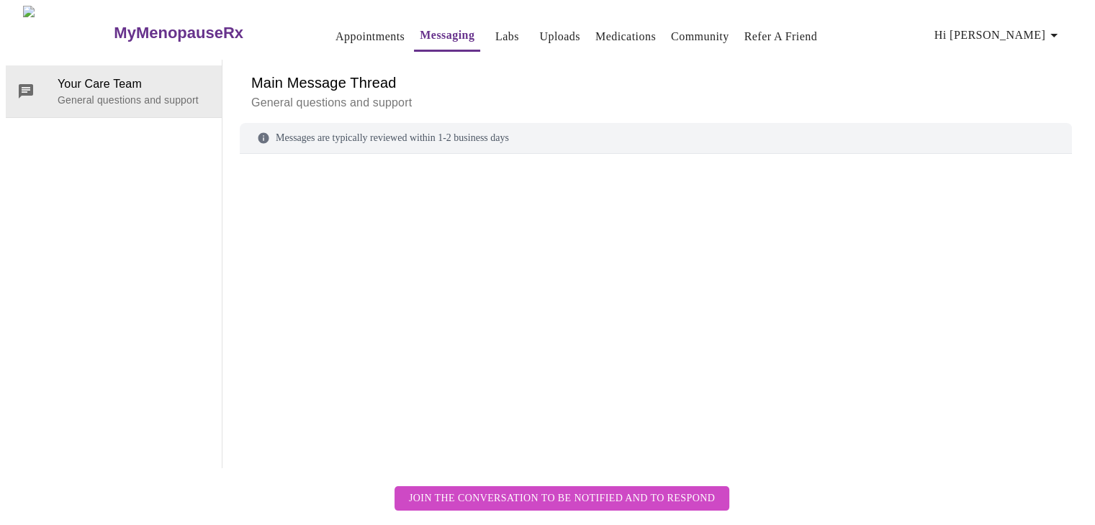
scroll to position [54, 0]
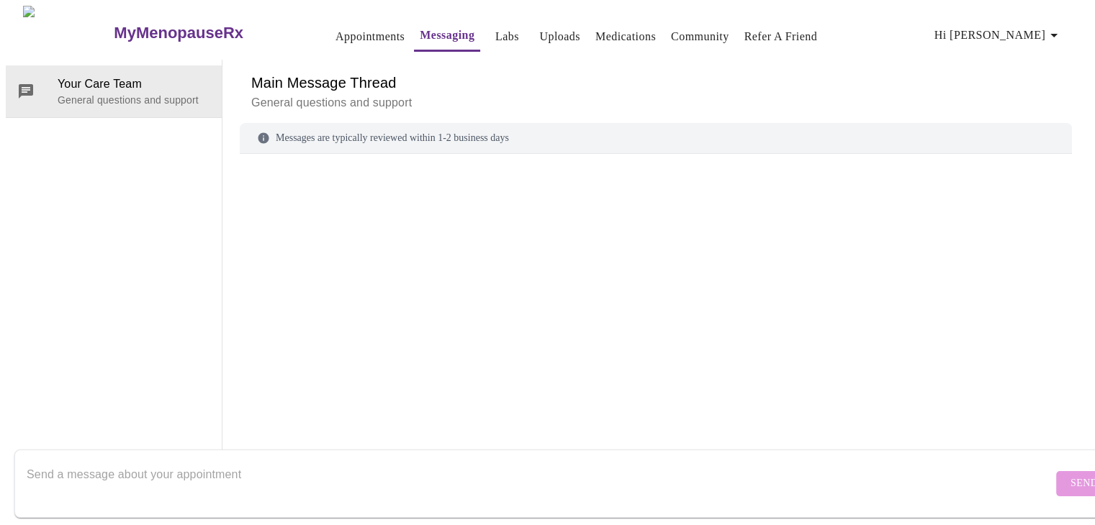
click at [40, 465] on textarea "Send a message about your appointment" at bounding box center [540, 484] width 1026 height 46
type textarea "Please transfer my records since I used to have my appointments in person."
click at [1070, 475] on span "Send" at bounding box center [1083, 484] width 27 height 18
